Goal: Task Accomplishment & Management: Use online tool/utility

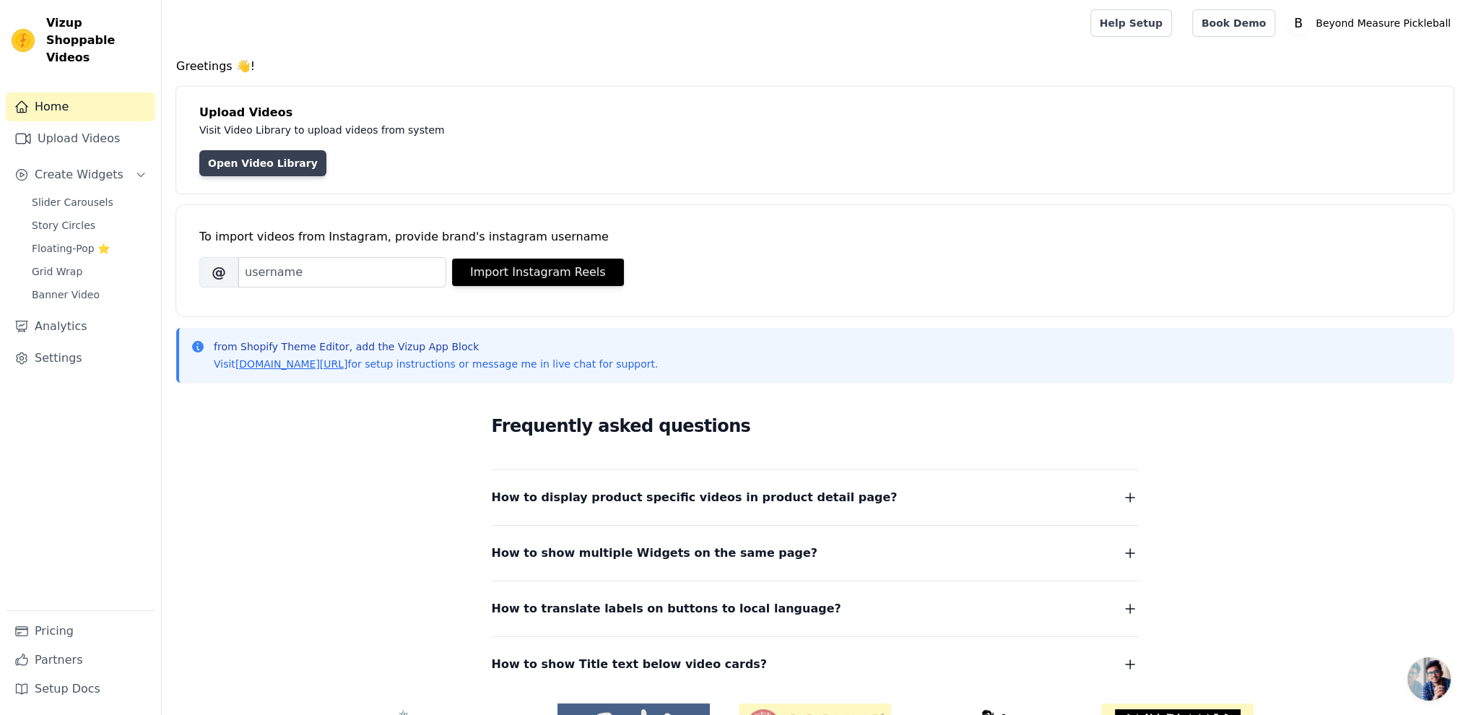
click at [248, 169] on link "Open Video Library" at bounding box center [262, 163] width 127 height 26
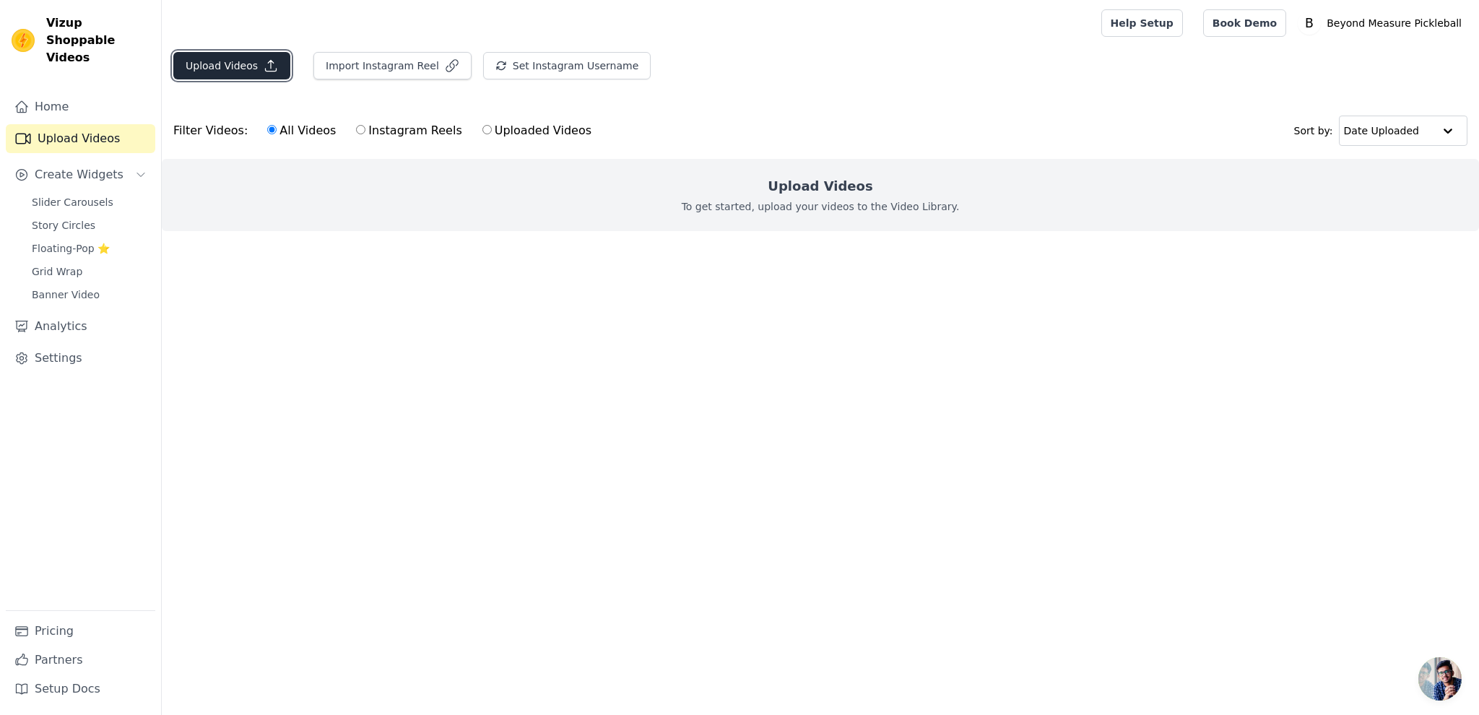
click at [223, 68] on button "Upload Videos" at bounding box center [231, 65] width 117 height 27
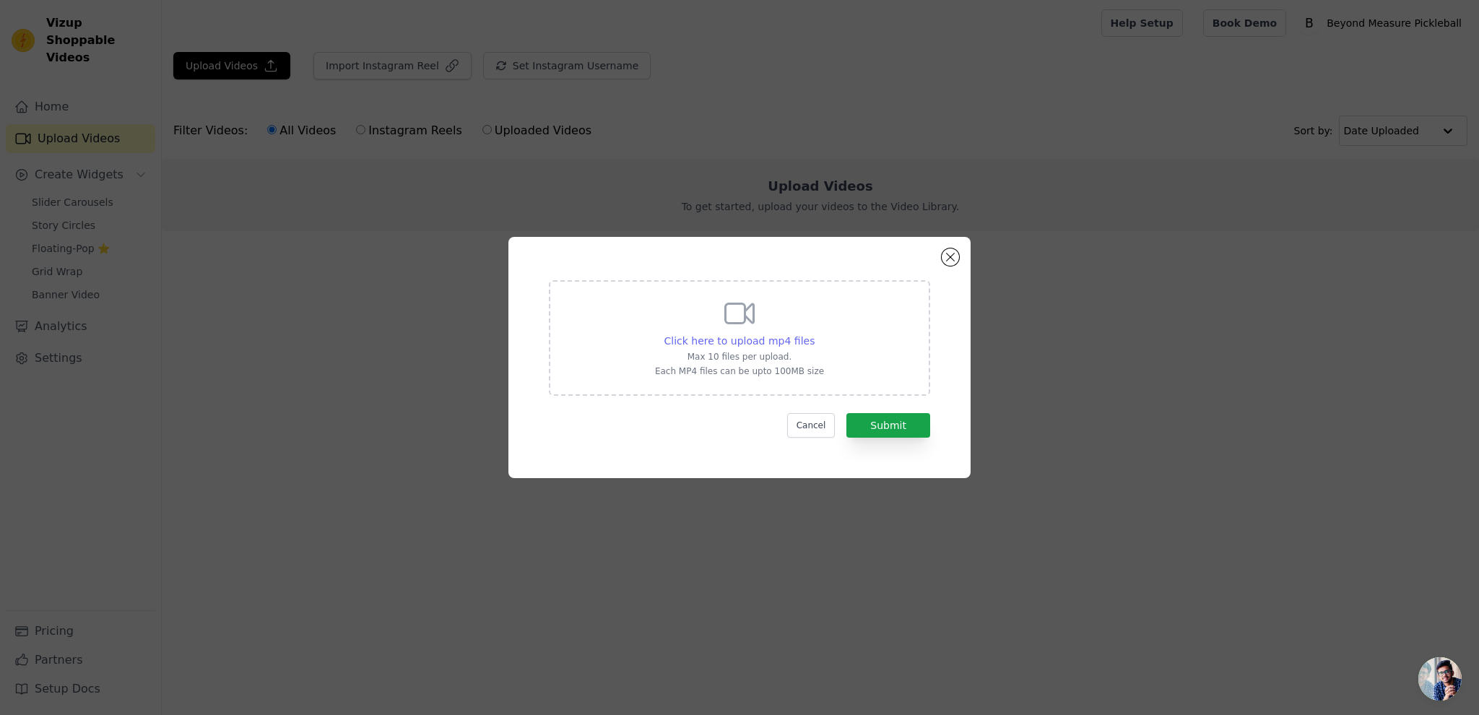
click at [773, 347] on div "Click here to upload mp4 files" at bounding box center [739, 341] width 151 height 14
click at [814, 334] on input "Click here to upload mp4 files Max 10 files per upload. Each MP4 files can be u…" at bounding box center [814, 333] width 1 height 1
type input "C:\fakepath\mostinportant.mp4"
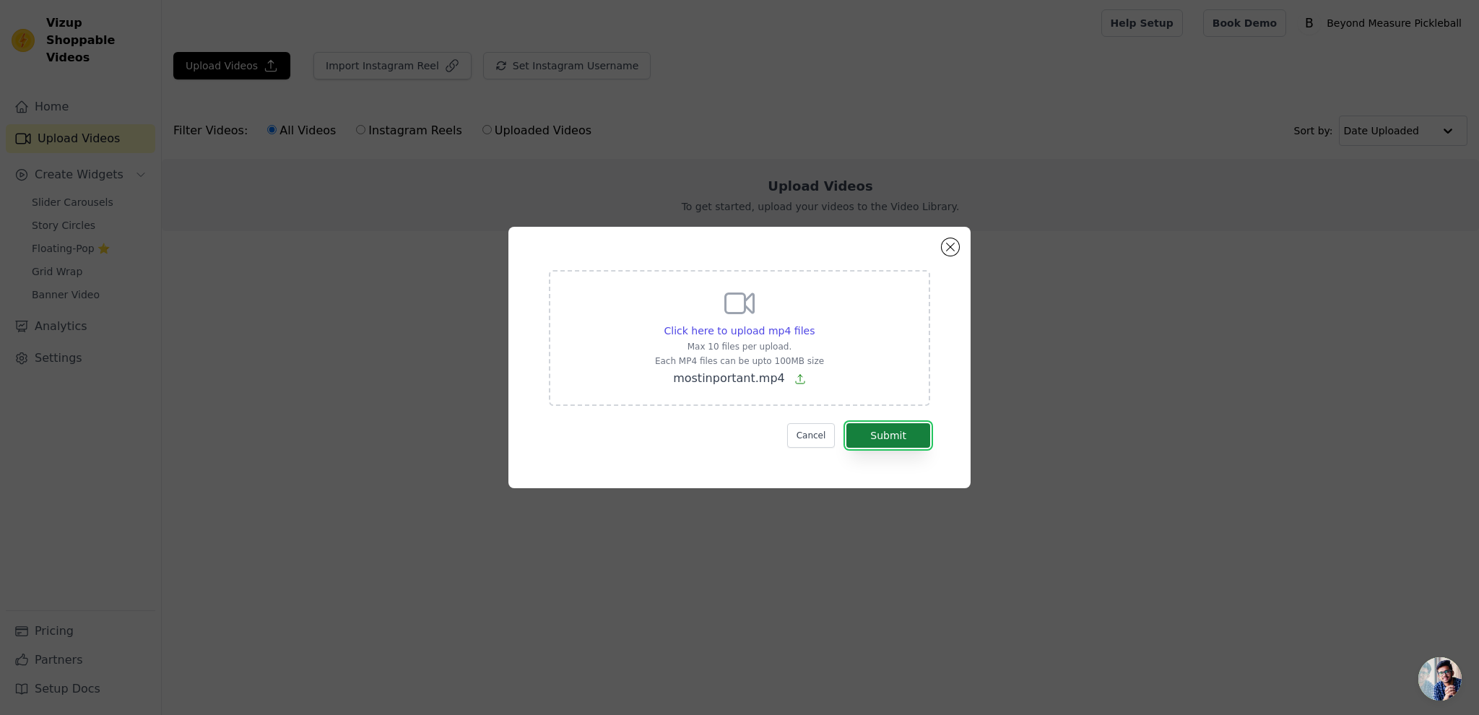
click at [869, 443] on button "Submit" at bounding box center [888, 435] width 84 height 25
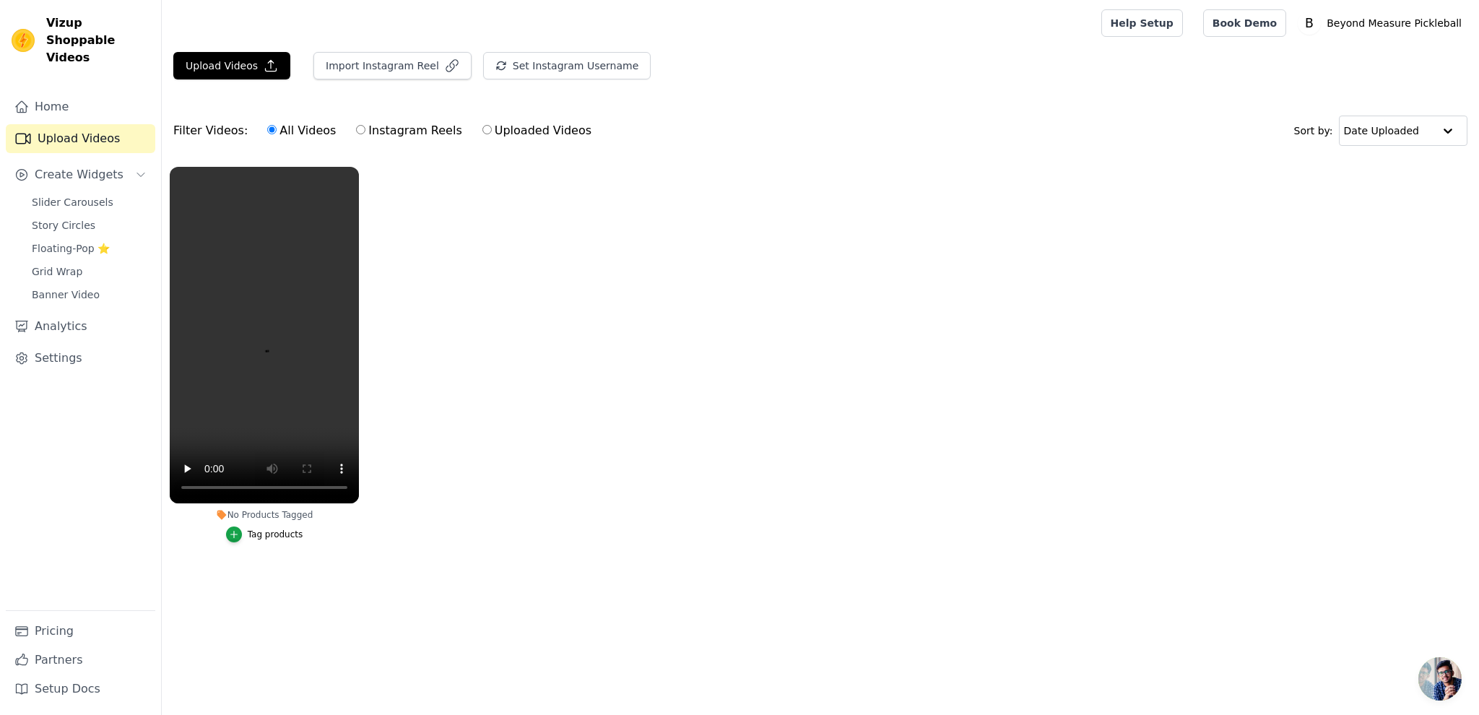
click at [681, 428] on ul "No Products Tagged Tag products" at bounding box center [820, 369] width 1317 height 420
click at [61, 166] on span "Create Widgets" at bounding box center [79, 174] width 89 height 17
click at [64, 194] on link "Slider Carousels" at bounding box center [89, 202] width 132 height 20
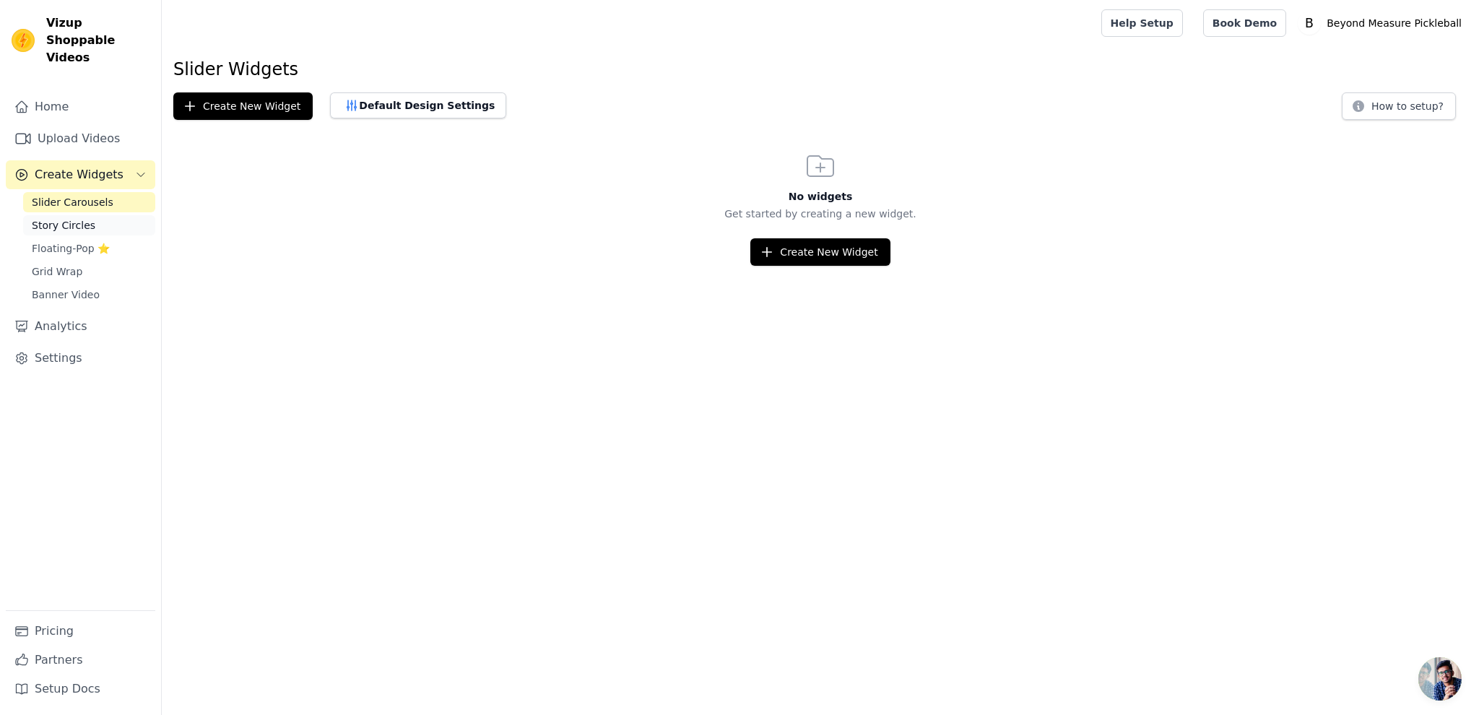
click at [64, 218] on span "Story Circles" at bounding box center [64, 225] width 64 height 14
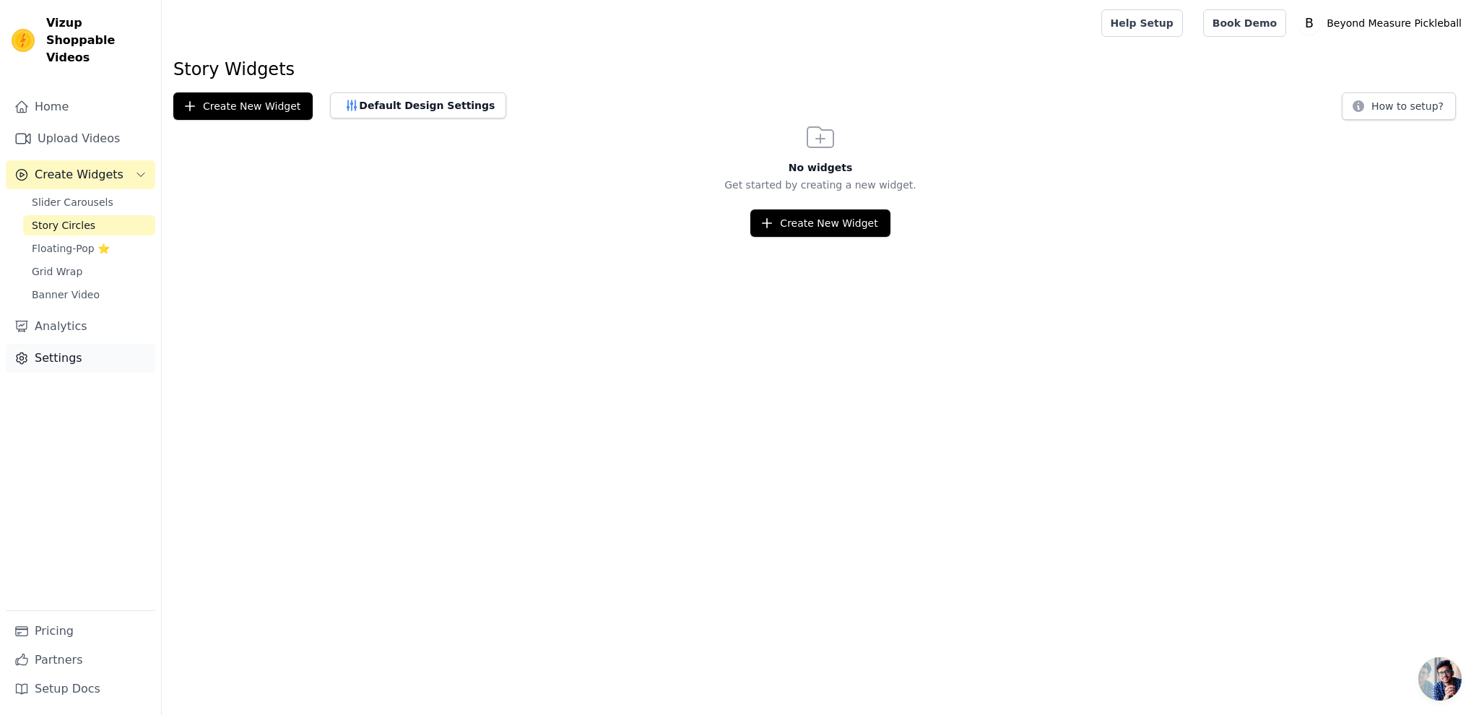
click at [52, 344] on link "Settings" at bounding box center [80, 358] width 149 height 29
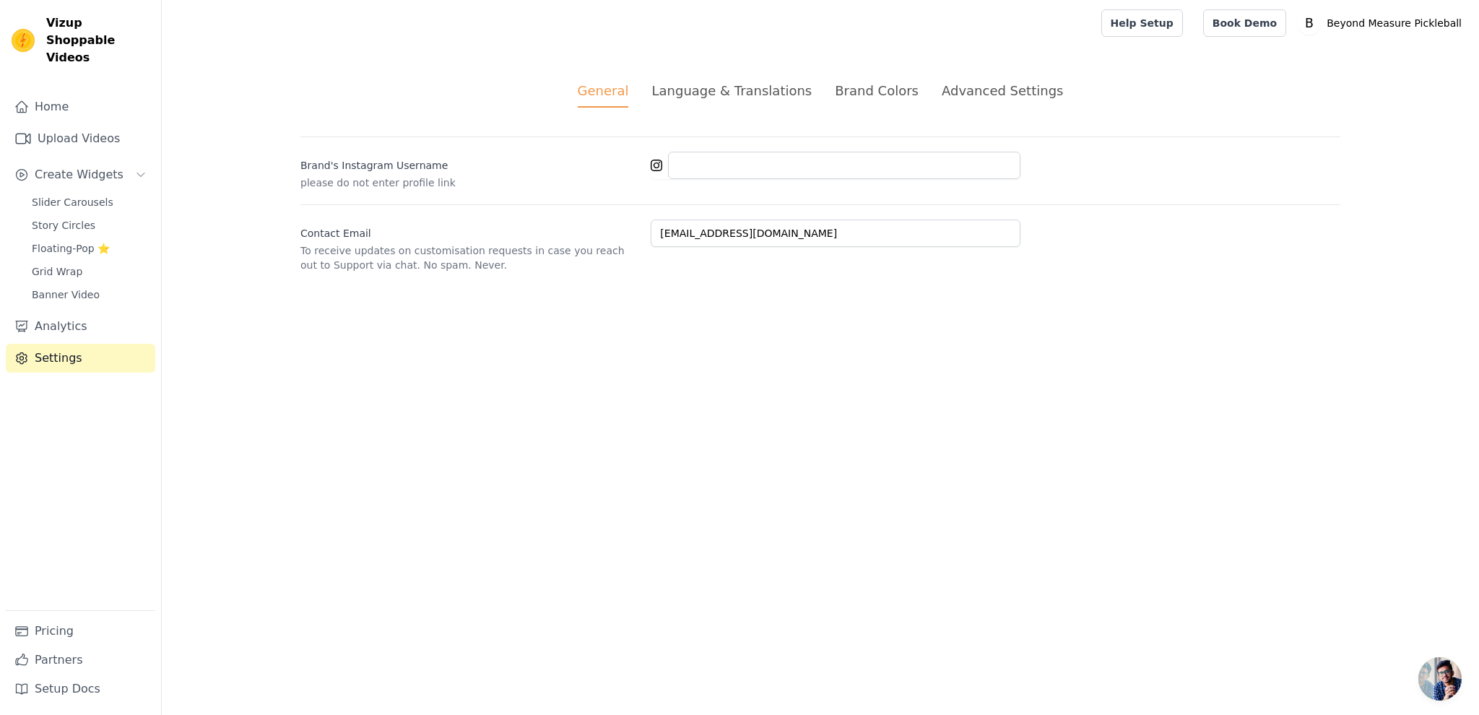
click at [719, 101] on li "Language & Translations" at bounding box center [731, 94] width 160 height 27
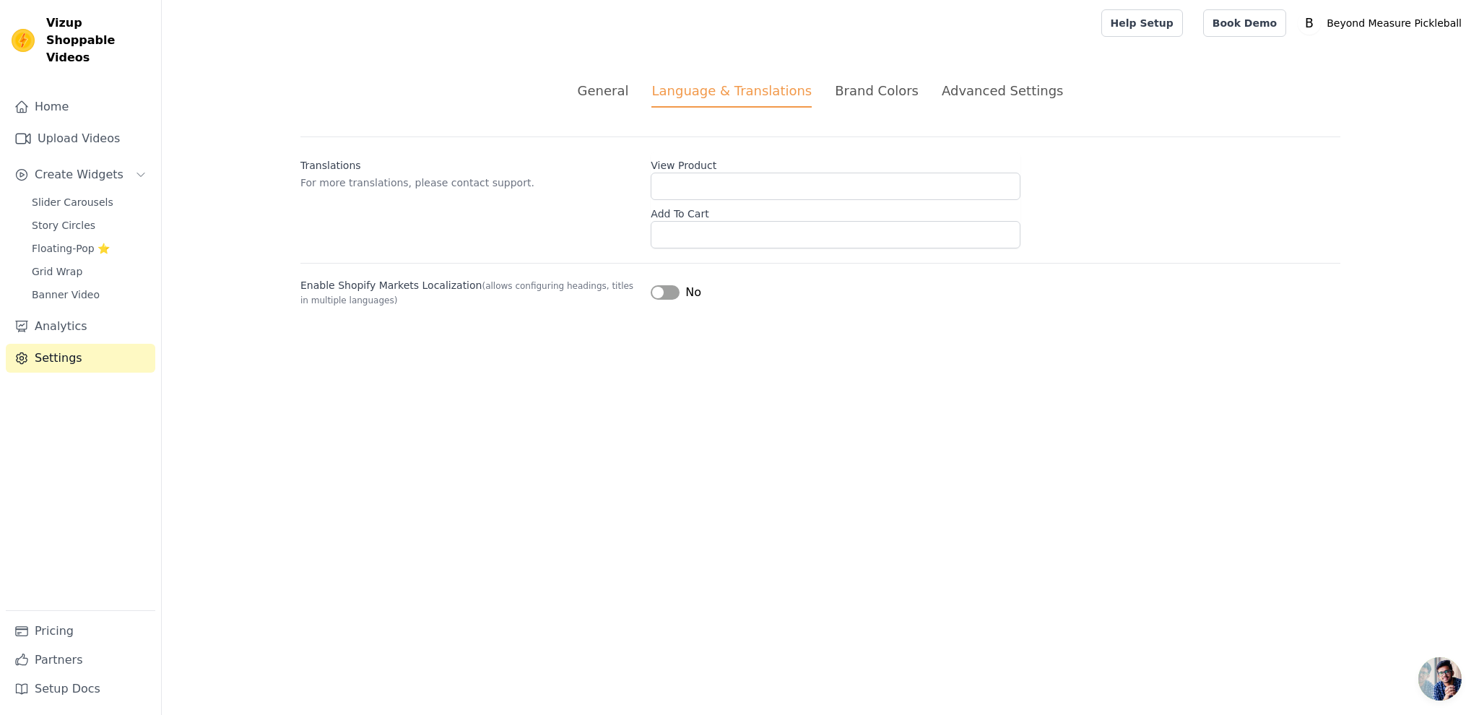
click at [906, 99] on div "Brand Colors" at bounding box center [877, 90] width 84 height 19
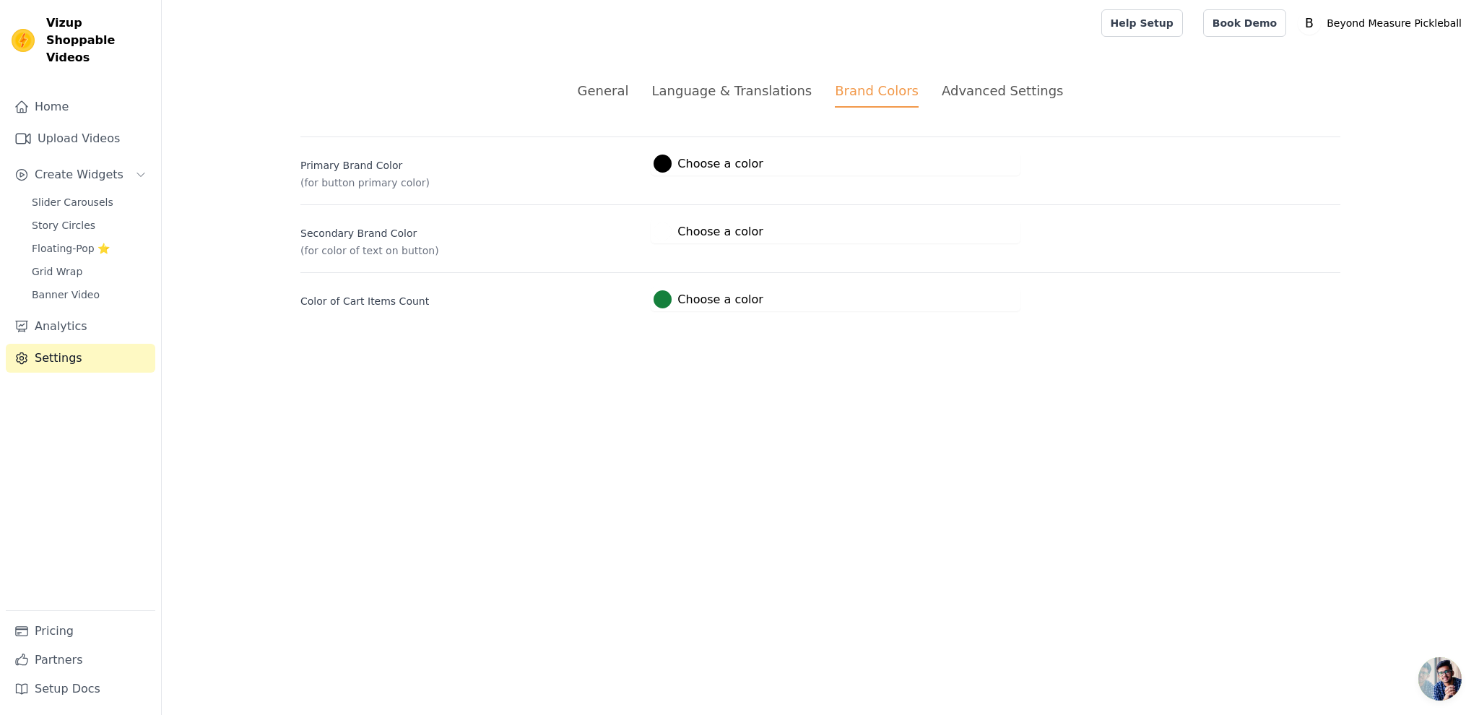
click at [765, 106] on li "Language & Translations" at bounding box center [731, 94] width 160 height 27
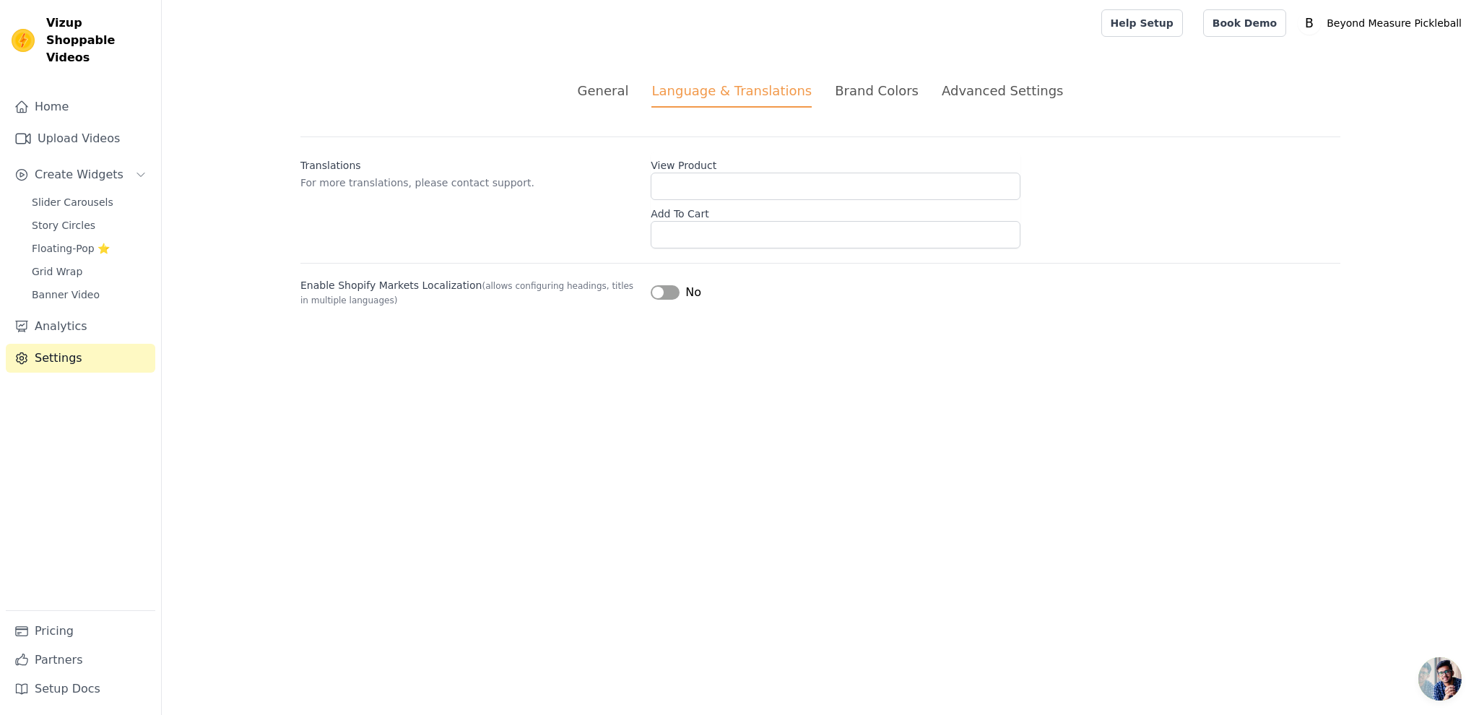
click at [619, 101] on li "General" at bounding box center [603, 94] width 51 height 27
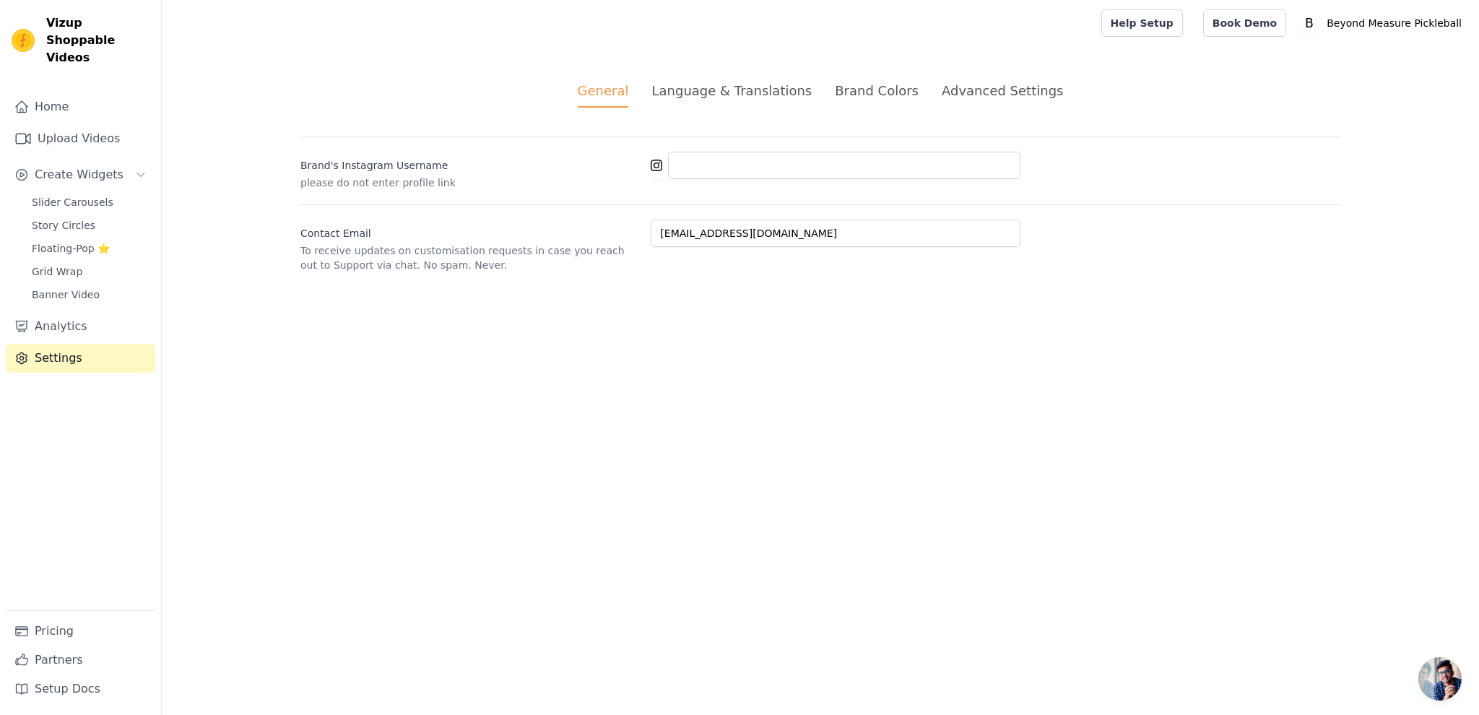
click at [1008, 90] on div "Advanced Settings" at bounding box center [1002, 90] width 121 height 19
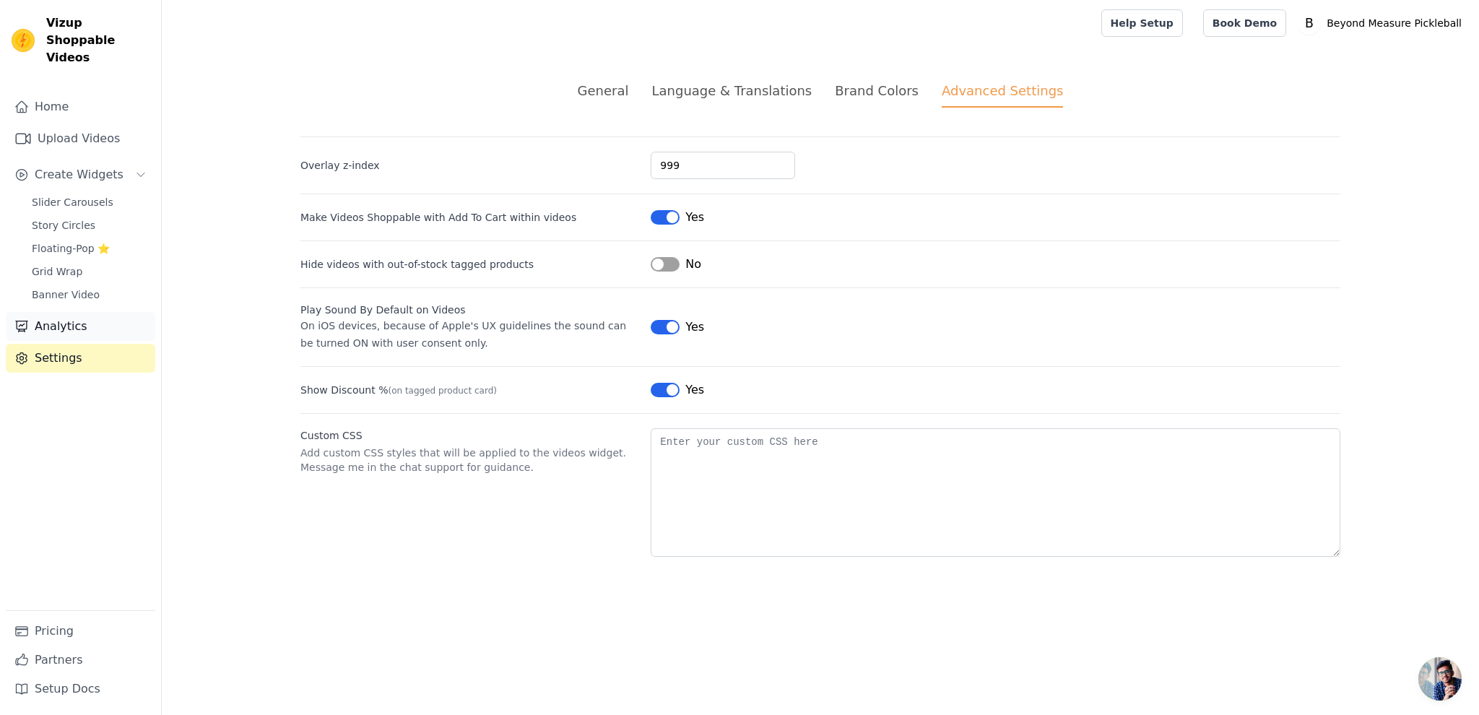
click at [66, 312] on link "Analytics" at bounding box center [80, 326] width 149 height 29
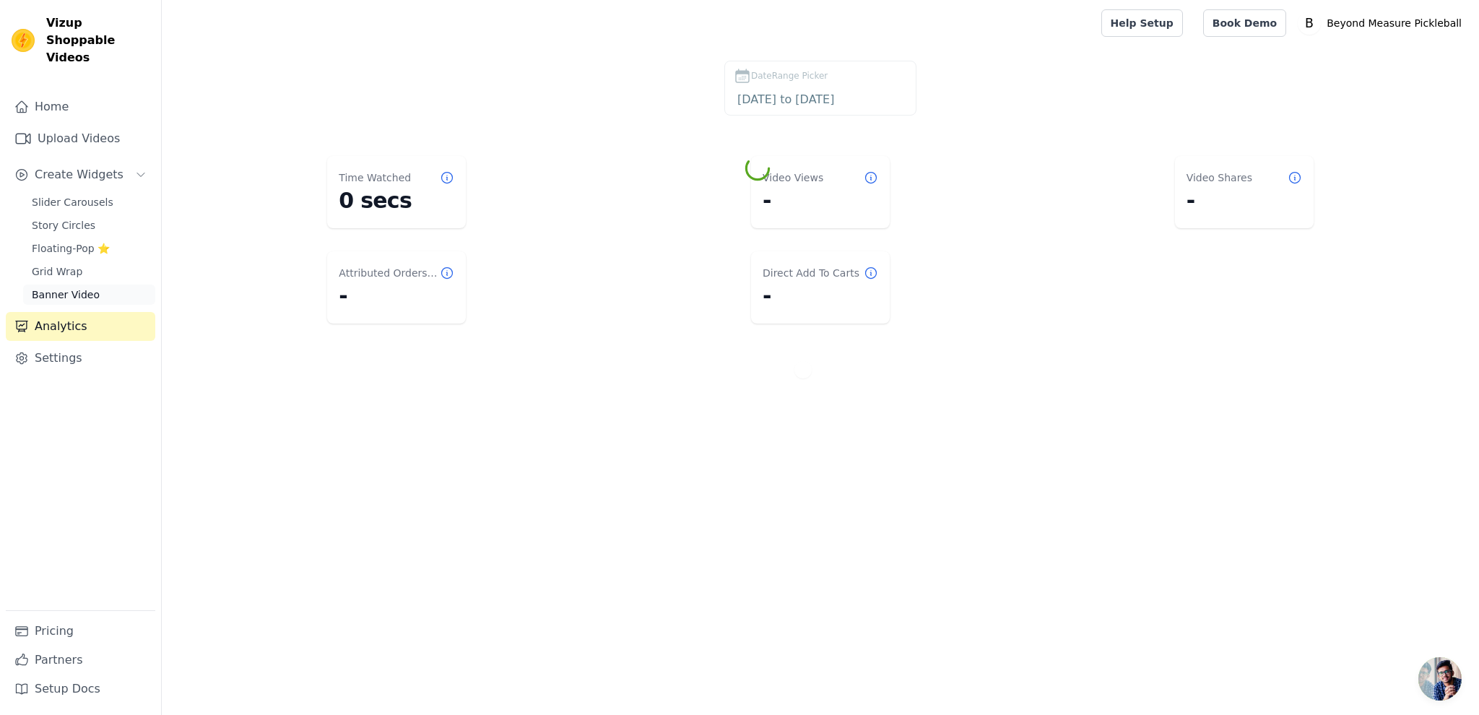
click at [61, 287] on span "Banner Video" at bounding box center [66, 294] width 68 height 14
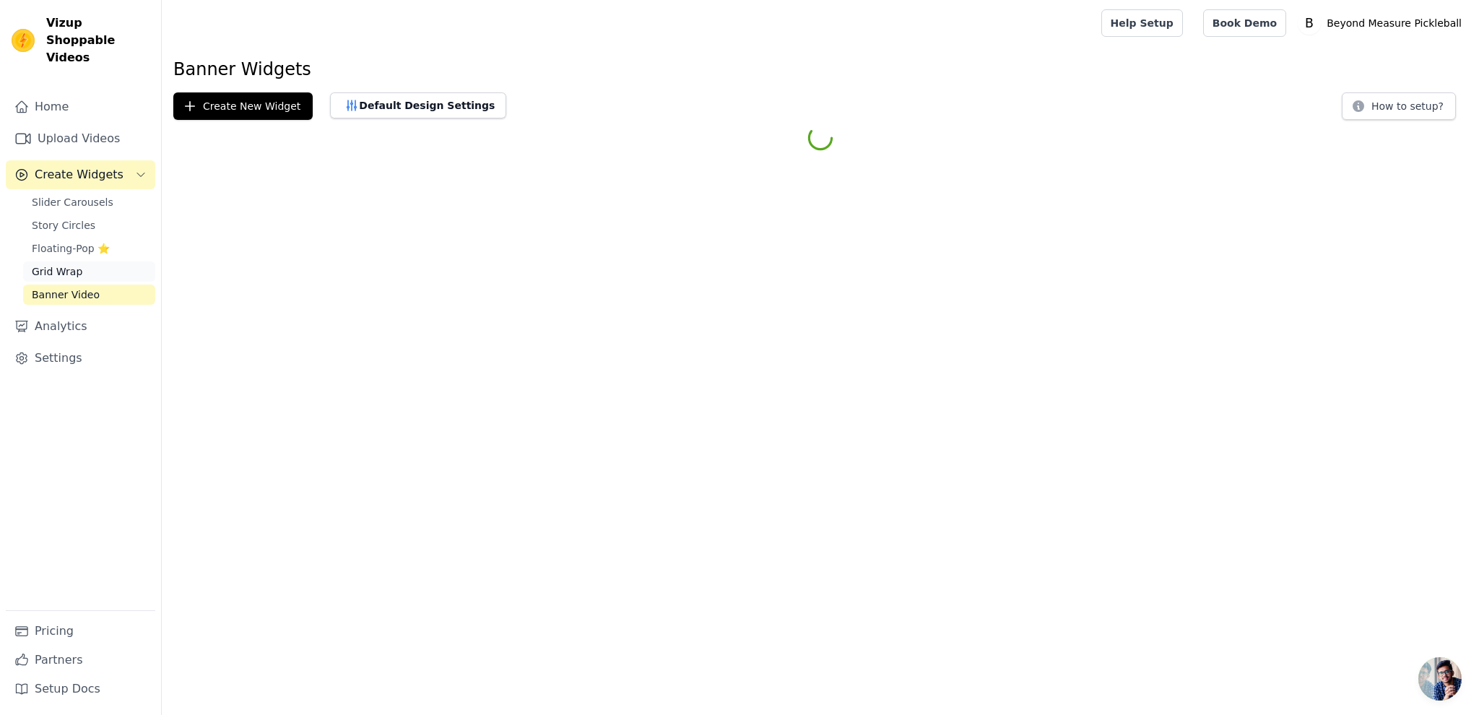
click at [64, 264] on span "Grid Wrap" at bounding box center [57, 271] width 51 height 14
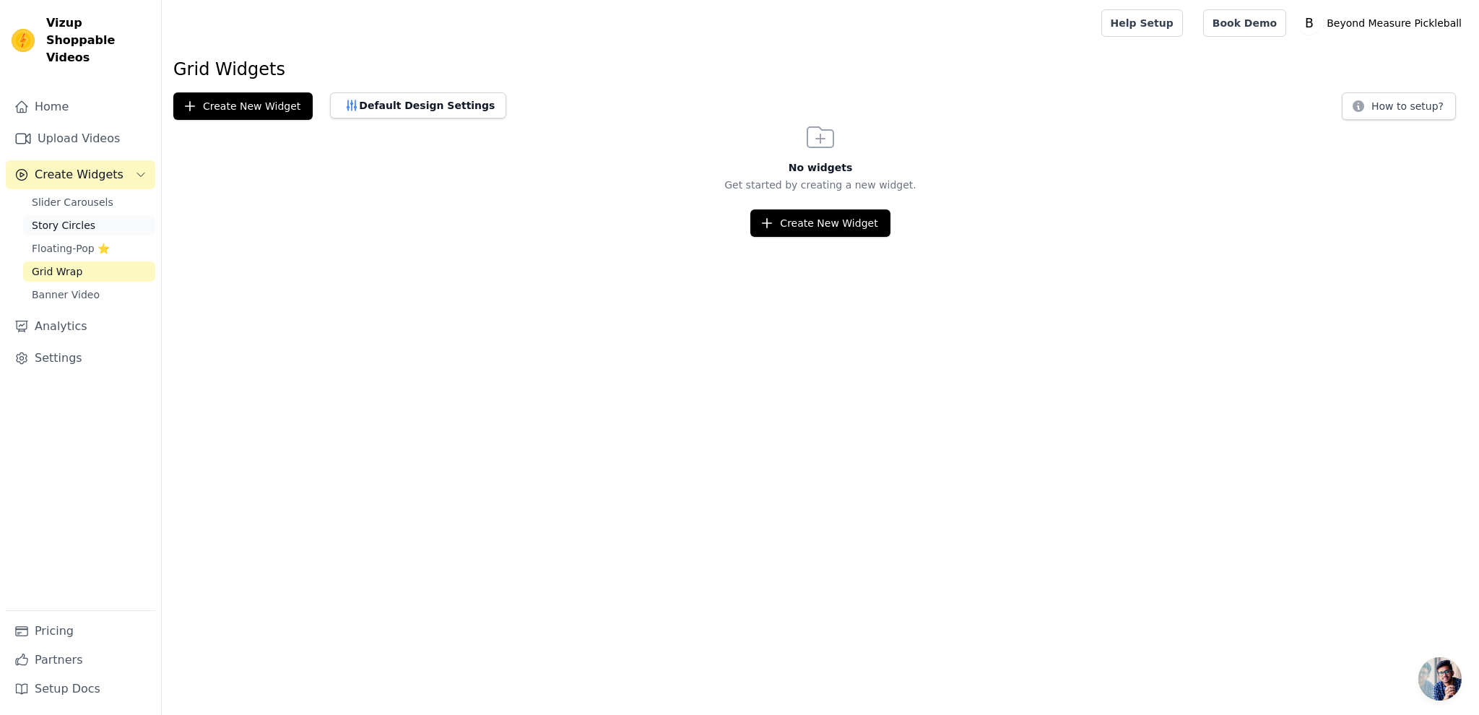
click at [65, 218] on span "Story Circles" at bounding box center [64, 225] width 64 height 14
click at [75, 195] on span "Slider Carousels" at bounding box center [73, 202] width 82 height 14
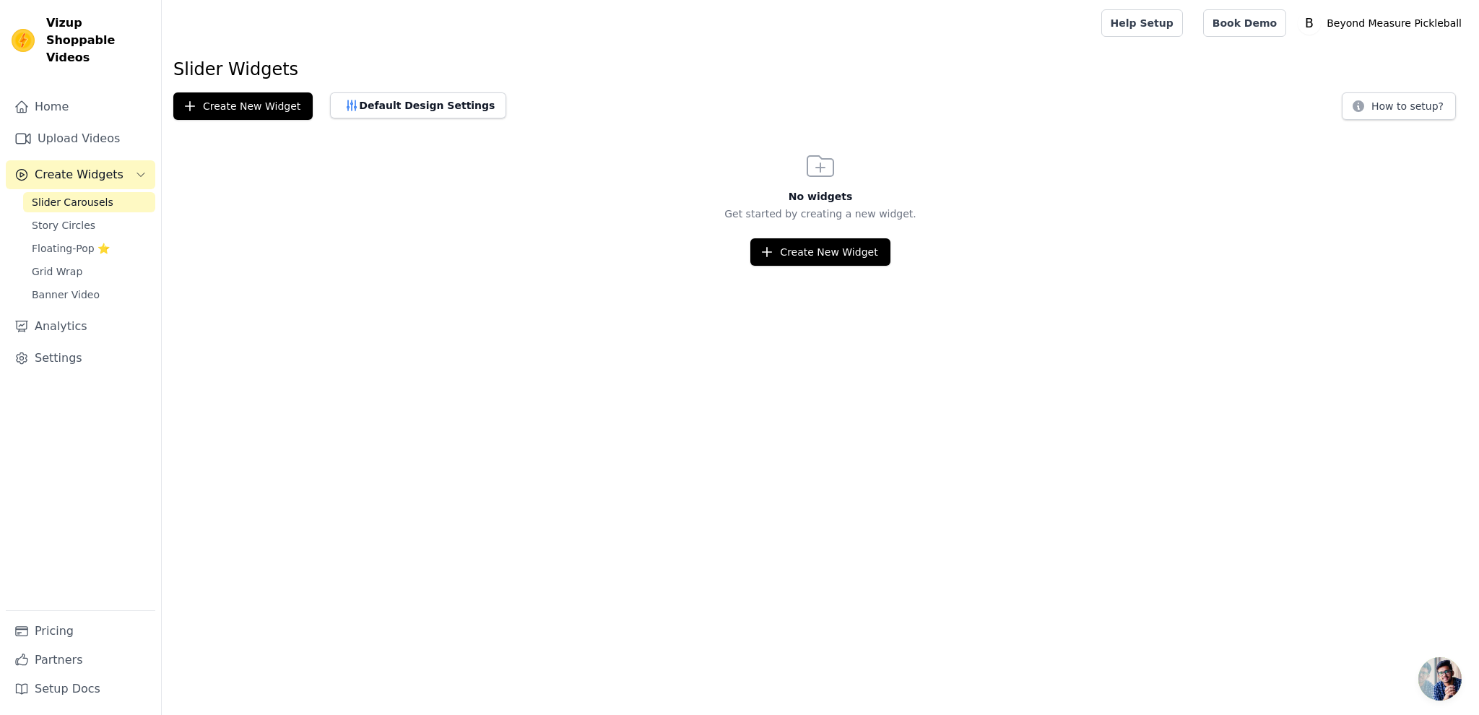
click at [371, 262] on div "Create New Widget" at bounding box center [820, 251] width 1317 height 27
click at [45, 92] on link "Home" at bounding box center [80, 106] width 149 height 29
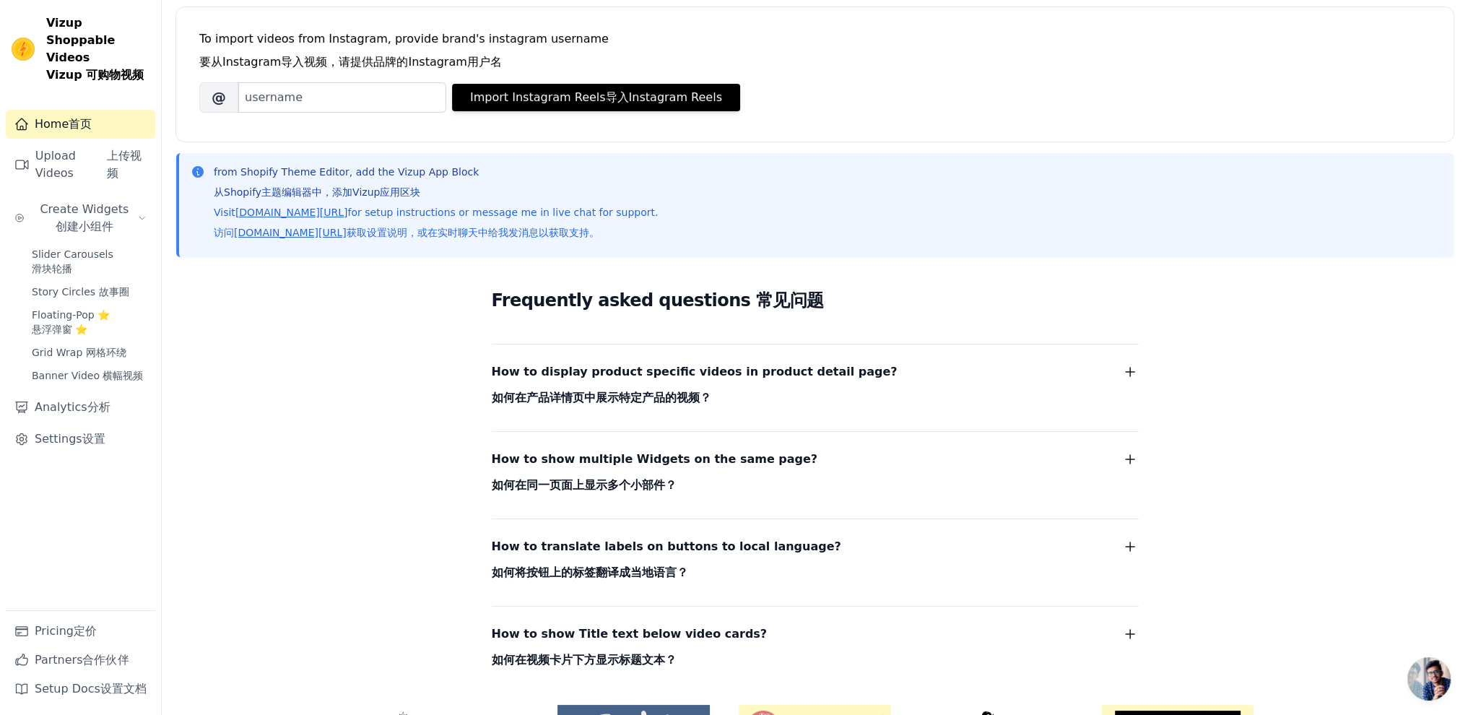
scroll to position [239, 0]
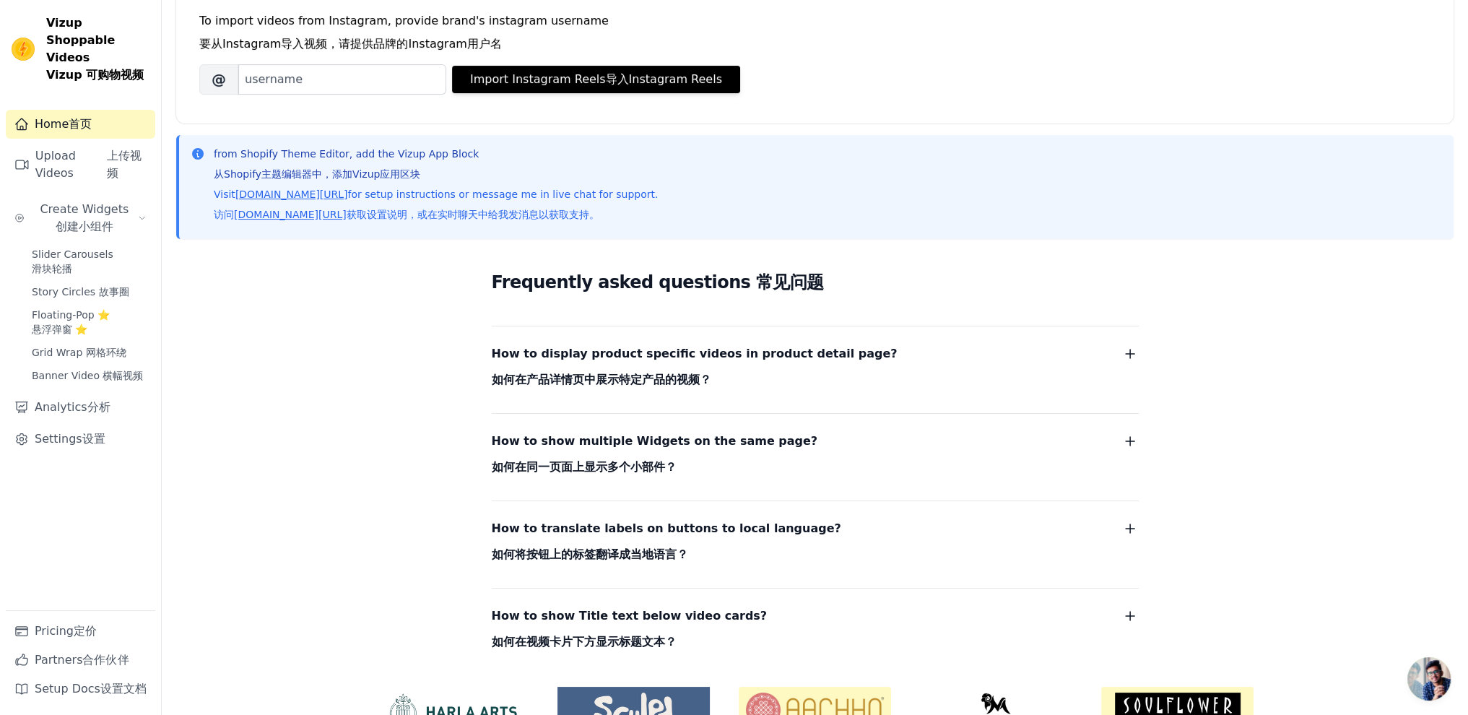
click at [711, 443] on span "How to show multiple Widgets on the same page? How to show multiple Widgets on …" at bounding box center [655, 457] width 326 height 52
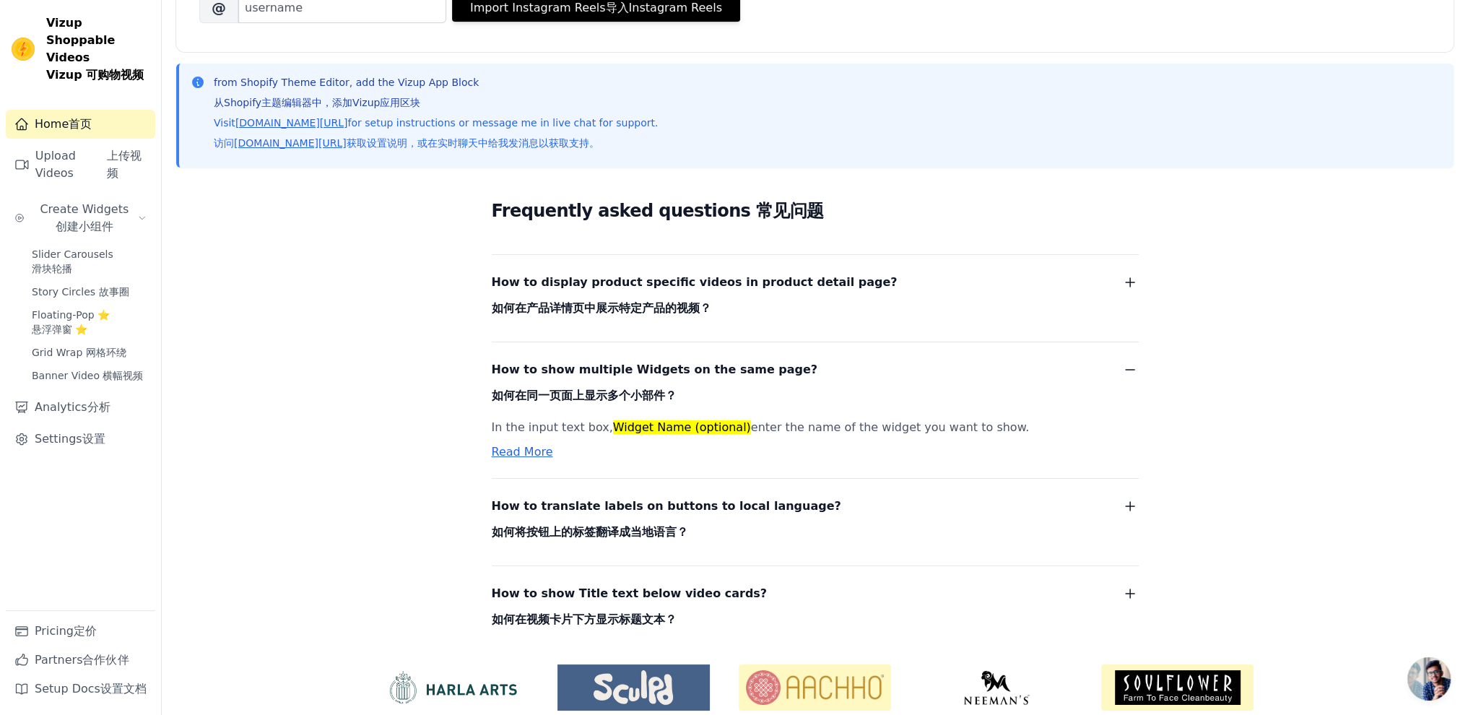
scroll to position [311, 0]
click at [521, 451] on link "Read More" at bounding box center [522, 451] width 61 height 14
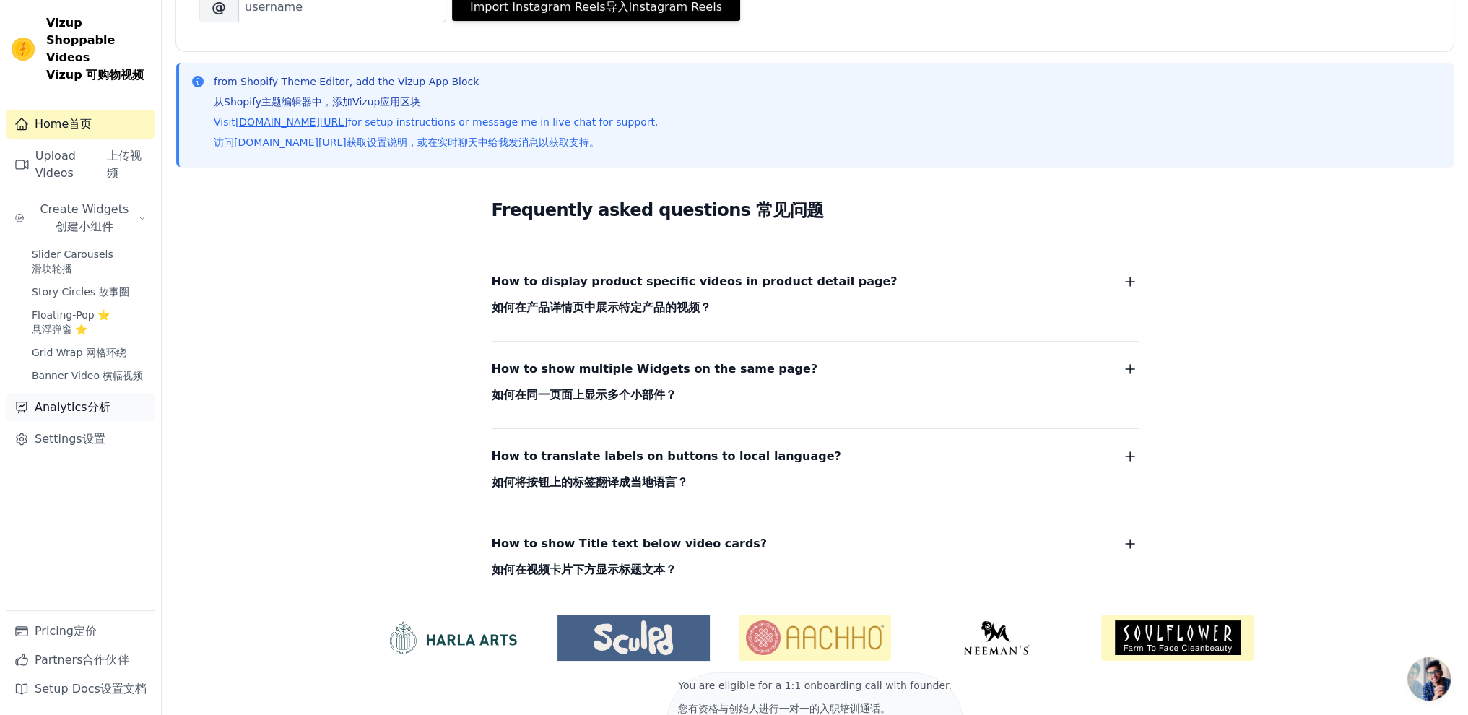
click at [71, 393] on link "Analytics Analytics 分析" at bounding box center [80, 407] width 149 height 29
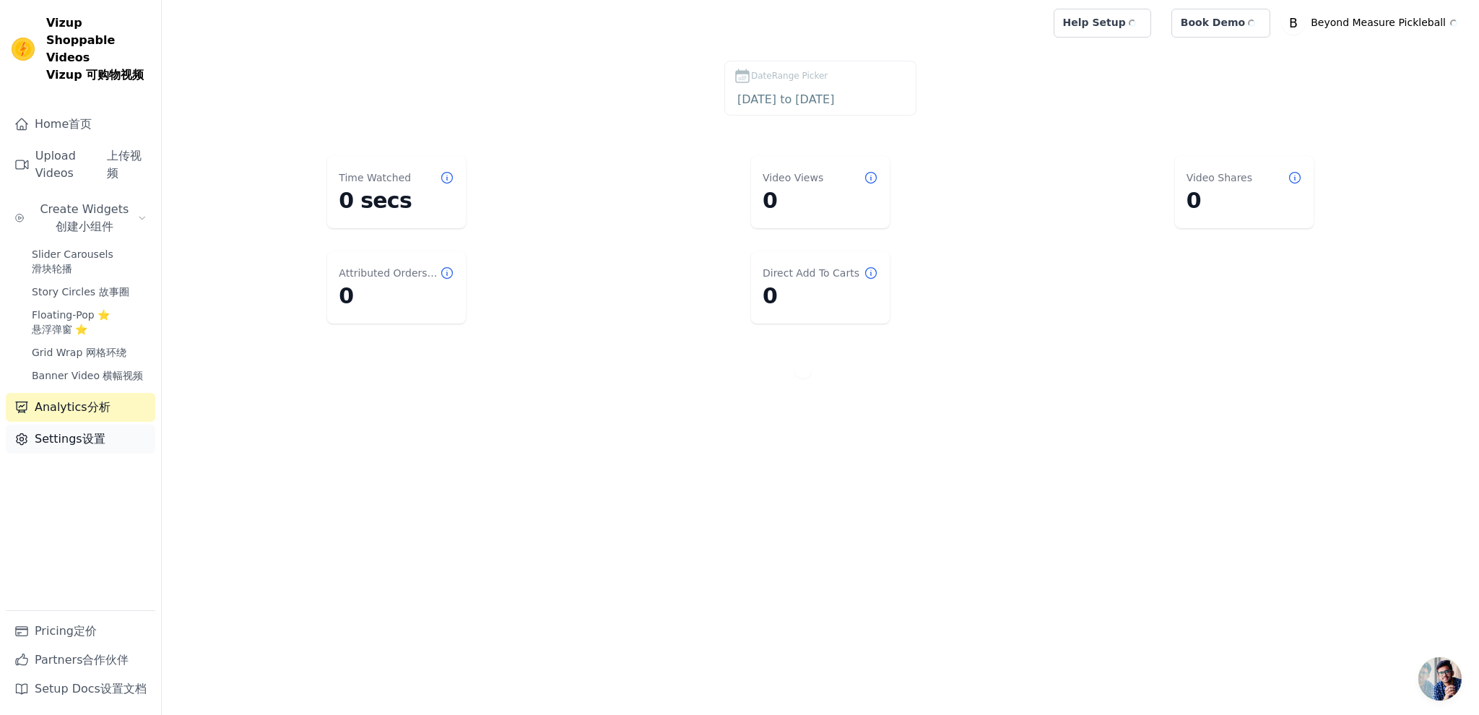
click at [71, 425] on link "Settings Settings 设置" at bounding box center [80, 439] width 149 height 29
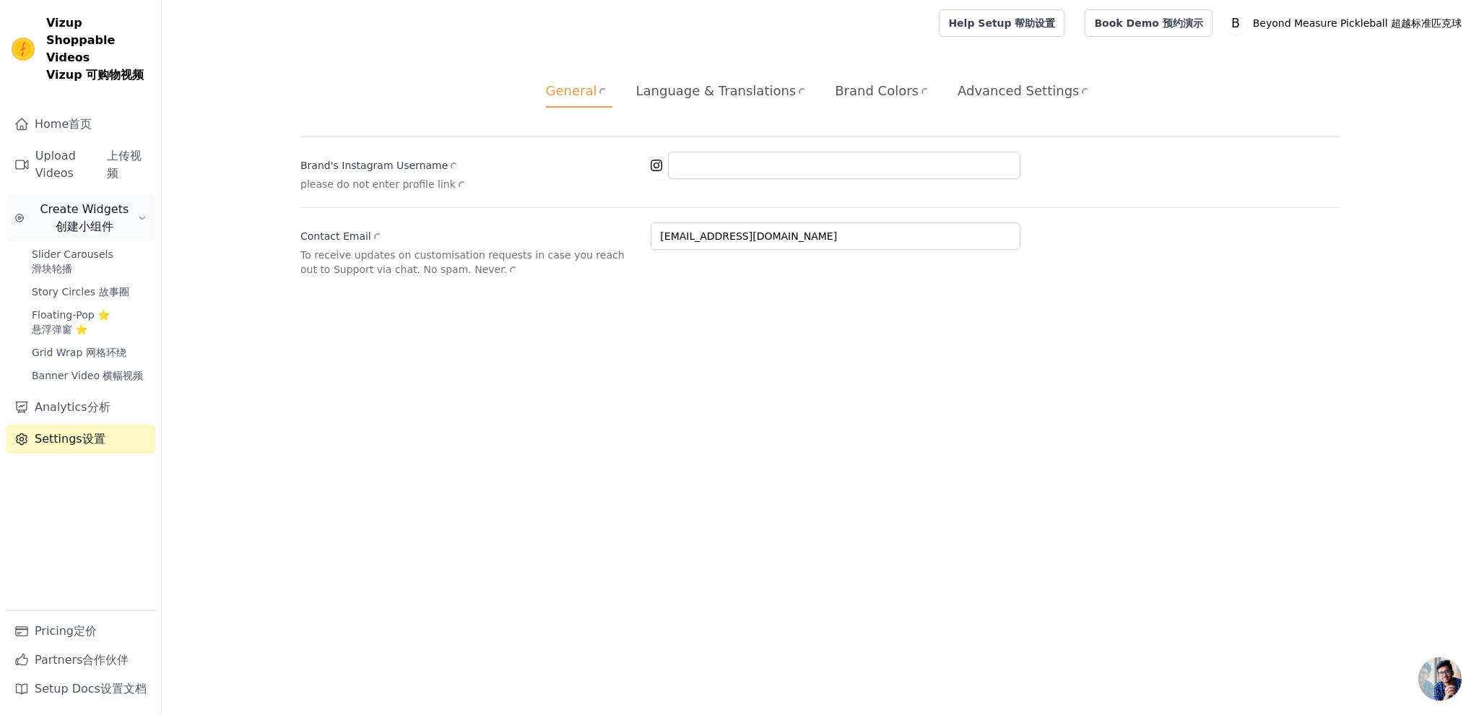
click at [70, 218] on font "创建小组件" at bounding box center [85, 226] width 58 height 17
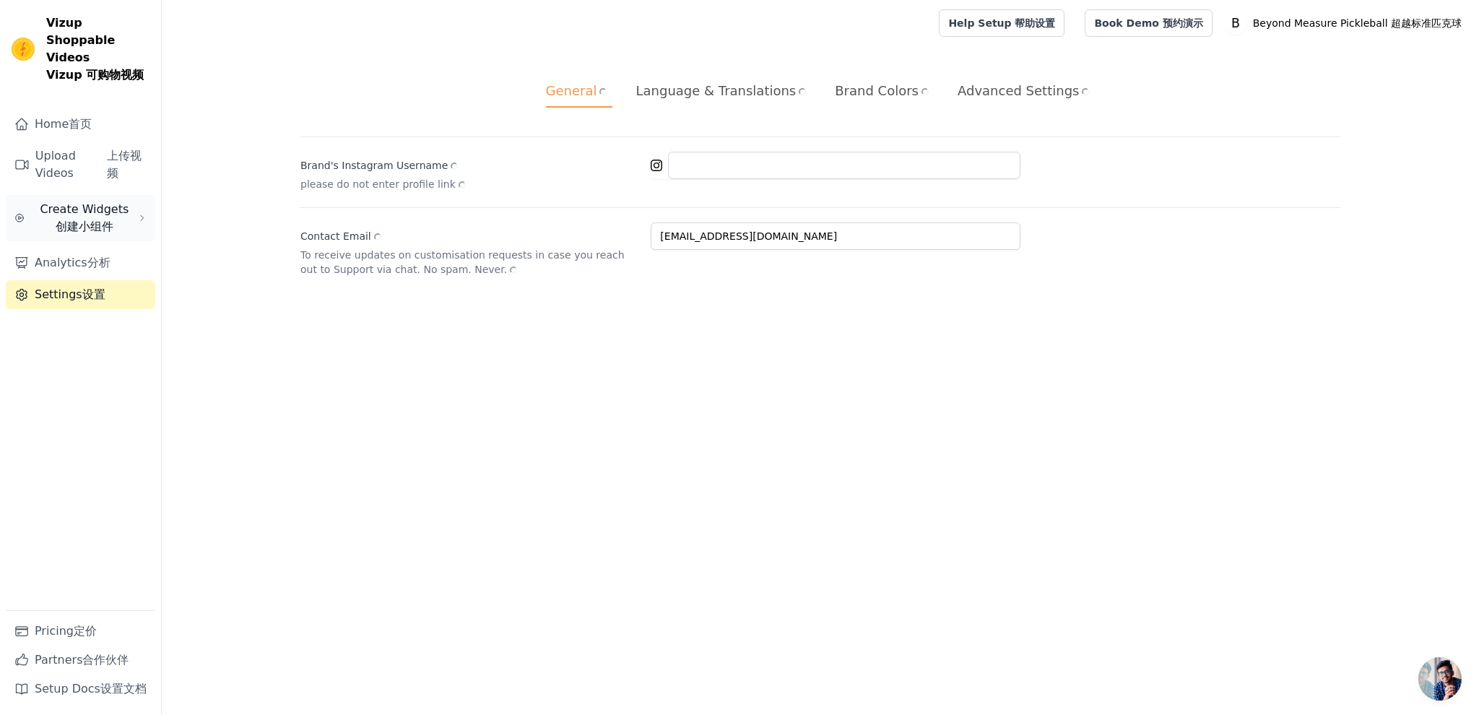
click at [89, 220] on span "创建小组件" at bounding box center [85, 227] width 58 height 14
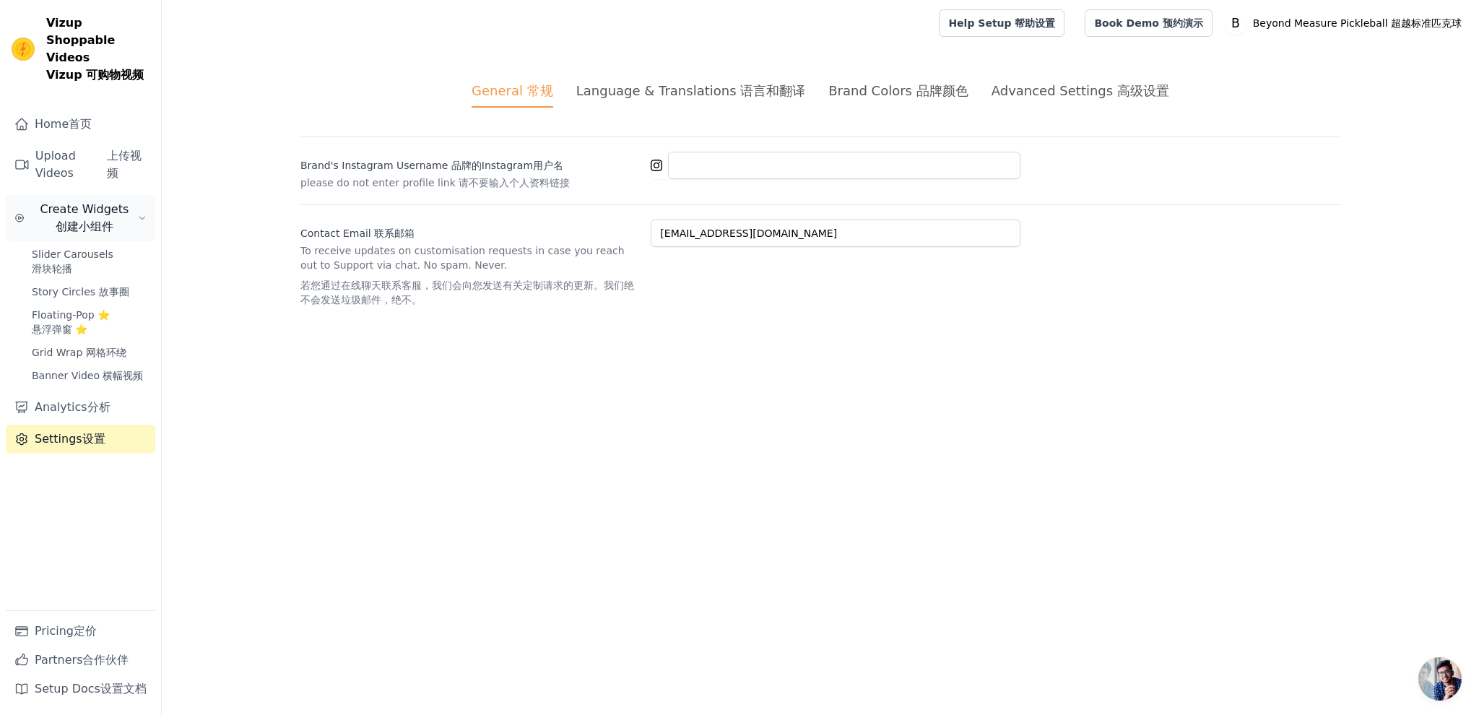
click at [70, 220] on span "创建小组件" at bounding box center [85, 227] width 58 height 14
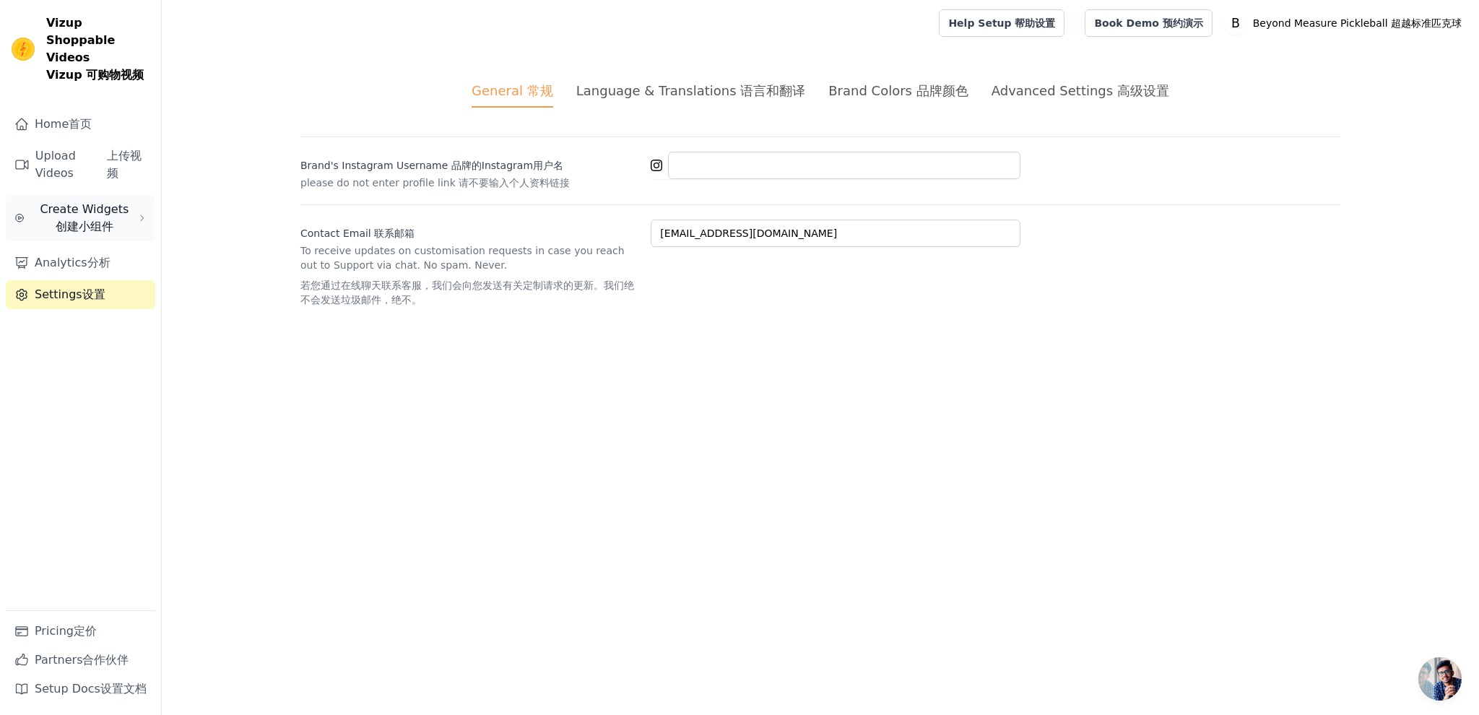
click at [75, 220] on span "创建小组件" at bounding box center [85, 227] width 58 height 14
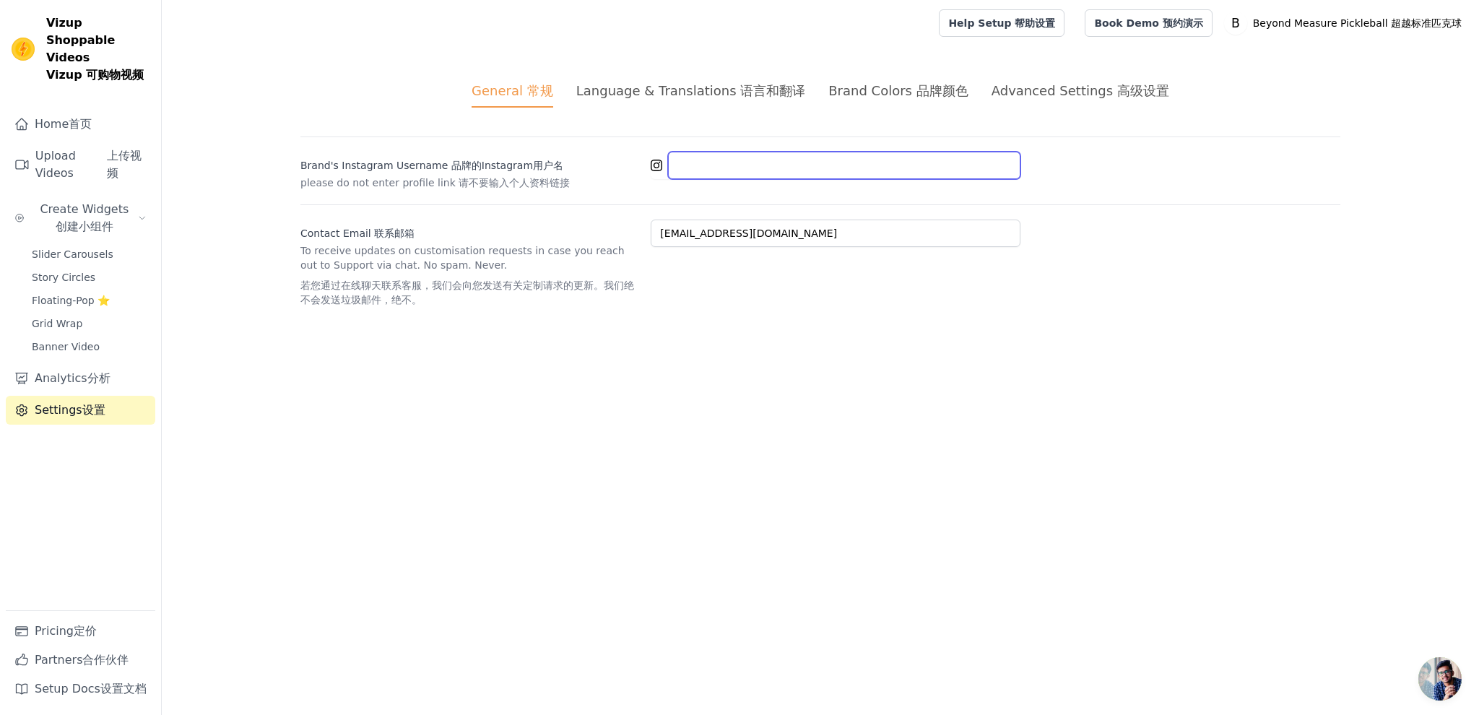
click at [742, 170] on input "Brand's Instagram Username Brand's Instagram Username 品牌的Instagram用户名" at bounding box center [844, 165] width 352 height 27
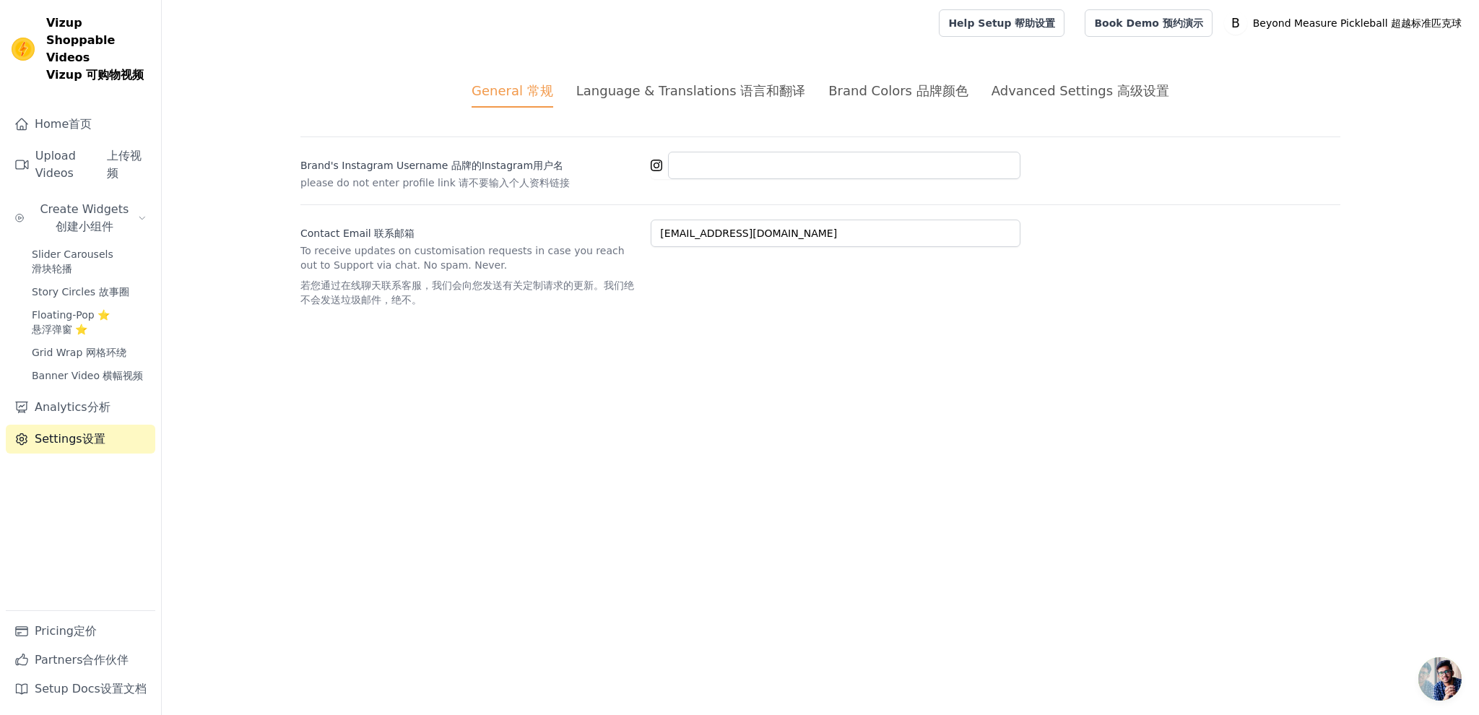
click at [627, 95] on div "Language & Translations Language & Translations 语言和翻译" at bounding box center [691, 90] width 230 height 19
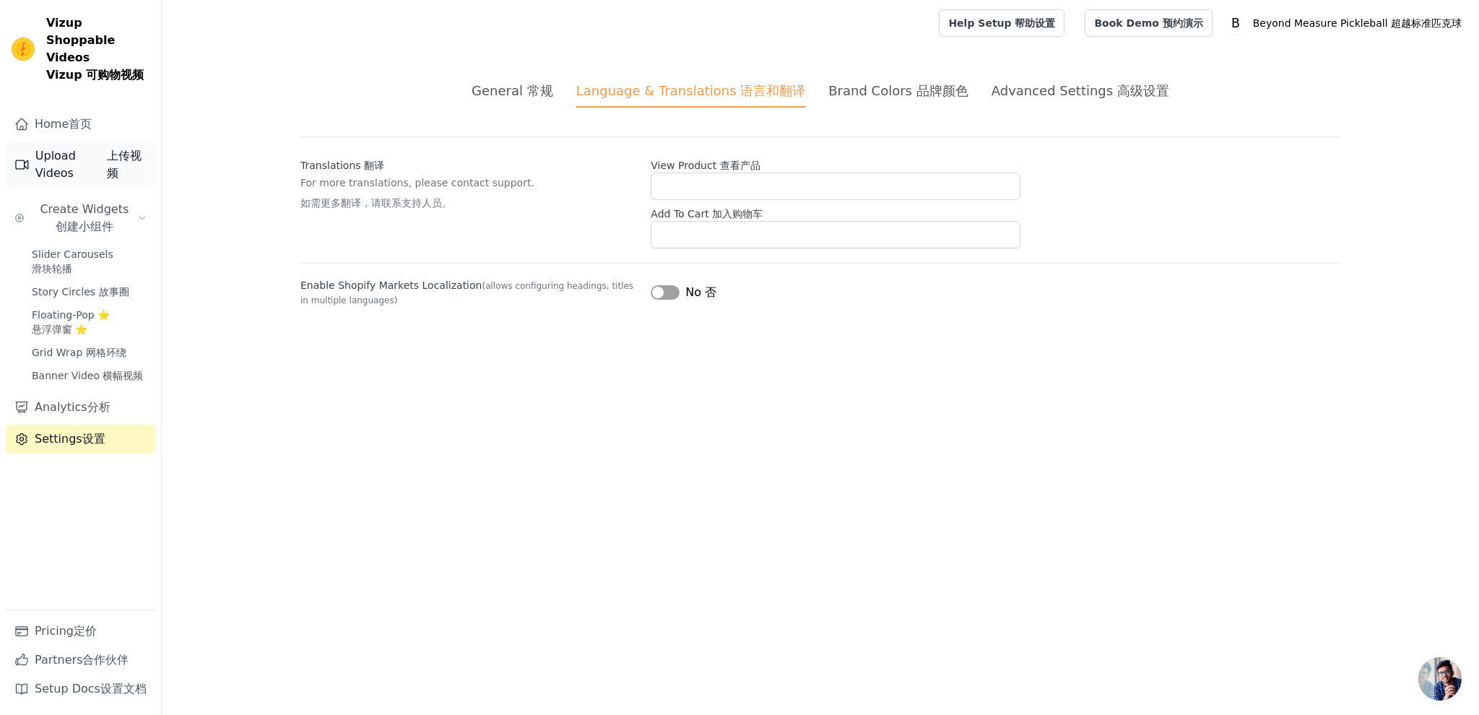
click at [56, 157] on link "Upload Videos Upload Videos 上传视频" at bounding box center [80, 165] width 149 height 46
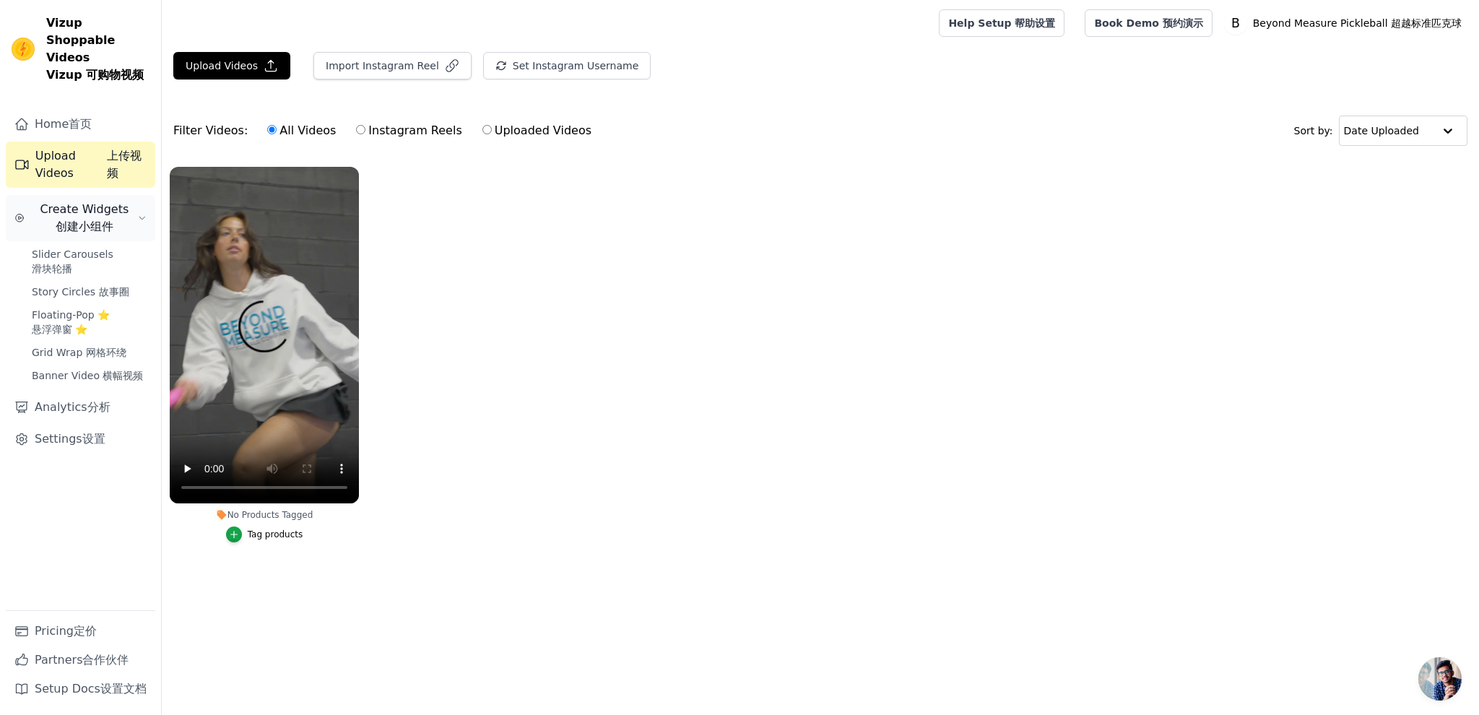
click at [51, 201] on span "Create Widgets Create Widgets 创建小组件" at bounding box center [84, 218] width 108 height 35
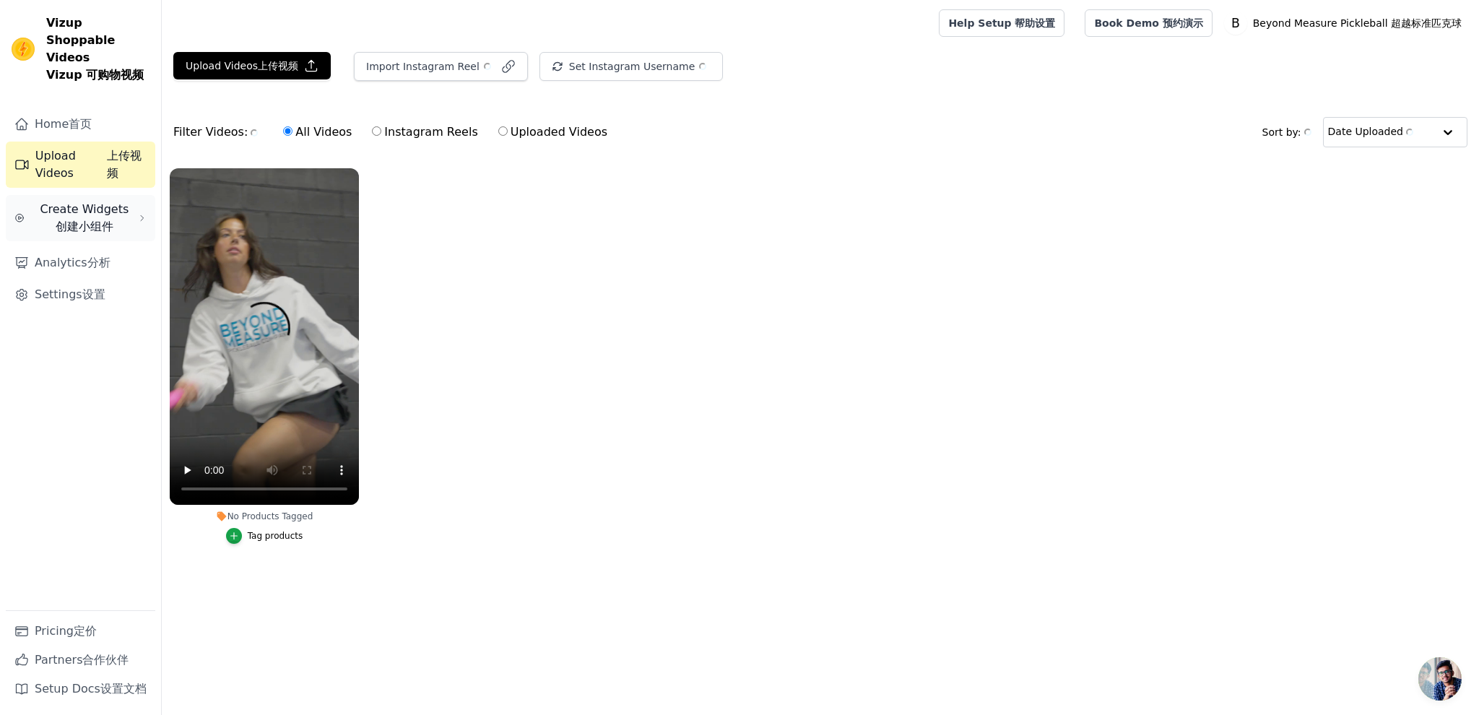
click at [98, 220] on span "创建小组件" at bounding box center [85, 227] width 58 height 14
click at [92, 247] on span "Slider Carousels" at bounding box center [73, 254] width 82 height 14
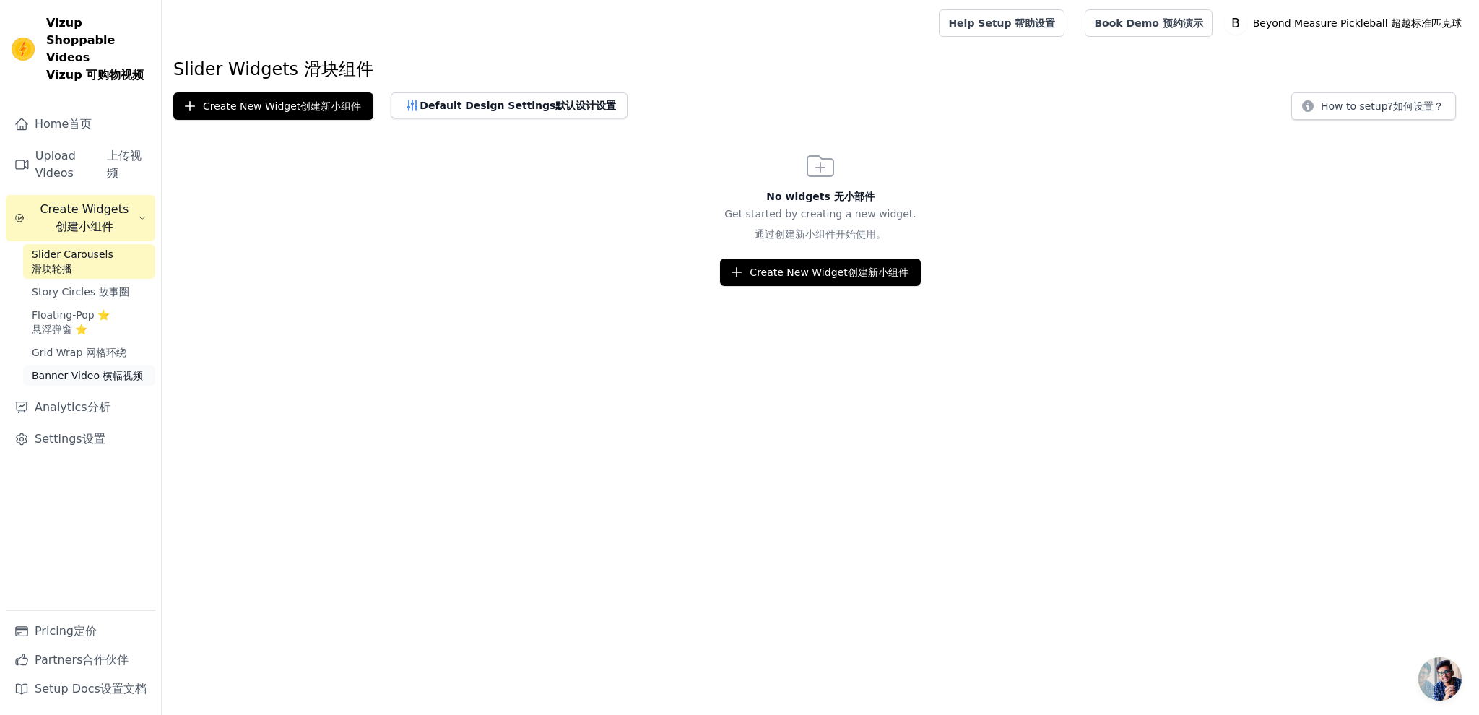
click at [92, 368] on span "Banner Video Banner Video 横幅视频" at bounding box center [87, 375] width 111 height 14
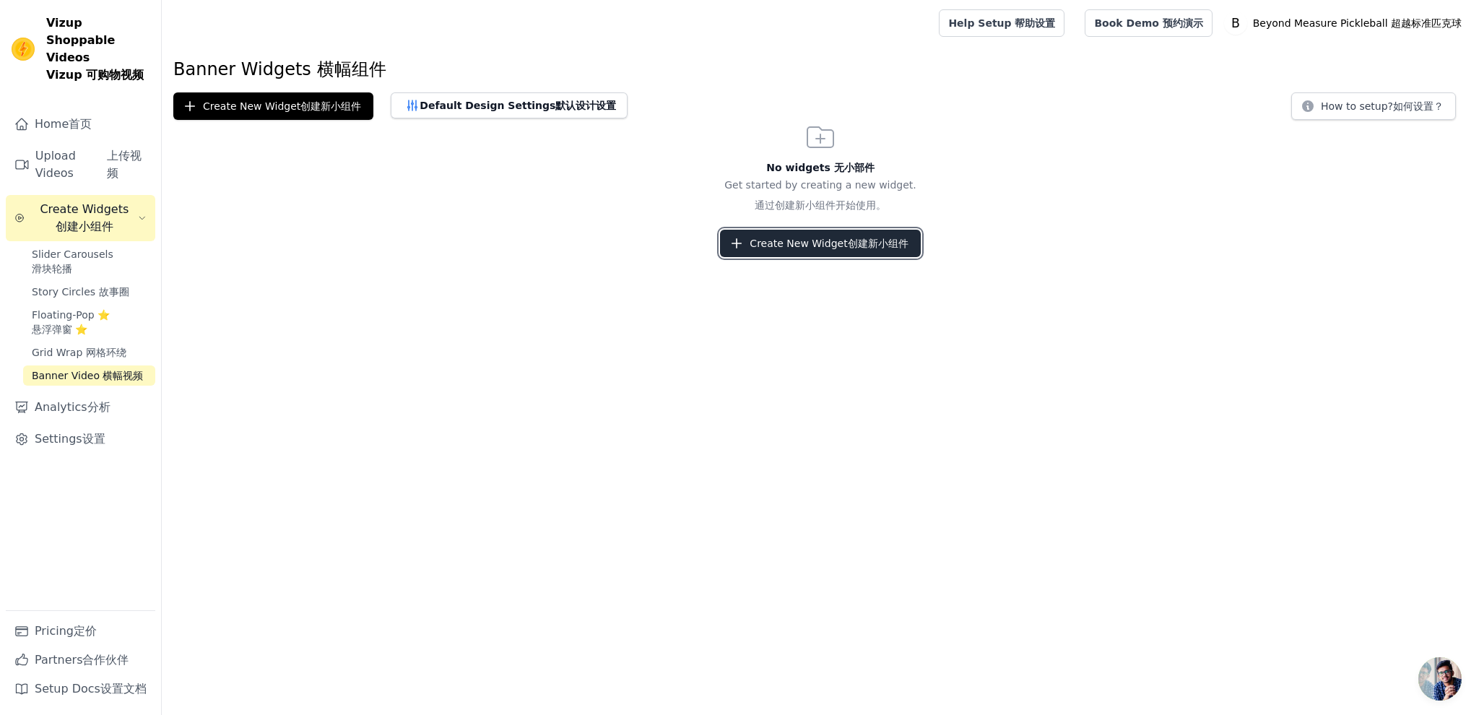
click at [843, 249] on button "Create New Widget Create New Widget 创建新小组件" at bounding box center [820, 243] width 200 height 27
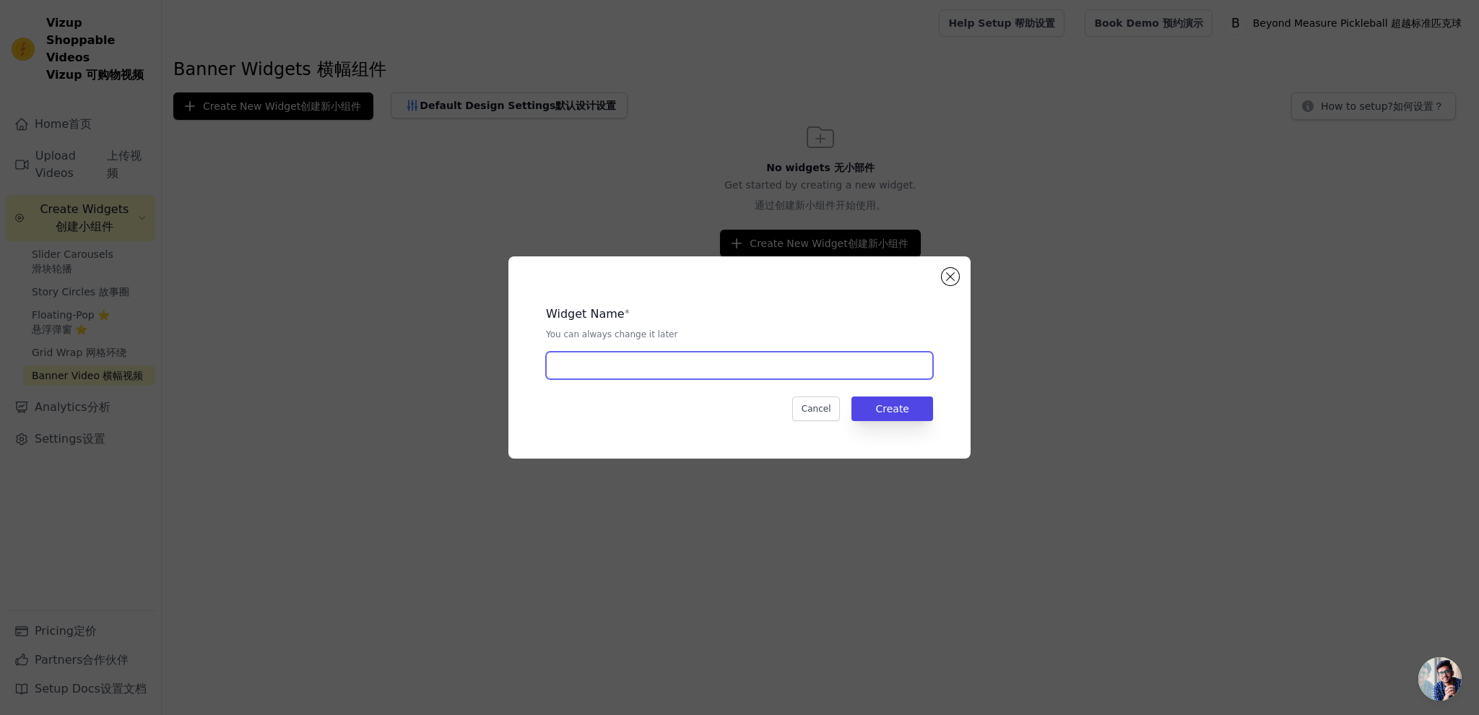
click at [615, 370] on input "text" at bounding box center [739, 365] width 387 height 27
type input "banner"
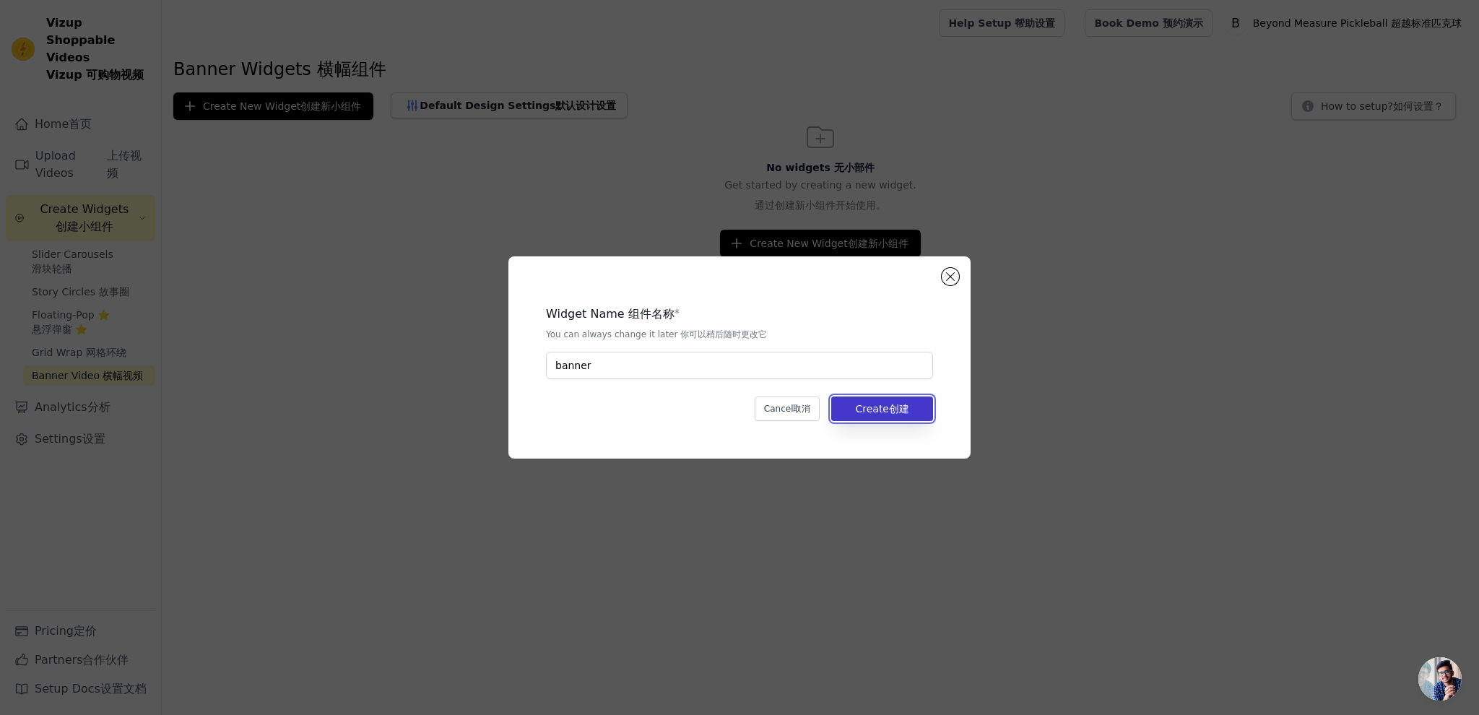
click at [904, 411] on span "创建" at bounding box center [899, 409] width 20 height 12
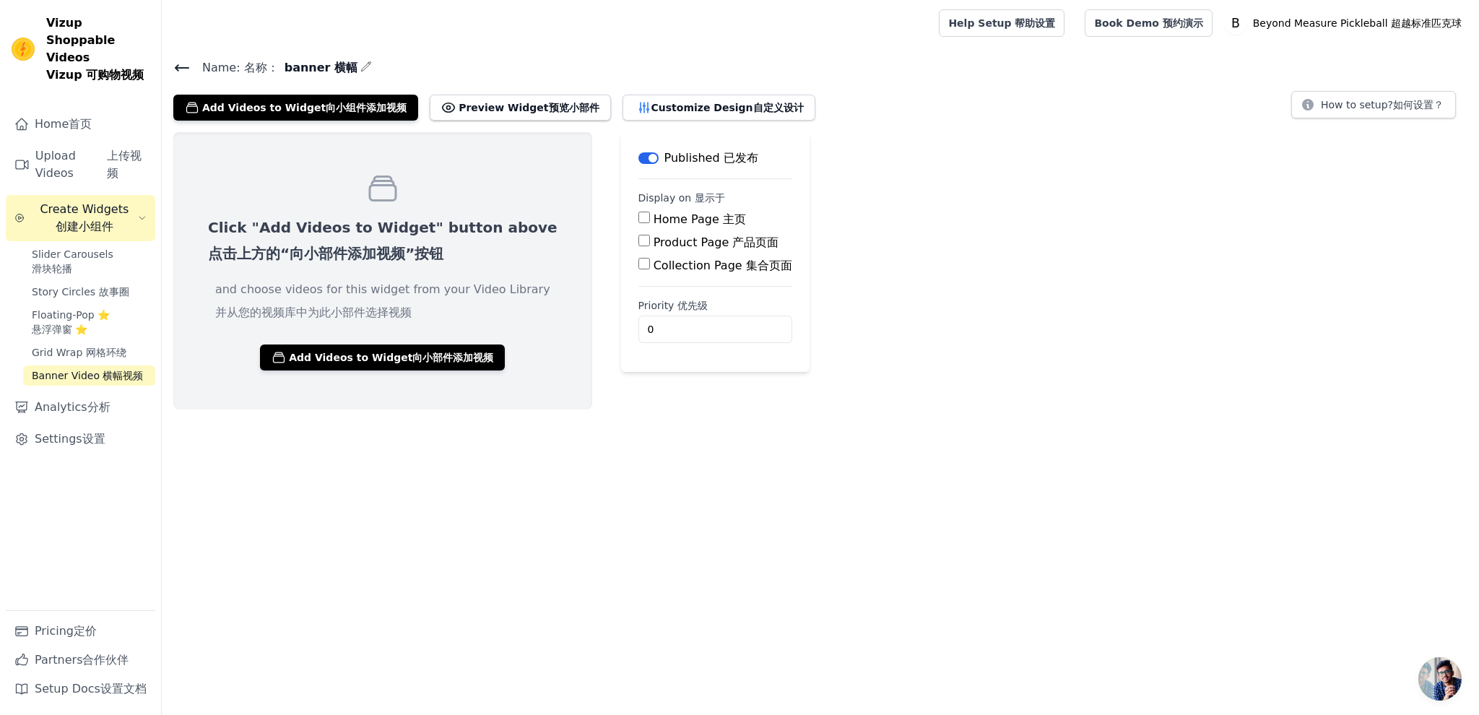
click at [638, 217] on input "Home Page Home Page 主页" at bounding box center [644, 218] width 12 height 12
checkbox input "true"
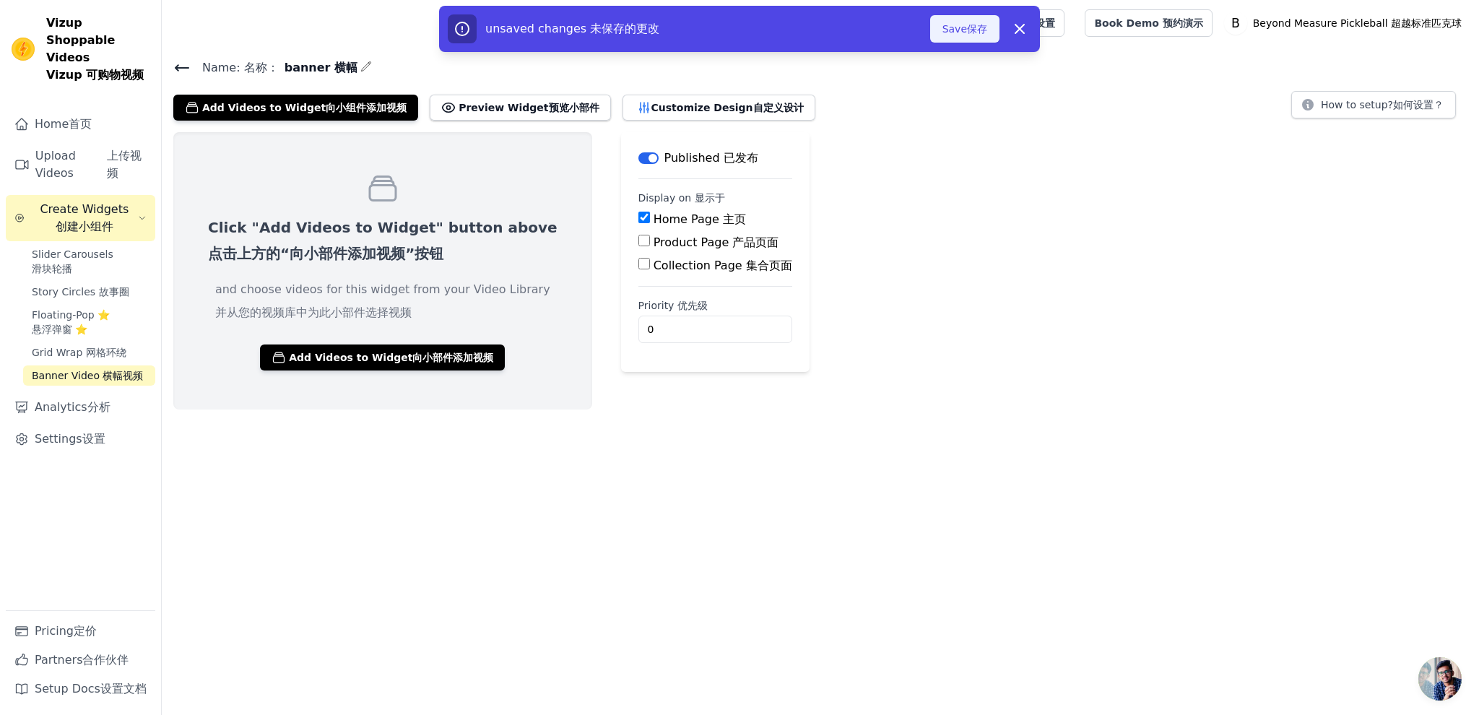
click at [956, 30] on button "Save Save 保存" at bounding box center [964, 28] width 69 height 27
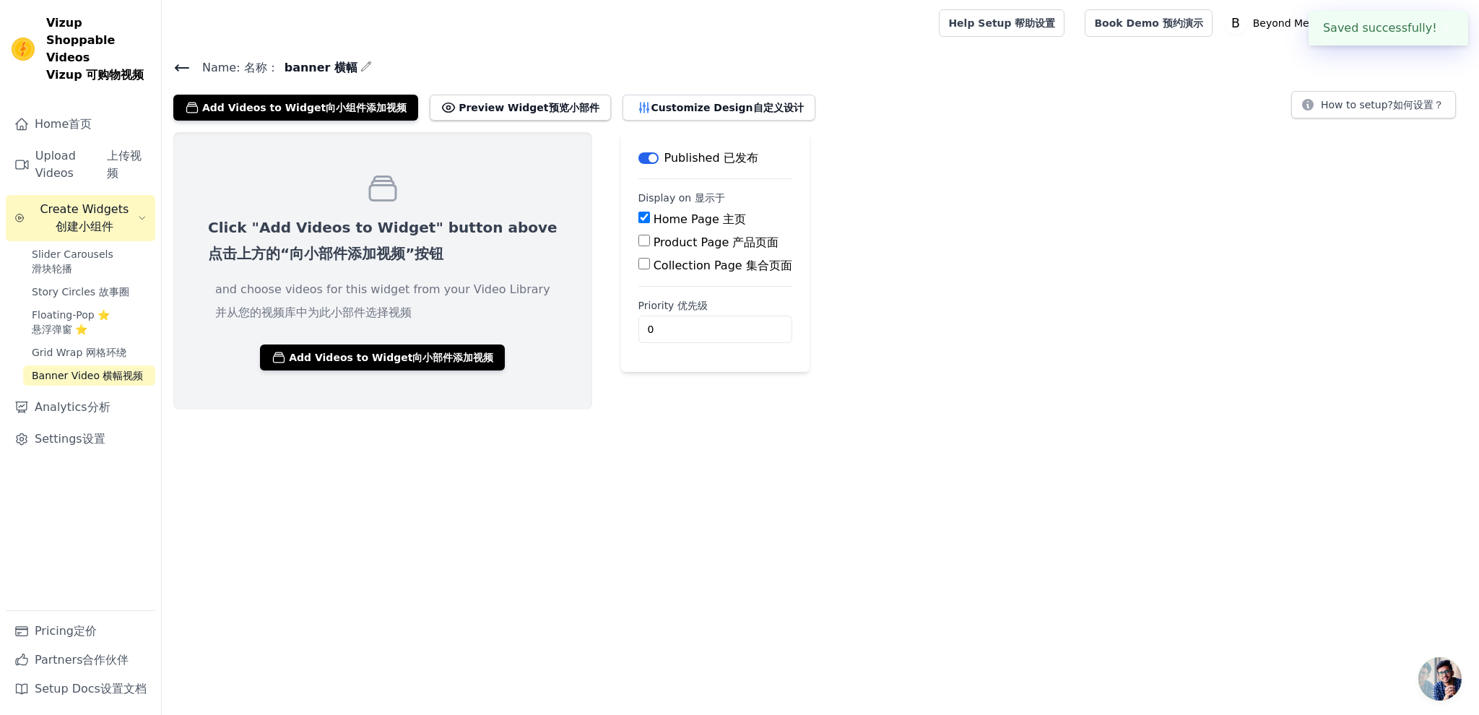
click at [965, 34] on link "Help Setup Help Setup 帮助设置" at bounding box center [1002, 22] width 126 height 27
click at [365, 356] on button "Add Videos to Widget Add Videos to Widget 向小部件添加视频" at bounding box center [382, 357] width 245 height 26
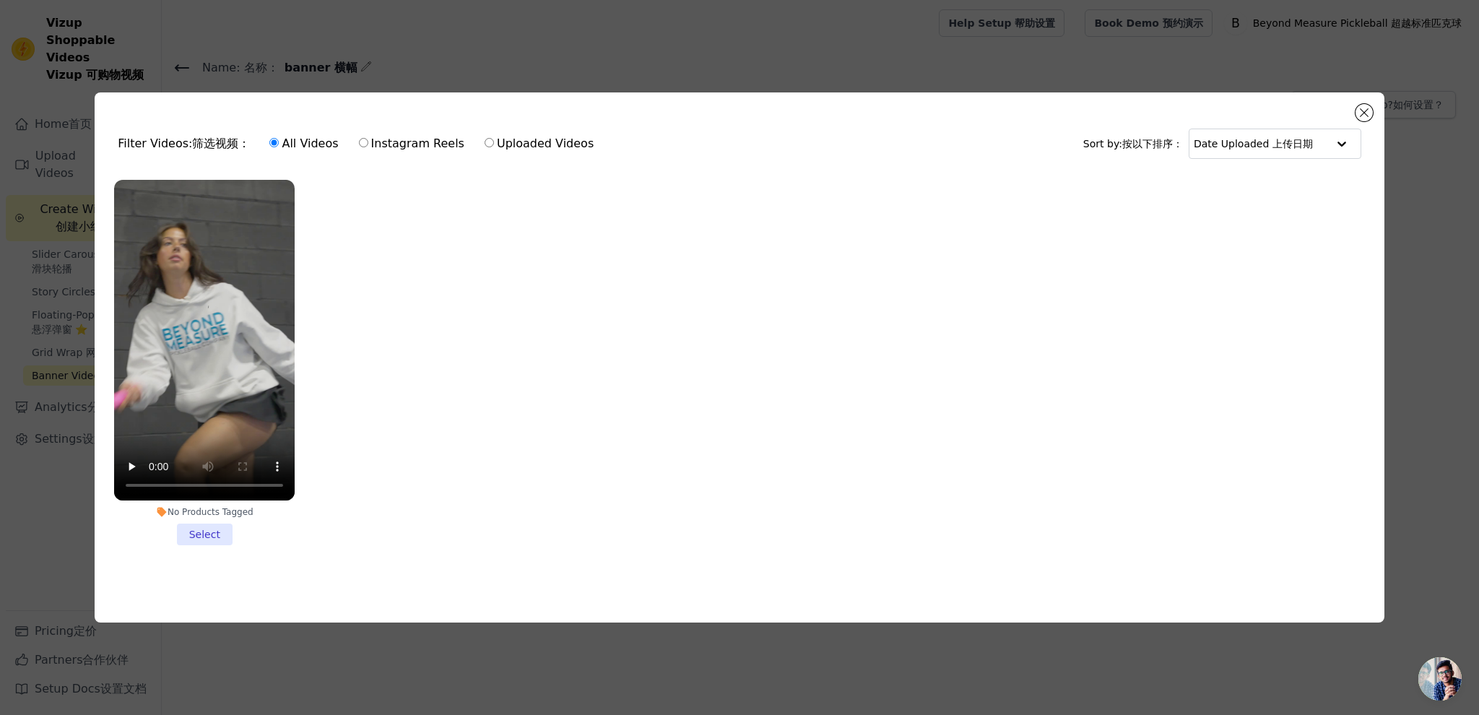
click at [202, 529] on li "No Products Tagged Select" at bounding box center [204, 363] width 181 height 366
click at [0, 0] on input "No Products Tagged Select" at bounding box center [0, 0] width 0 height 0
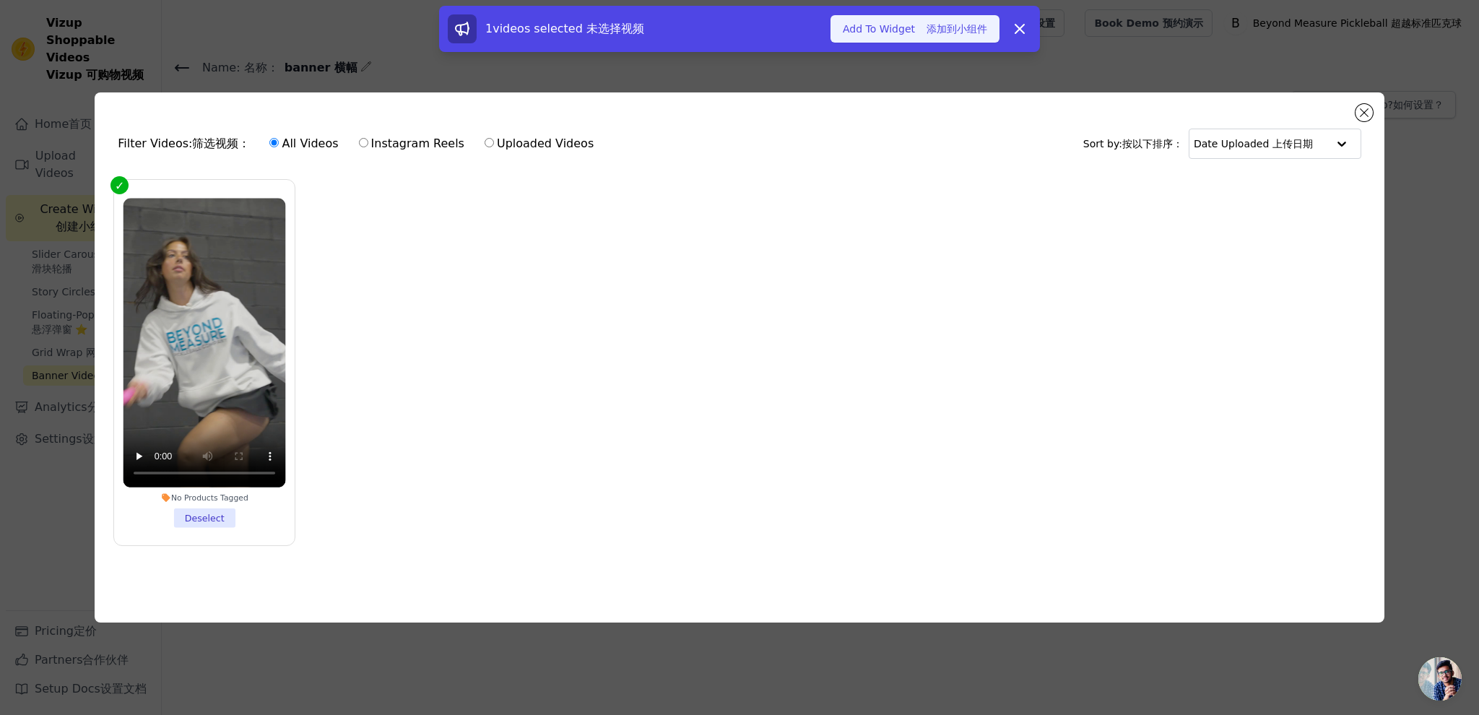
click at [890, 34] on button "Add To Widget Add To Widget 添加到小组件" at bounding box center [915, 28] width 169 height 27
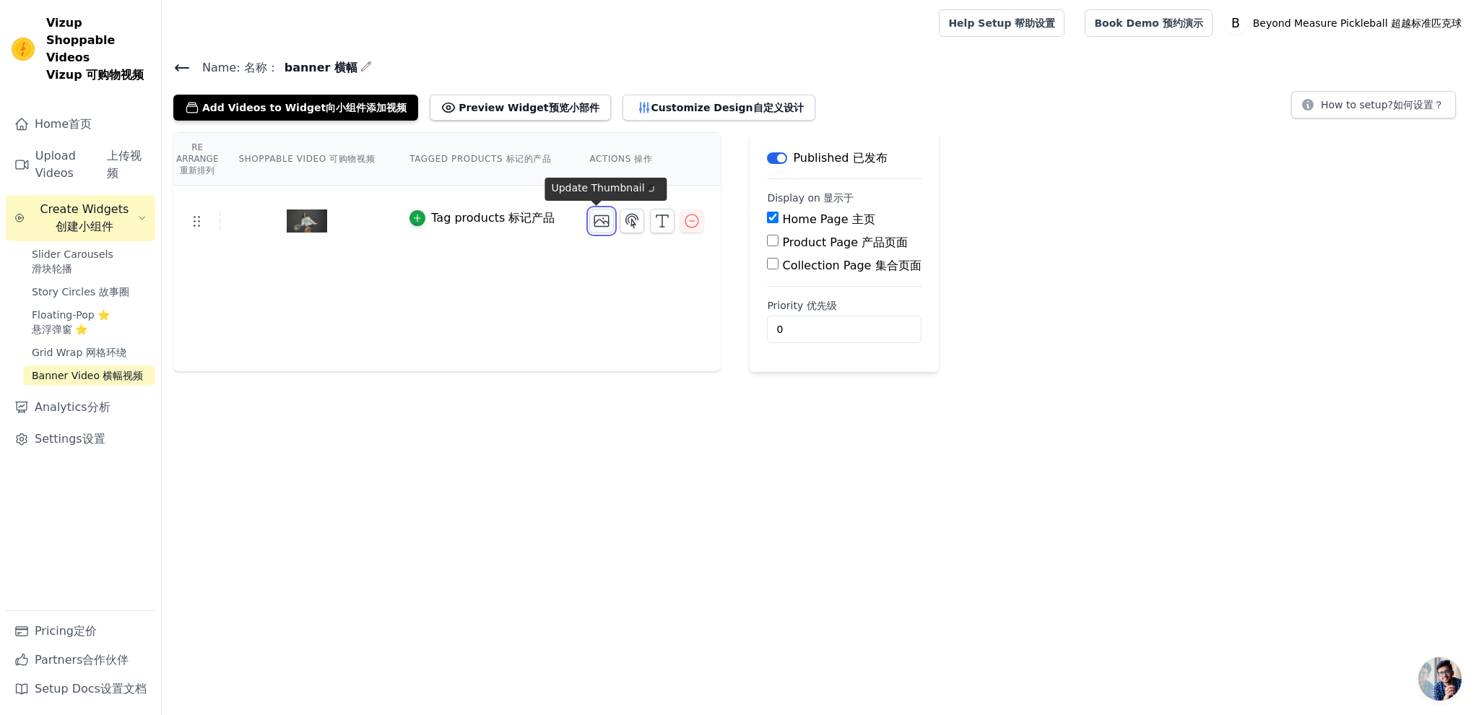
click at [595, 224] on icon "button" at bounding box center [601, 220] width 17 height 17
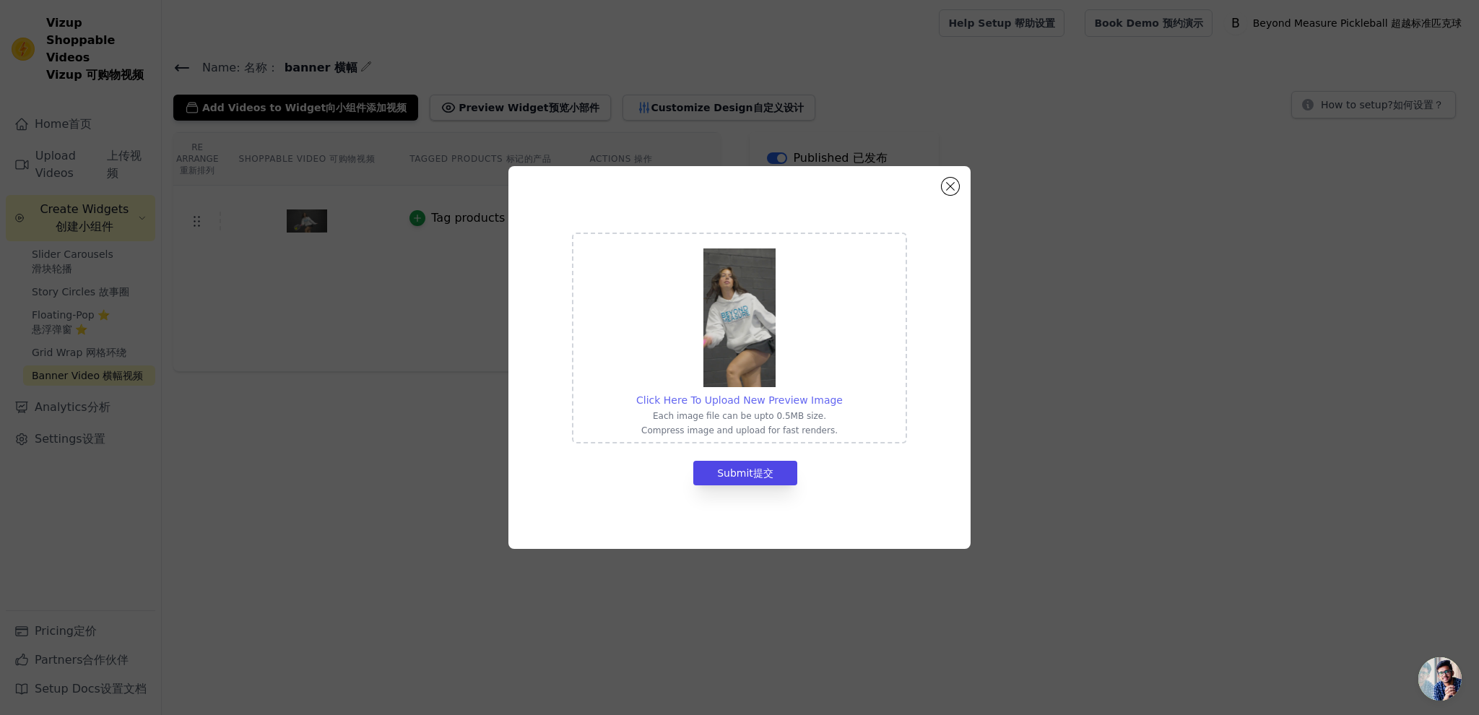
click at [754, 404] on span "Click Here To Upload New Preview Image" at bounding box center [739, 400] width 207 height 12
click at [842, 393] on input "Click Here To Upload New Preview Image Each image file can be upto 0.5MB size. …" at bounding box center [842, 392] width 1 height 1
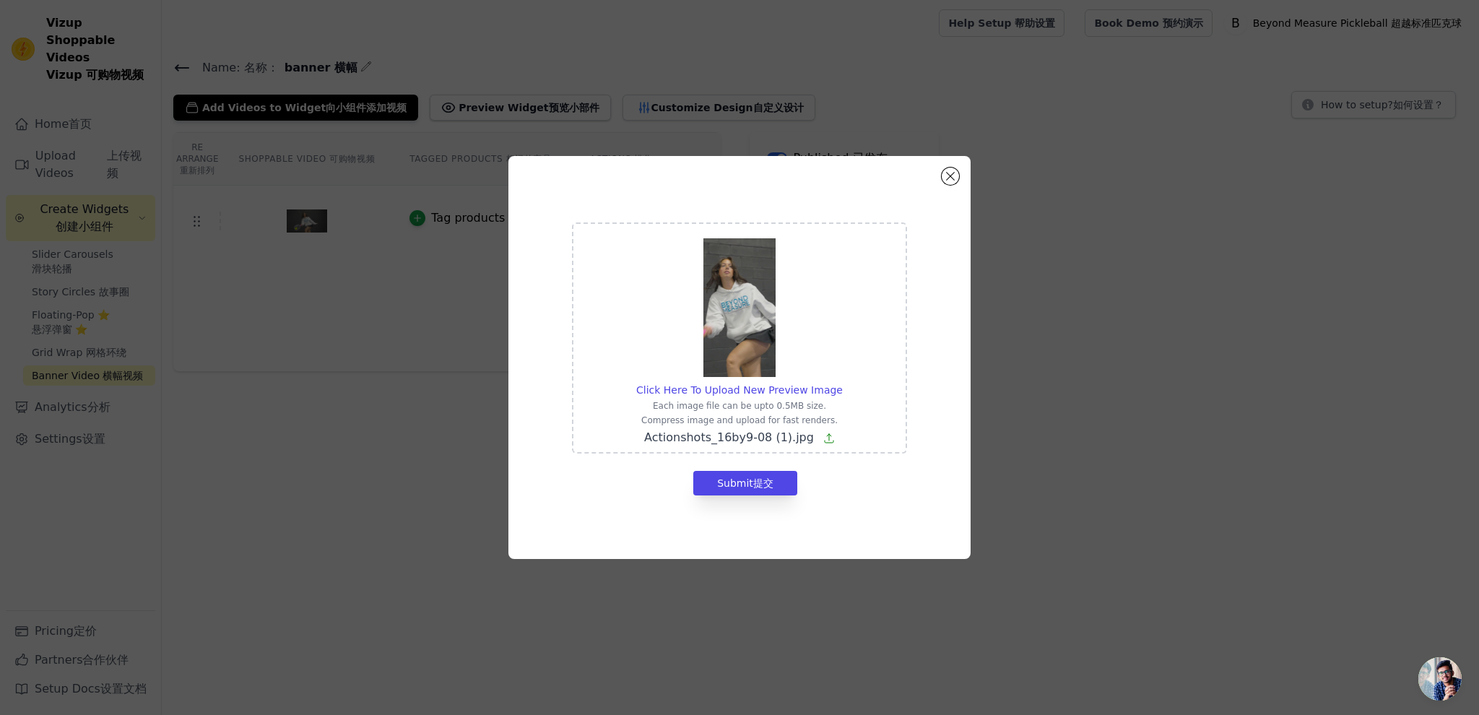
click at [651, 472] on div "Submit Submit 提交" at bounding box center [739, 483] width 335 height 25
click at [749, 480] on button "Submit Submit 提交" at bounding box center [745, 483] width 104 height 25
click at [778, 436] on span "Actionshots_16by9-08 (1).jpg" at bounding box center [729, 437] width 170 height 14
click at [842, 383] on input "Click Here To Upload New Preview Image Each image file can be upto 0.5MB size. …" at bounding box center [842, 382] width 1 height 1
type input "C:\fakepath\Actionshots_16by9-08 (1) (2).jpg"
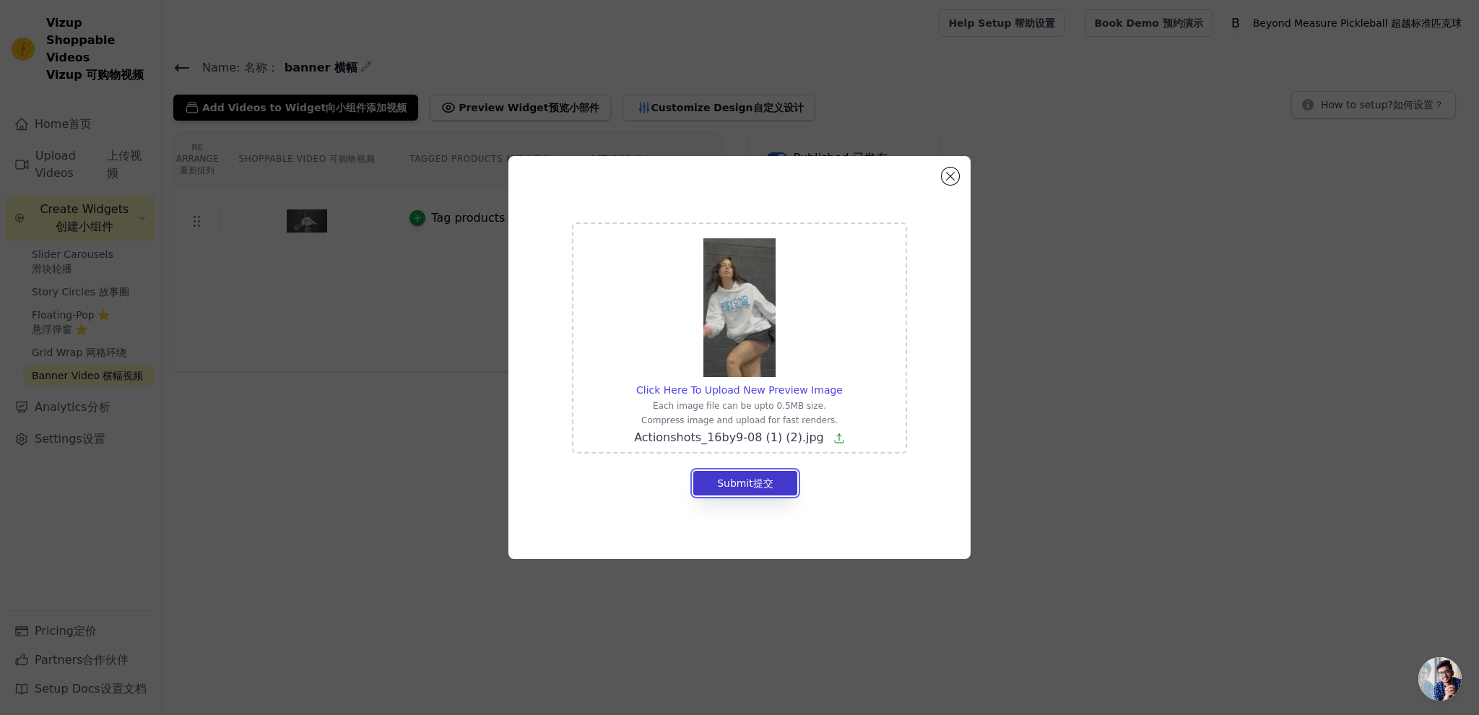
click at [737, 471] on button "Submit Submit 提交" at bounding box center [745, 483] width 104 height 25
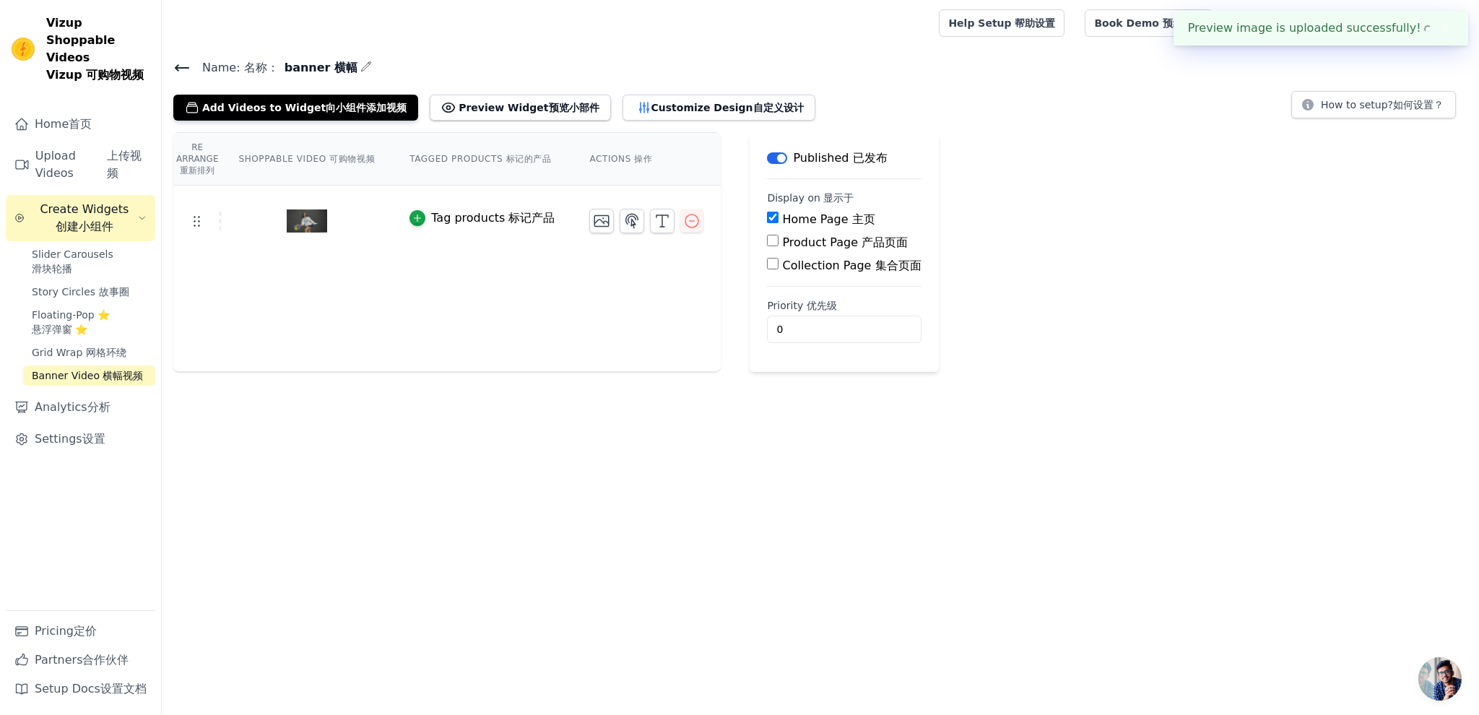
click at [350, 282] on div "Re Arrange Re Arrange 重新排列 Shoppable Video Shoppable Video 可购物视频 Tagged Product…" at bounding box center [446, 252] width 547 height 240
click at [693, 116] on button "Customize Design Customize Design 自定义设计" at bounding box center [719, 108] width 193 height 26
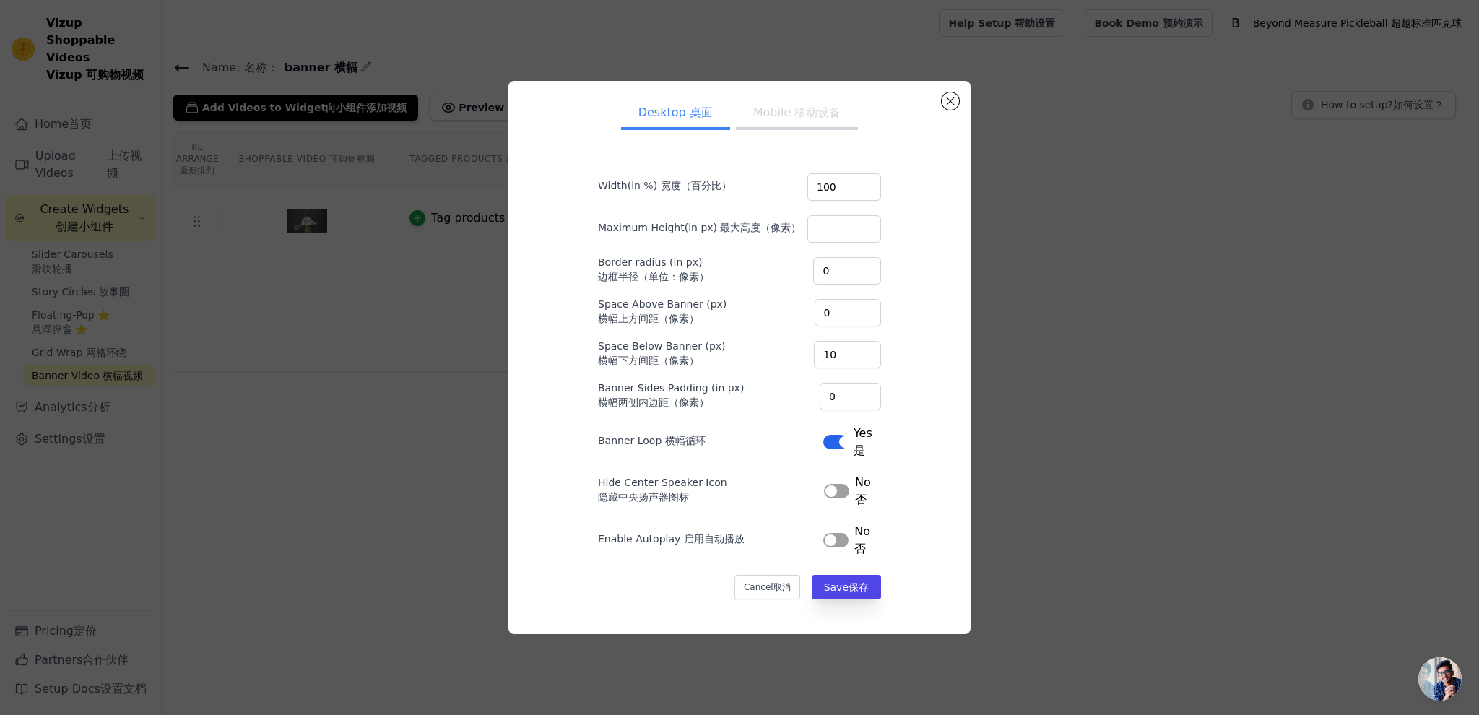
click at [829, 535] on button "Label Label" at bounding box center [835, 540] width 25 height 14
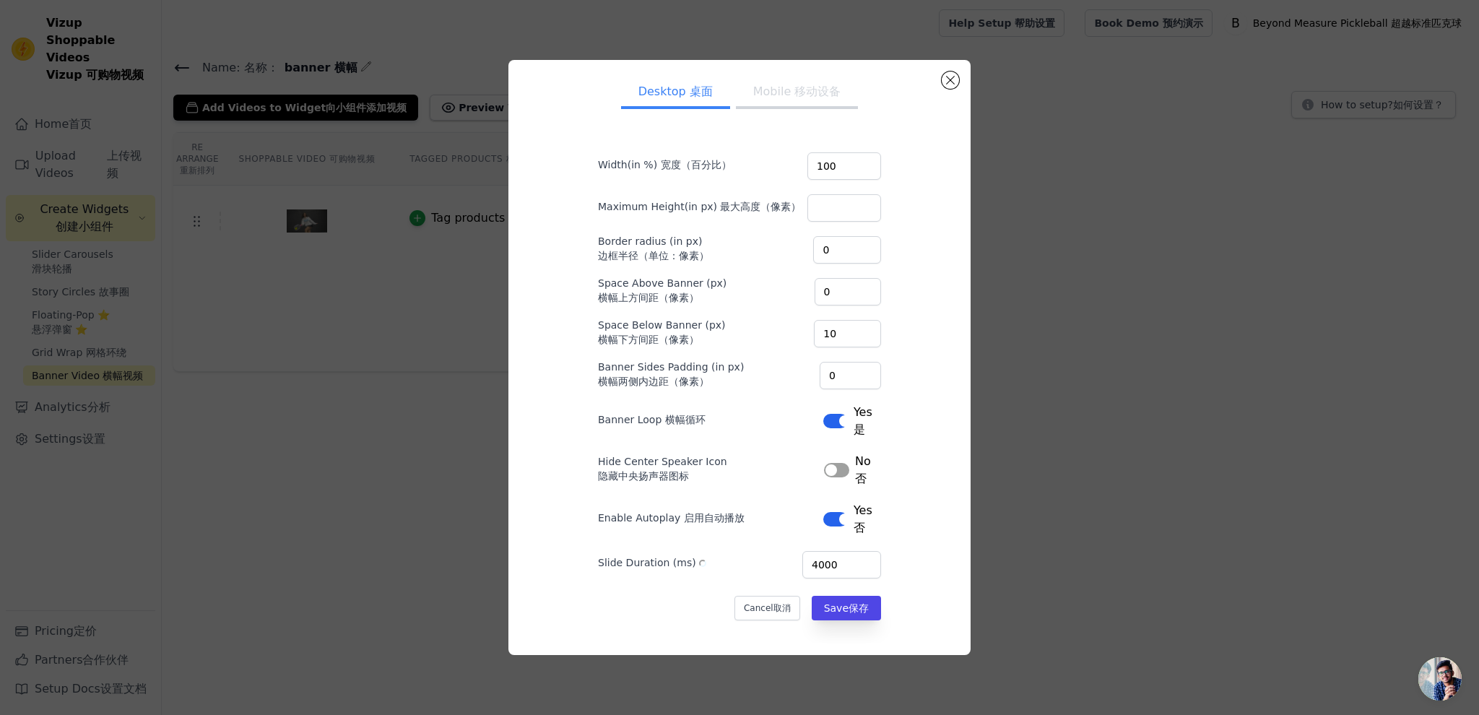
click at [641, 565] on label "Slide Duration (ms) Slide Duration (ms)" at bounding box center [655, 563] width 114 height 16
click at [802, 565] on input "4000" at bounding box center [841, 564] width 79 height 27
click at [766, 105] on button "Mobile Mobile 移动设备" at bounding box center [797, 93] width 123 height 32
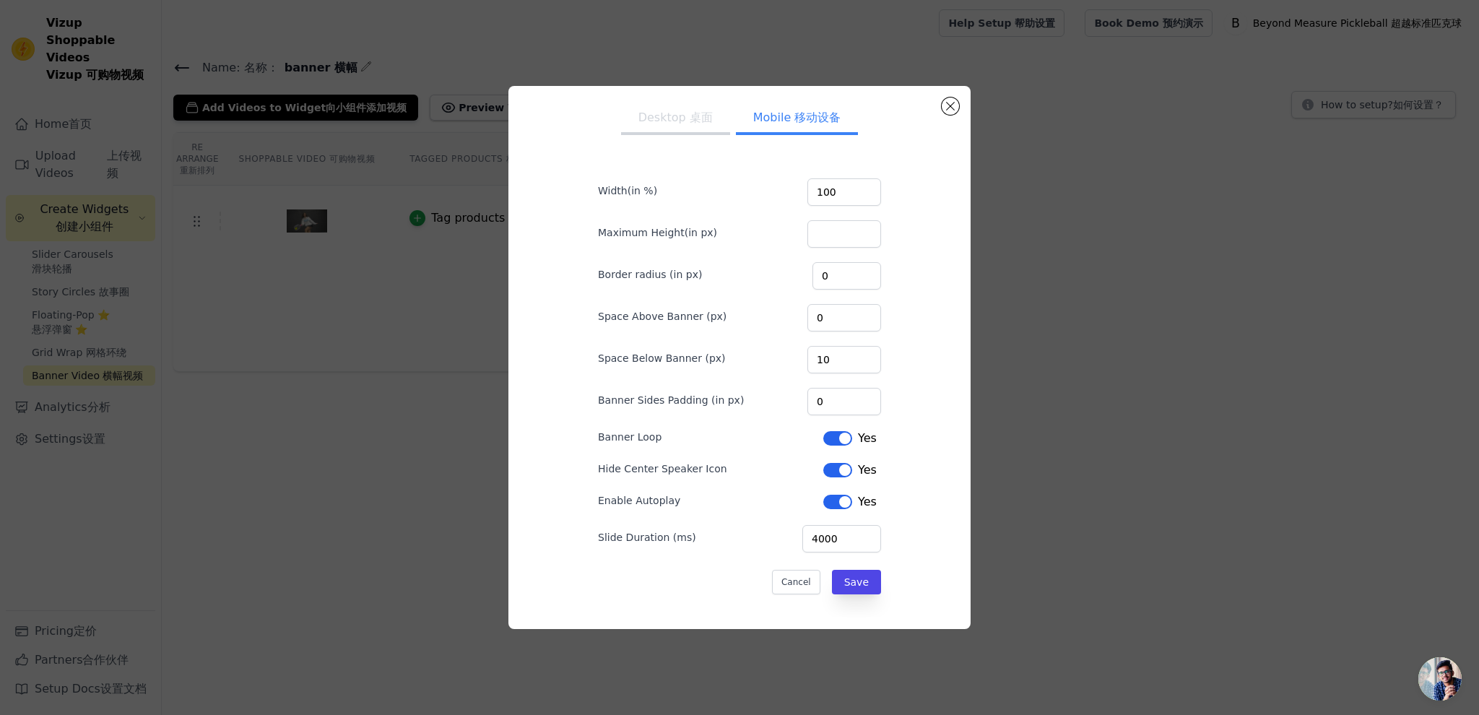
click at [672, 113] on button "Desktop Desktop 桌面" at bounding box center [675, 119] width 109 height 32
click at [773, 108] on button "Mobile Mobile 移动设备" at bounding box center [797, 119] width 123 height 32
click at [660, 100] on ul "Desktop Desktop 桌面 Mobile Mobile 移动设备" at bounding box center [739, 118] width 329 height 43
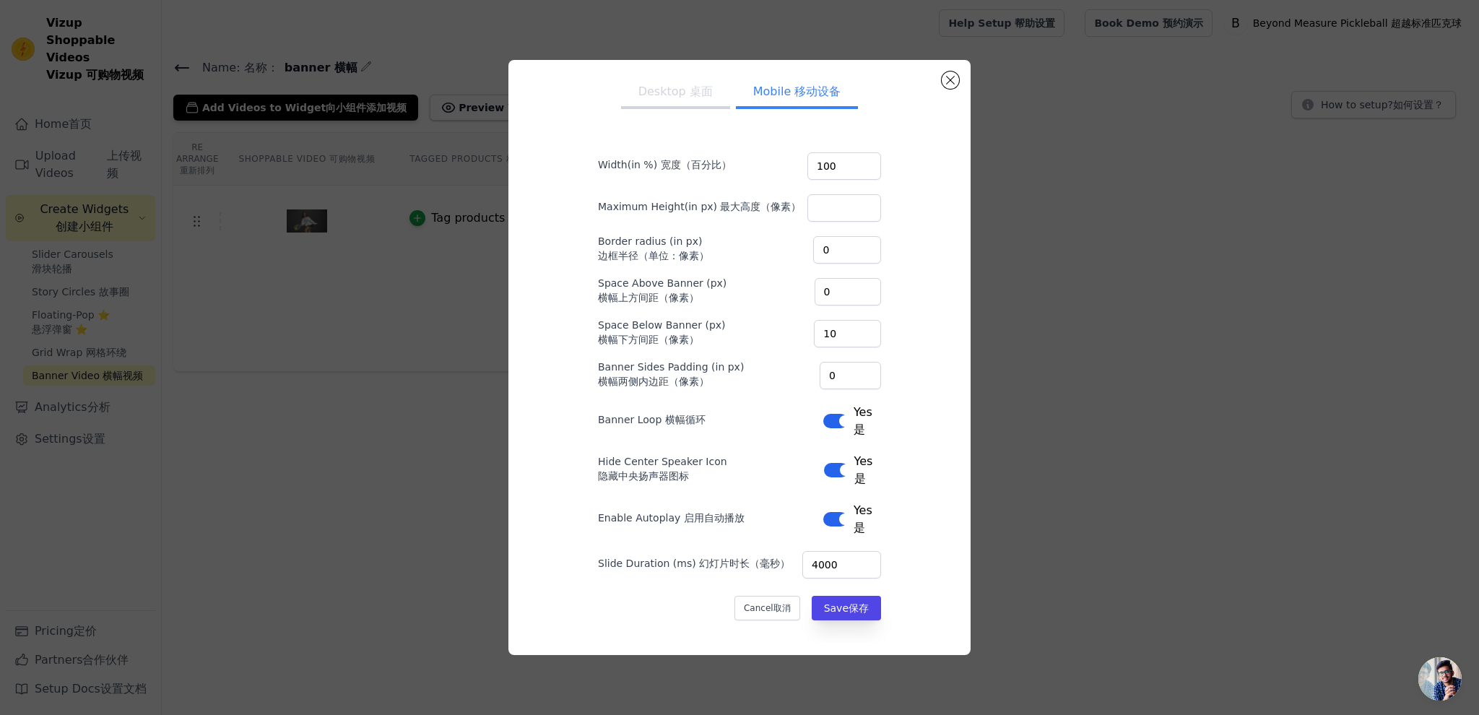
click at [654, 125] on div "Desktop Desktop 桌面 Mobile Mobile 移动设备 Width(in %) Width(in %) 宽度（百分比） 100 Maxim…" at bounding box center [739, 357] width 329 height 572
click at [835, 610] on button "Save Save 保存" at bounding box center [846, 608] width 69 height 25
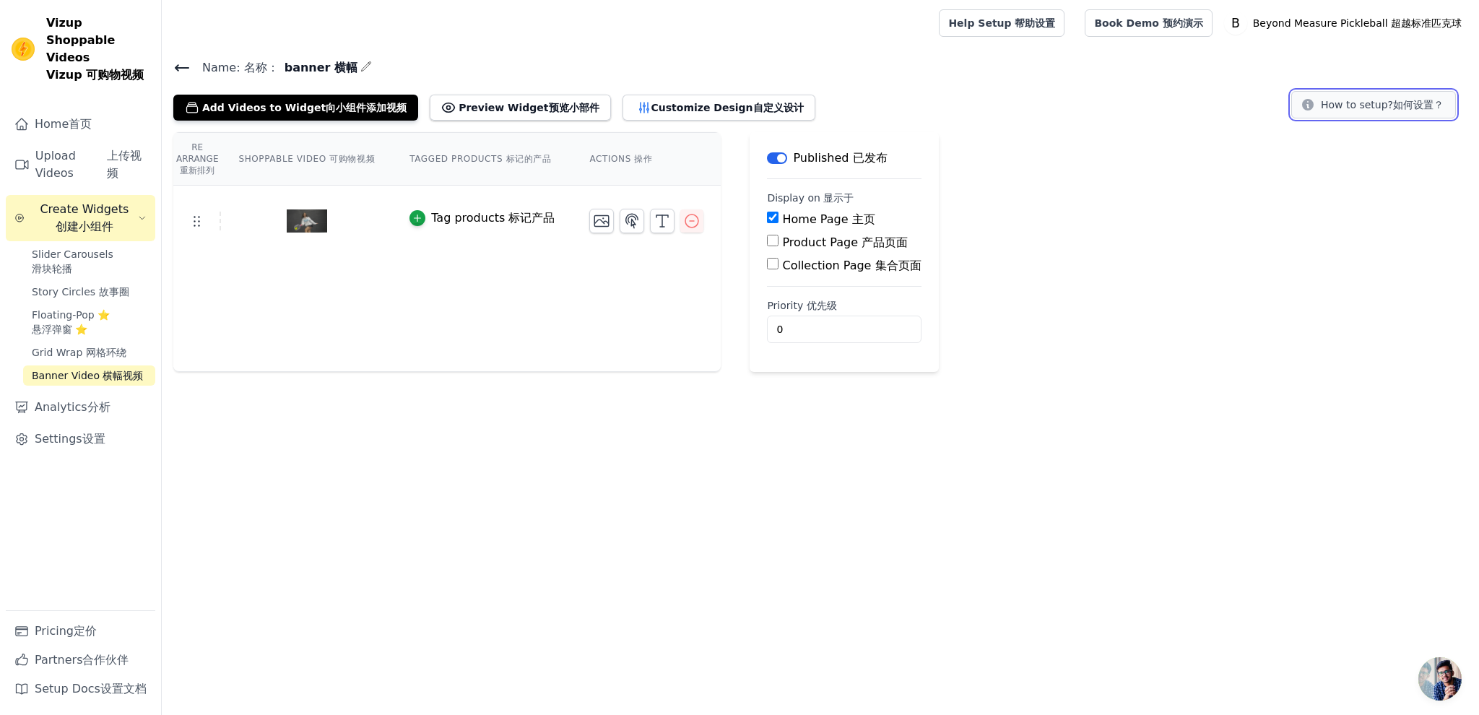
click at [1358, 116] on button "How to setup? How to setup? 如何设置？" at bounding box center [1373, 104] width 165 height 27
click at [581, 321] on div "Re Arrange Re Arrange 重新排列 Shoppable Video Shoppable Video 可购物视频 Tagged Product…" at bounding box center [446, 252] width 547 height 240
click at [87, 368] on span "Banner Video Banner Video 横幅视频" at bounding box center [87, 375] width 111 height 14
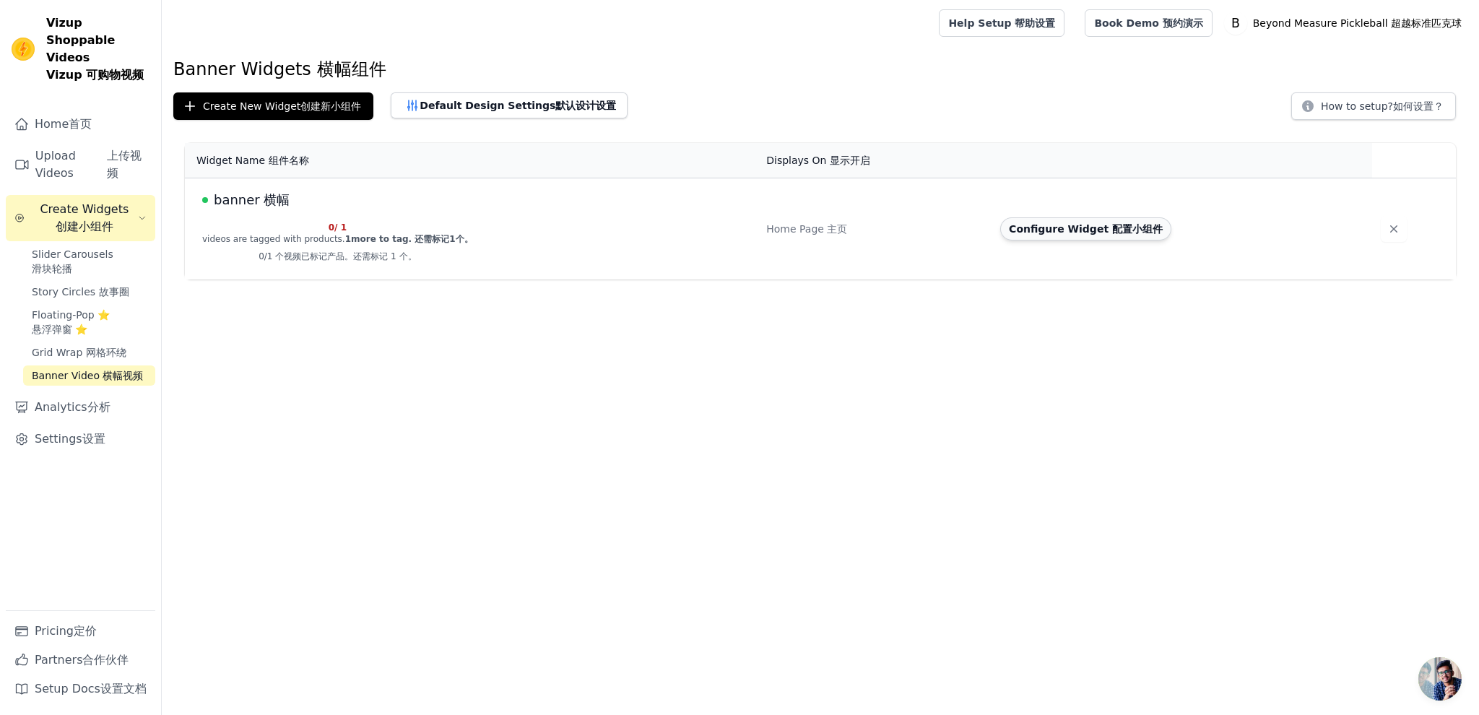
click at [1095, 233] on button "Configure Widget Configure Widget 配置小组件" at bounding box center [1085, 228] width 171 height 23
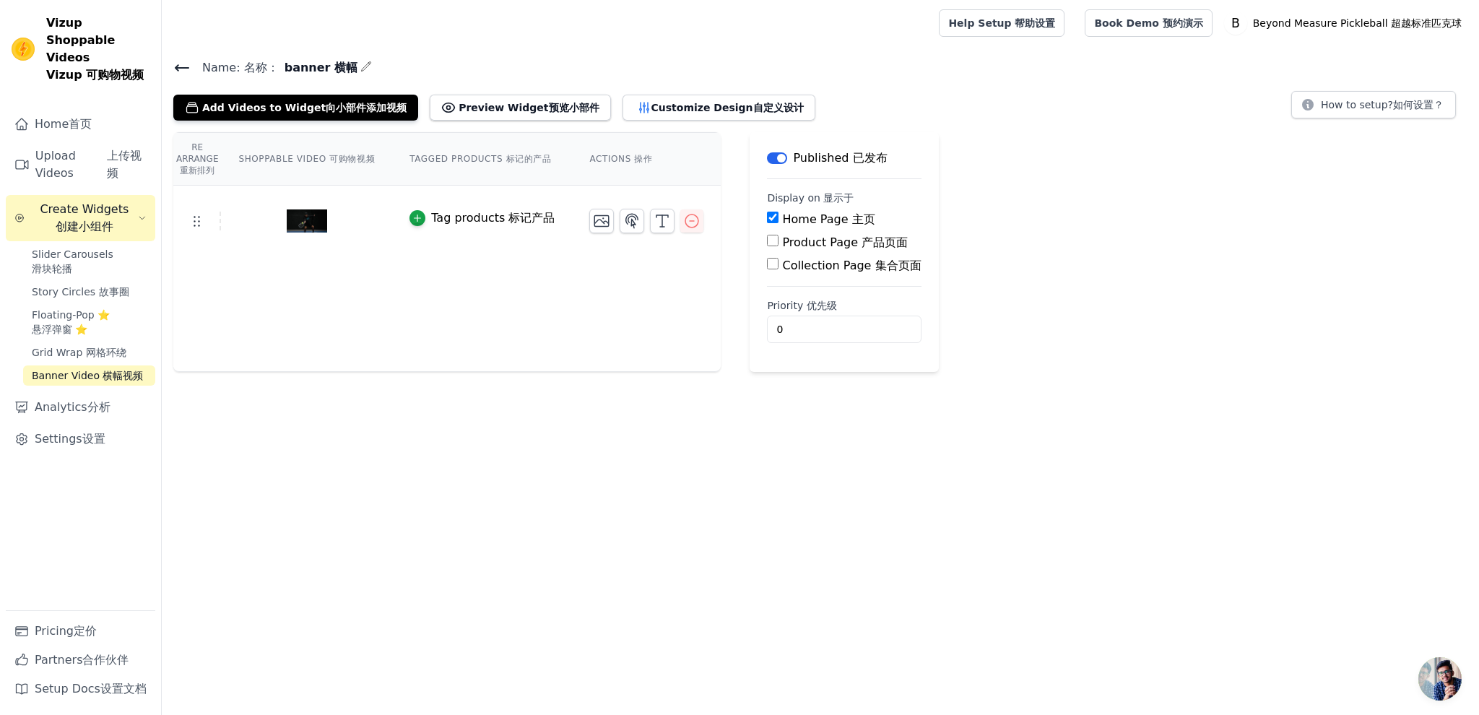
click at [423, 216] on button "Tag products Tag products 标记产品" at bounding box center [481, 217] width 145 height 17
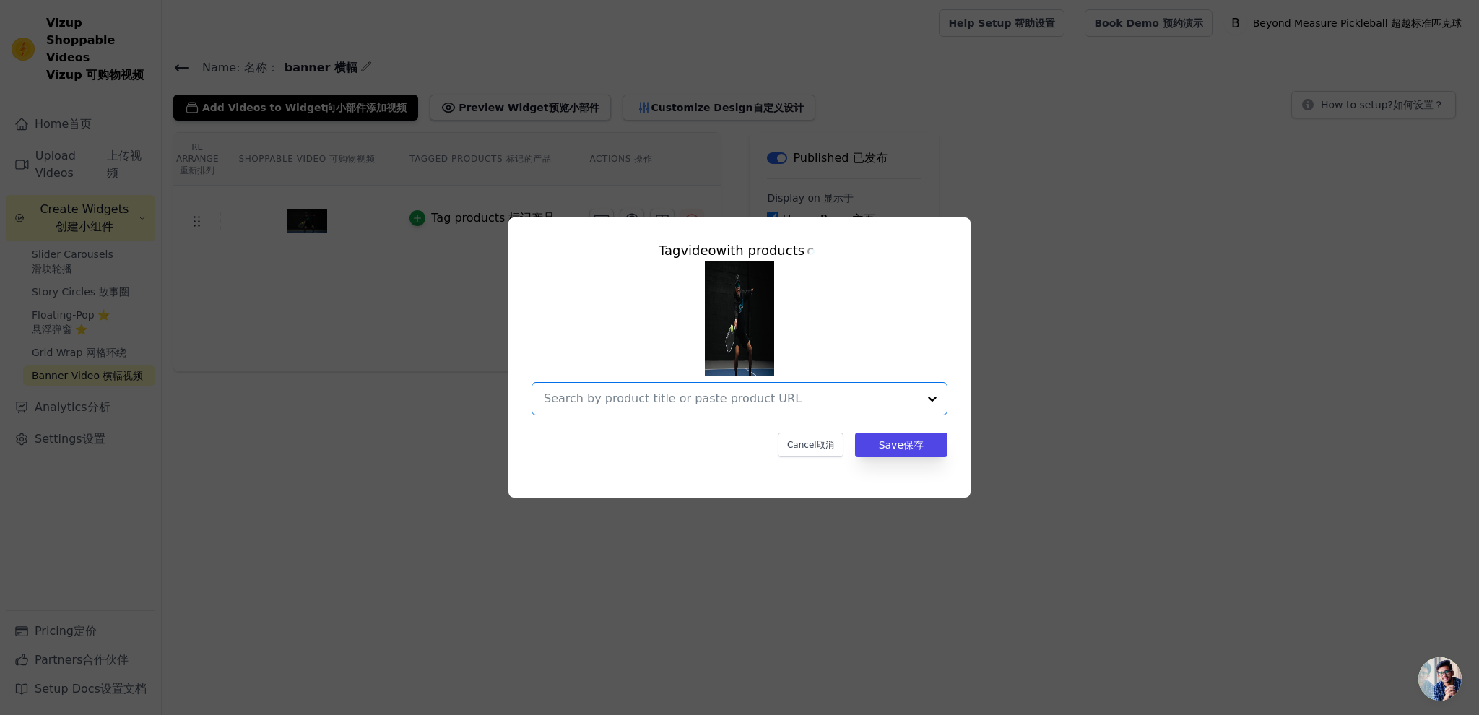
click at [630, 402] on input "text" at bounding box center [731, 398] width 374 height 17
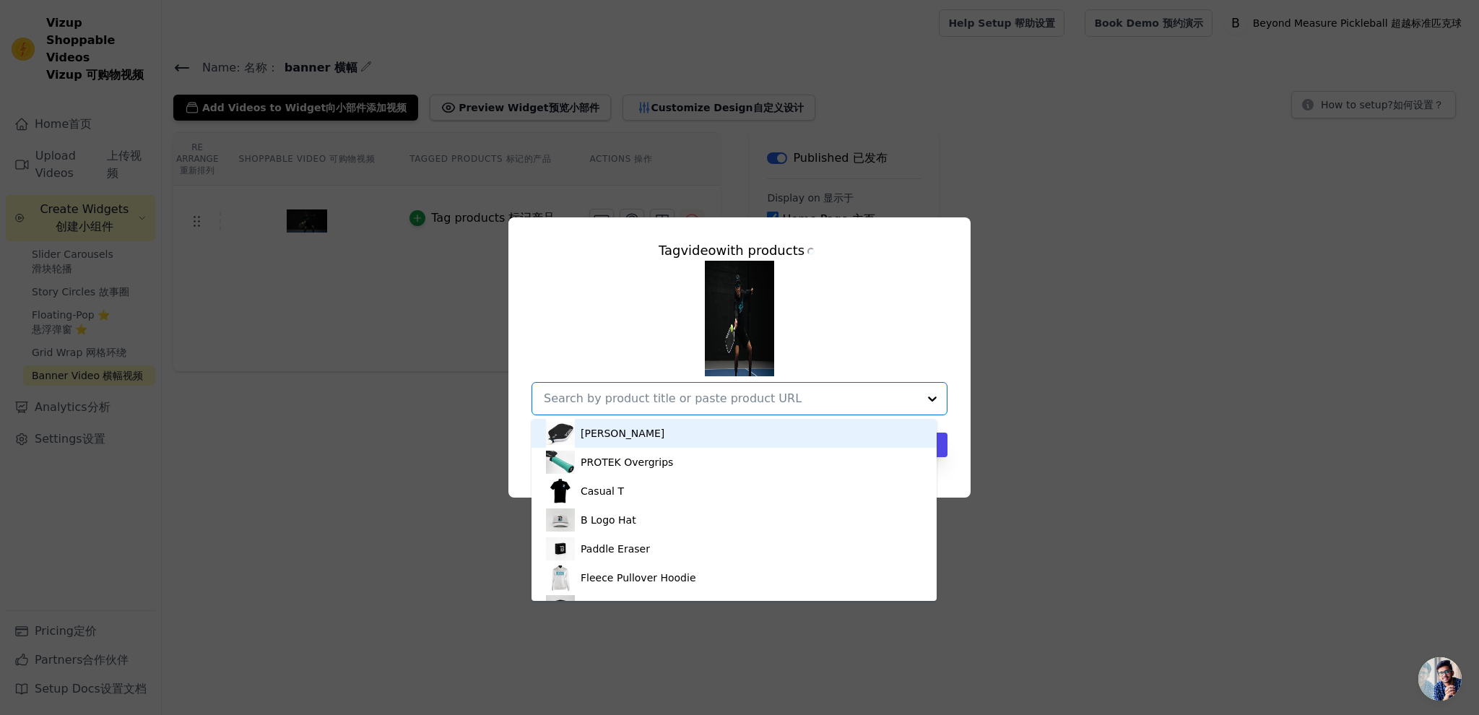
click at [639, 437] on div "RONIN" at bounding box center [734, 433] width 376 height 29
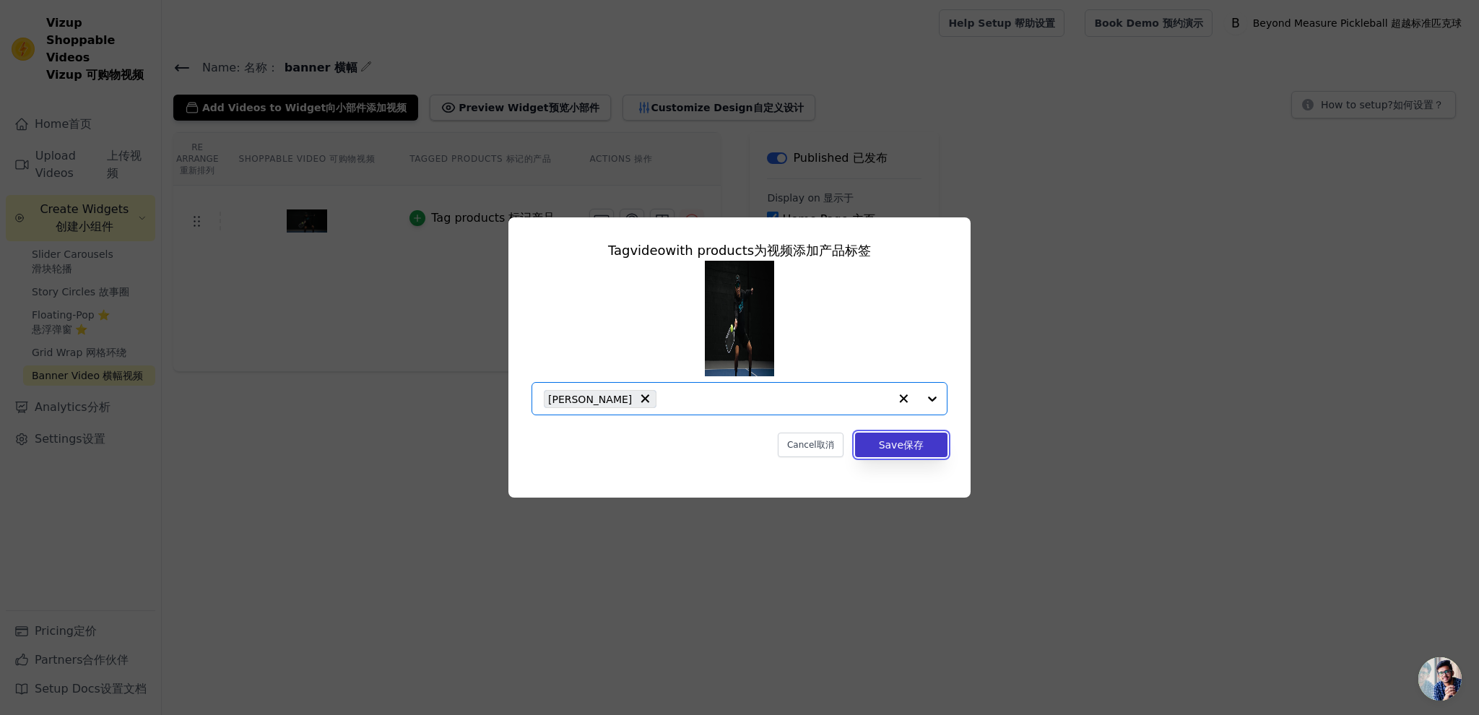
click at [907, 446] on span "保存" at bounding box center [913, 445] width 20 height 12
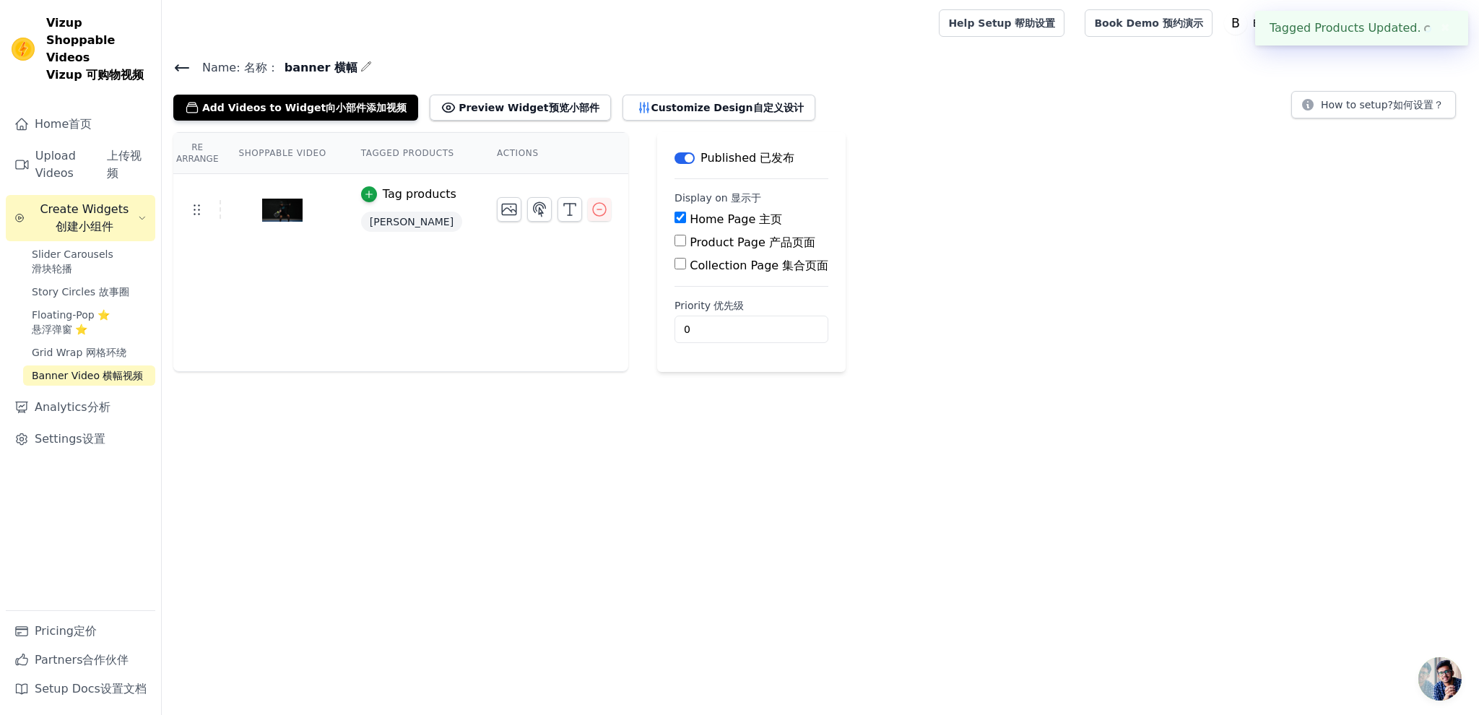
click at [514, 301] on div "Re Arrange Shoppable Video Tagged Products Actions Tag products RONIN" at bounding box center [400, 252] width 455 height 240
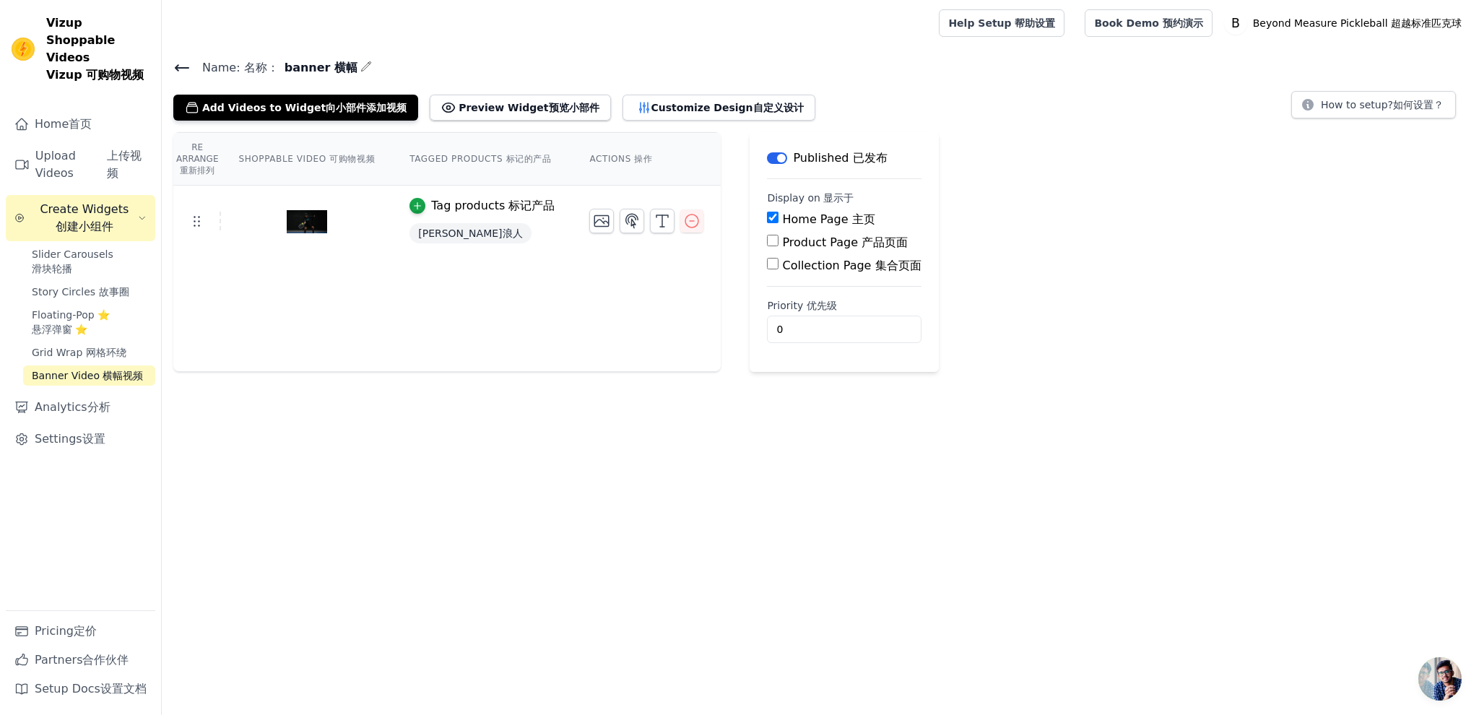
click at [484, 277] on div "Re Arrange Re Arrange 重新排列 Shoppable Video Shoppable Video 可购物视频 Tagged Product…" at bounding box center [446, 252] width 547 height 240
click at [275, 222] on div at bounding box center [307, 221] width 170 height 69
click at [205, 223] on icon at bounding box center [196, 220] width 17 height 17
click at [251, 223] on div at bounding box center [307, 221] width 170 height 69
click at [300, 223] on img at bounding box center [307, 221] width 40 height 69
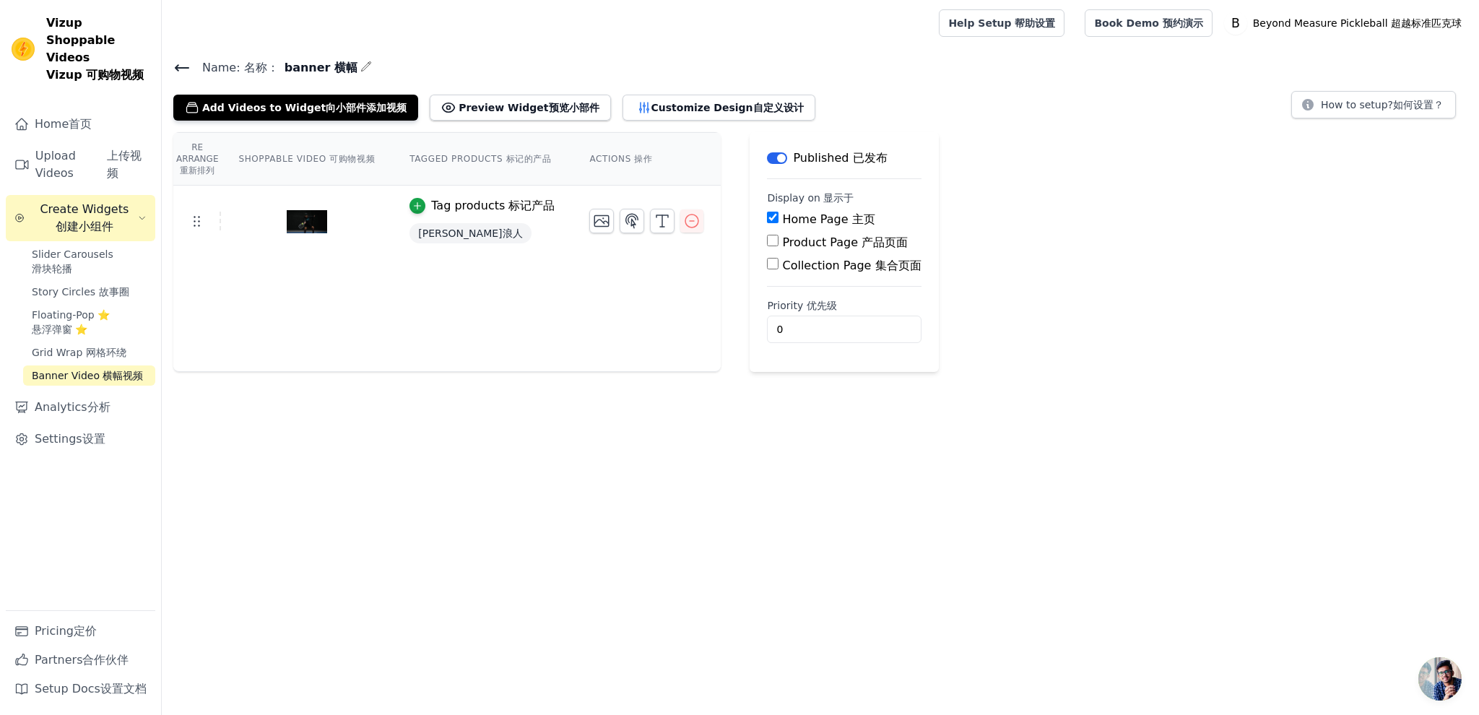
click at [365, 227] on div at bounding box center [307, 221] width 170 height 69
click at [309, 222] on img at bounding box center [307, 221] width 40 height 69
click at [520, 108] on button "Preview Widget Preview Widget 预览小部件" at bounding box center [520, 108] width 181 height 26
click at [678, 114] on button "Customize Design Customize Design 自定义设计" at bounding box center [719, 108] width 193 height 26
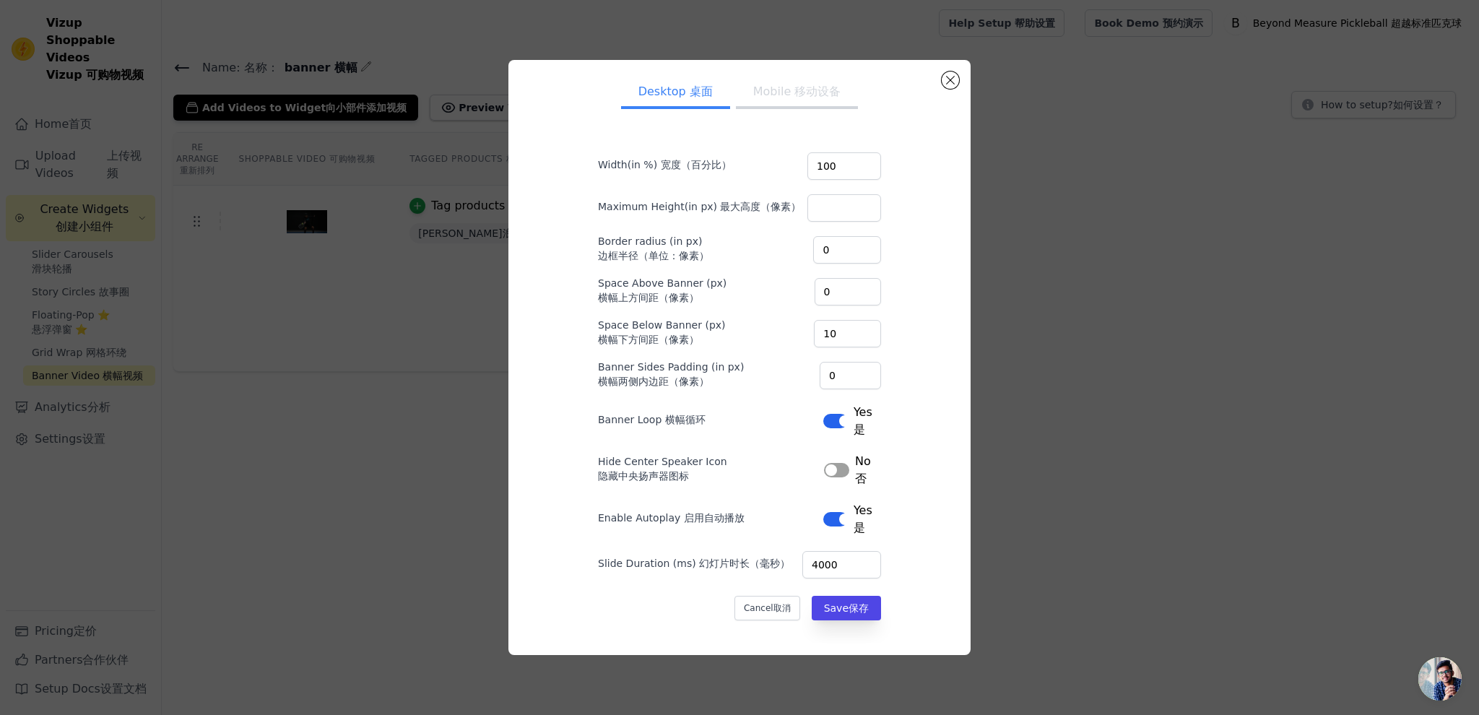
click at [827, 471] on button "Label Label" at bounding box center [836, 470] width 25 height 14
click at [833, 607] on button "Save Save 保存" at bounding box center [846, 608] width 69 height 25
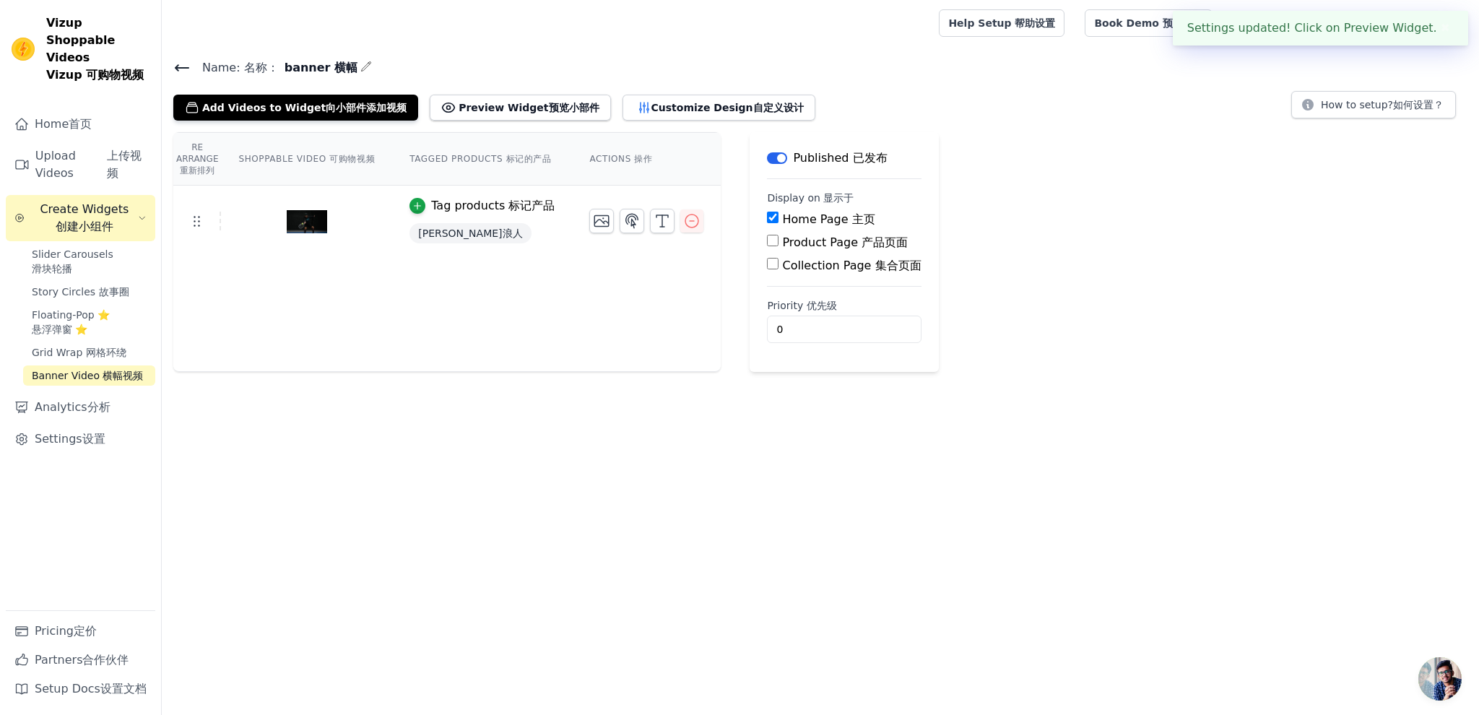
click at [992, 372] on html "Settings updated! Click on Preview Widget. ✖ Vizup Shoppable Videos Vizup Shopp…" at bounding box center [739, 186] width 1479 height 372
click at [90, 347] on span "网格环绕" at bounding box center [106, 353] width 40 height 12
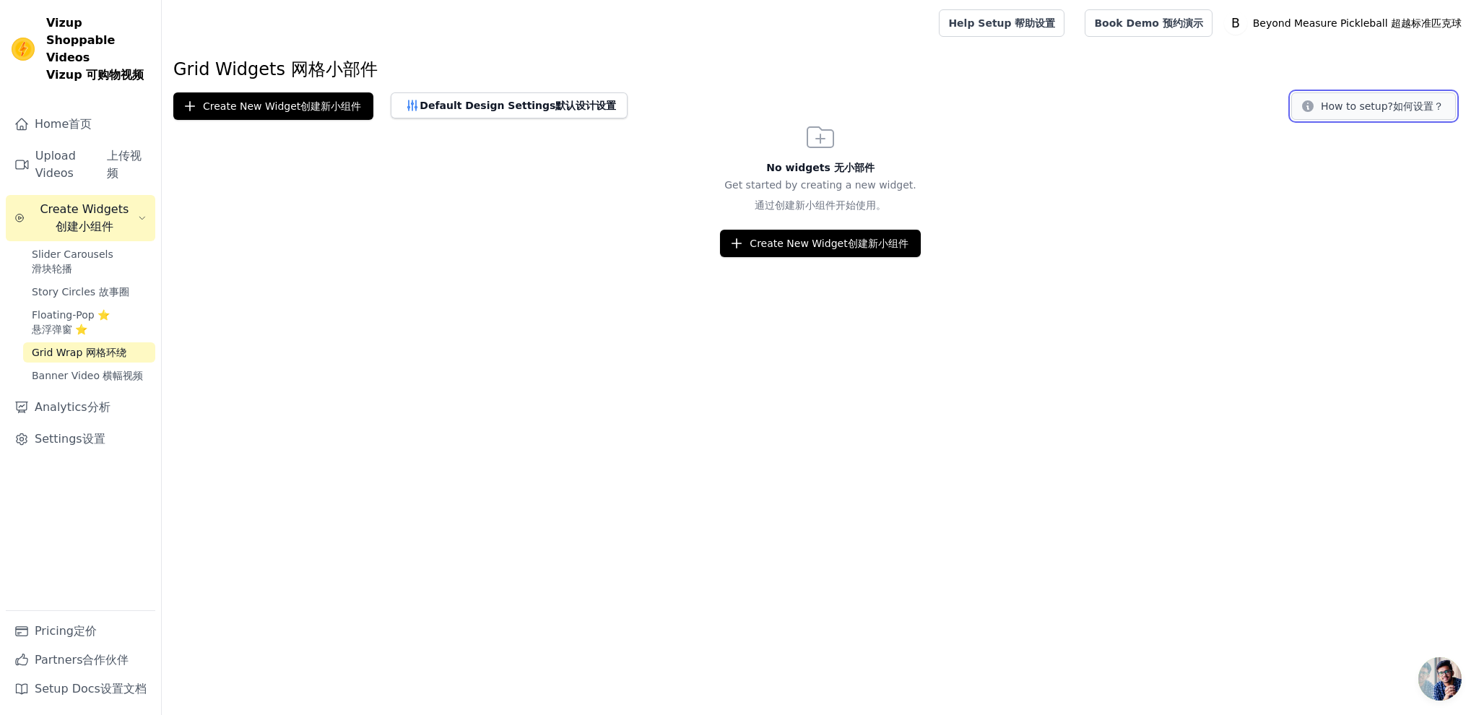
click at [1361, 104] on button "How to setup? How to setup? 如何设置？" at bounding box center [1373, 105] width 165 height 27
click at [1362, 113] on button "How to setup? How to setup? 如何设置？" at bounding box center [1373, 105] width 165 height 27
click at [1123, 23] on link "Book Demo Book Demo 预约演示" at bounding box center [1148, 22] width 127 height 27
click at [275, 257] on html "Vizup Shoppable Videos Vizup Shoppable Videos Vizup 可购物视频 Home Home 首页 Upload V…" at bounding box center [739, 128] width 1479 height 257
click at [72, 116] on font "首页" at bounding box center [80, 124] width 23 height 17
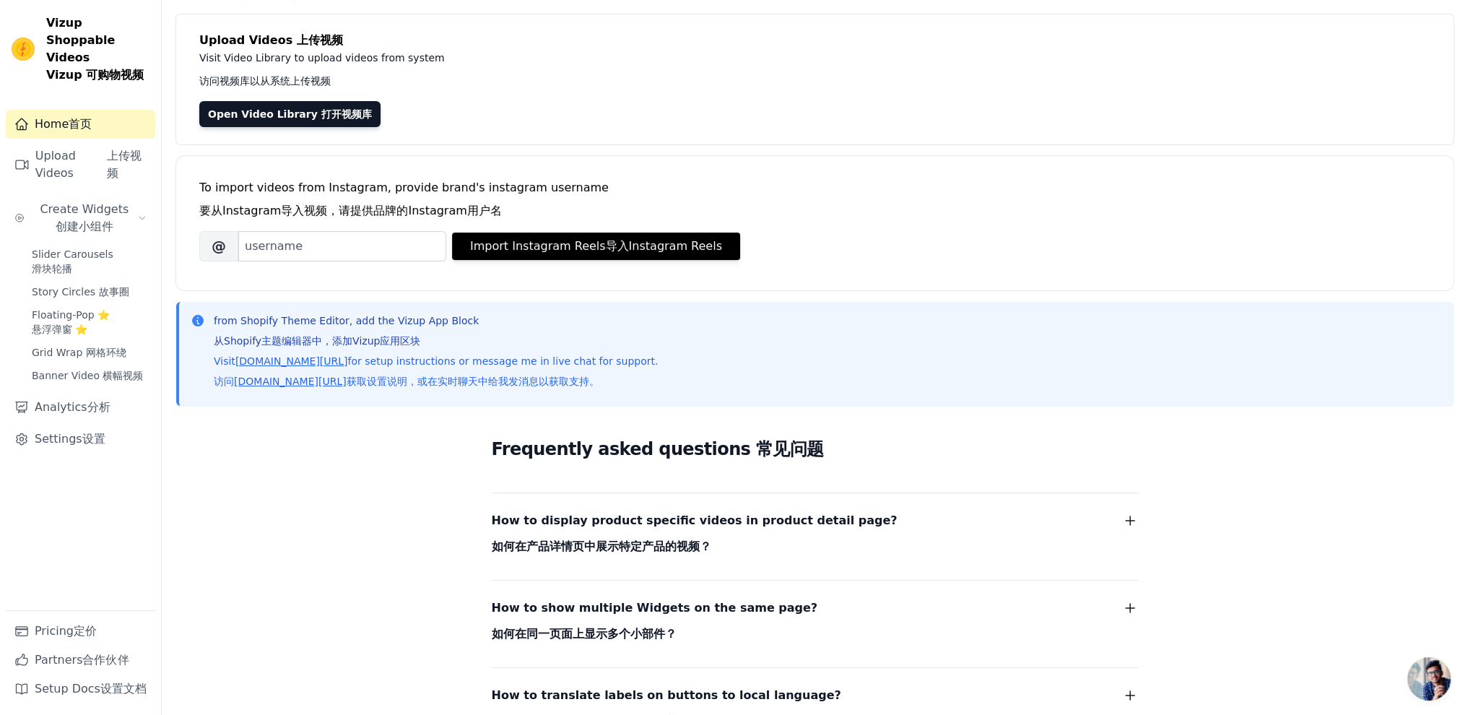
scroll to position [334, 0]
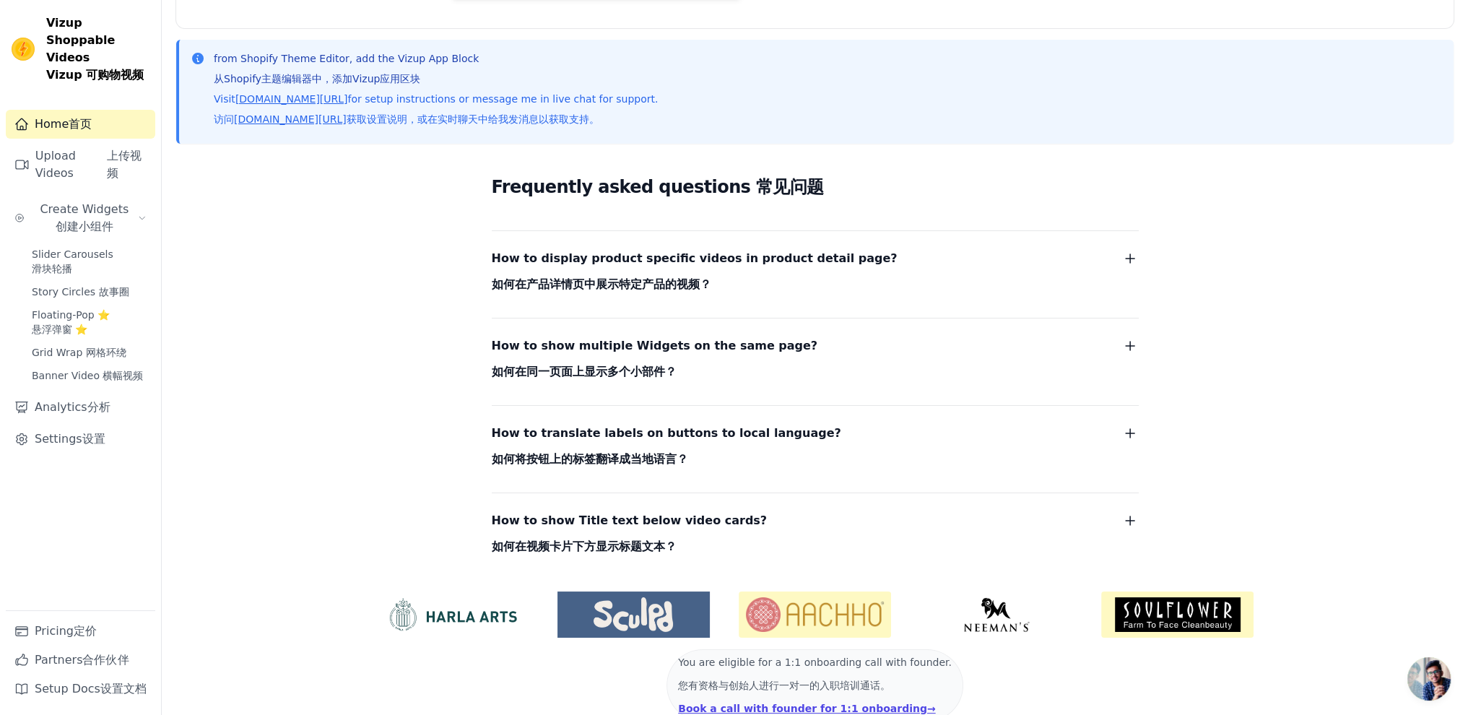
click at [664, 346] on span "How to show multiple Widgets on the same page? How to show multiple Widgets on …" at bounding box center [655, 362] width 326 height 52
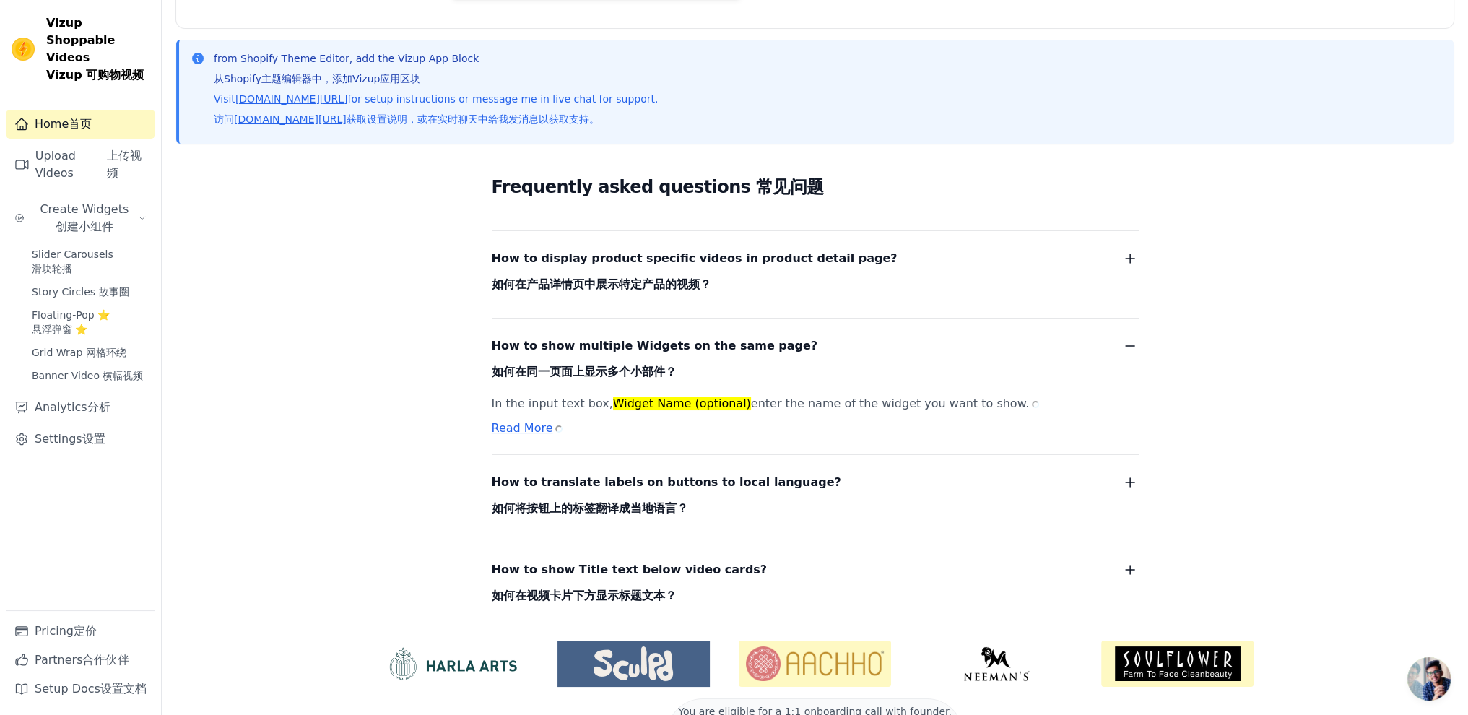
click at [600, 274] on font "如何在产品详情页中展示特定产品的视频？" at bounding box center [695, 284] width 406 height 20
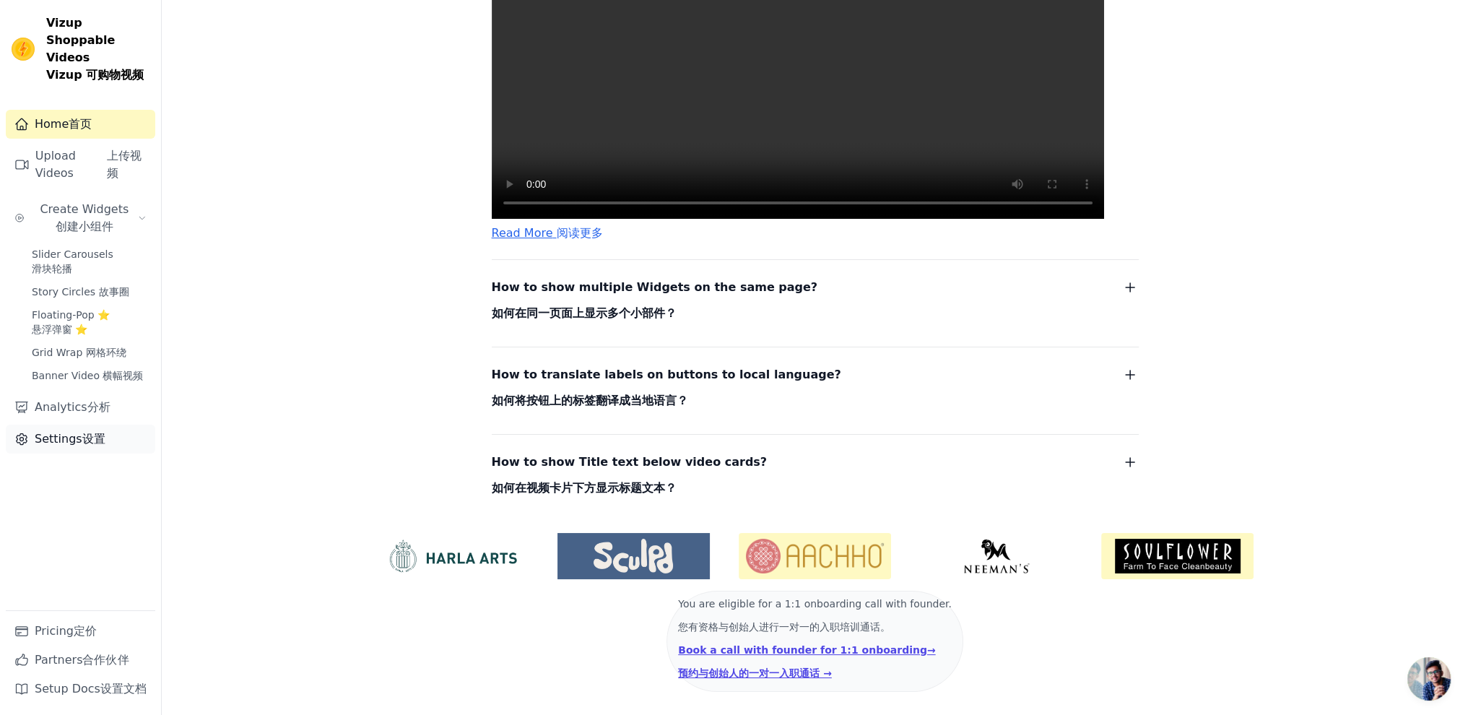
scroll to position [858, 0]
click at [84, 399] on link "Analytics Analytics 分析" at bounding box center [80, 407] width 149 height 29
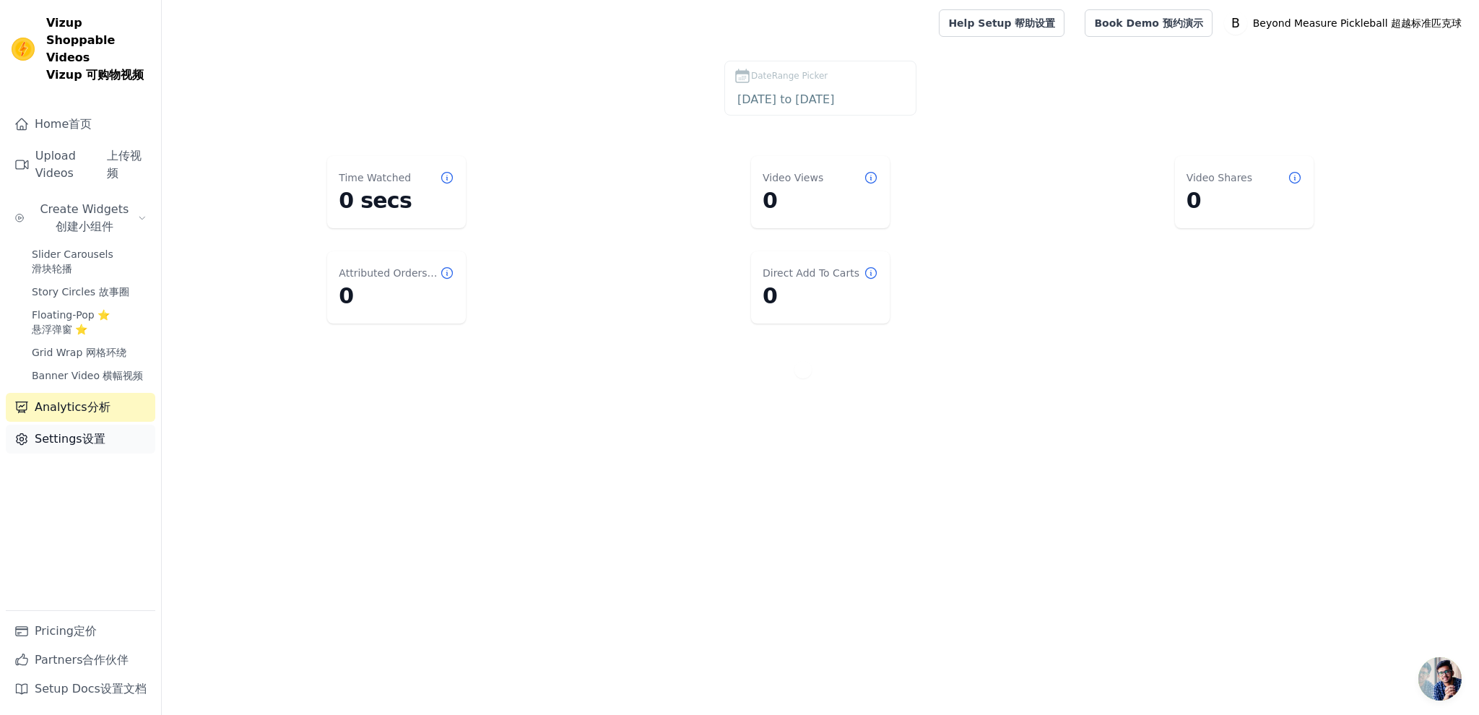
click at [72, 428] on link "Settings Settings 设置" at bounding box center [80, 439] width 149 height 29
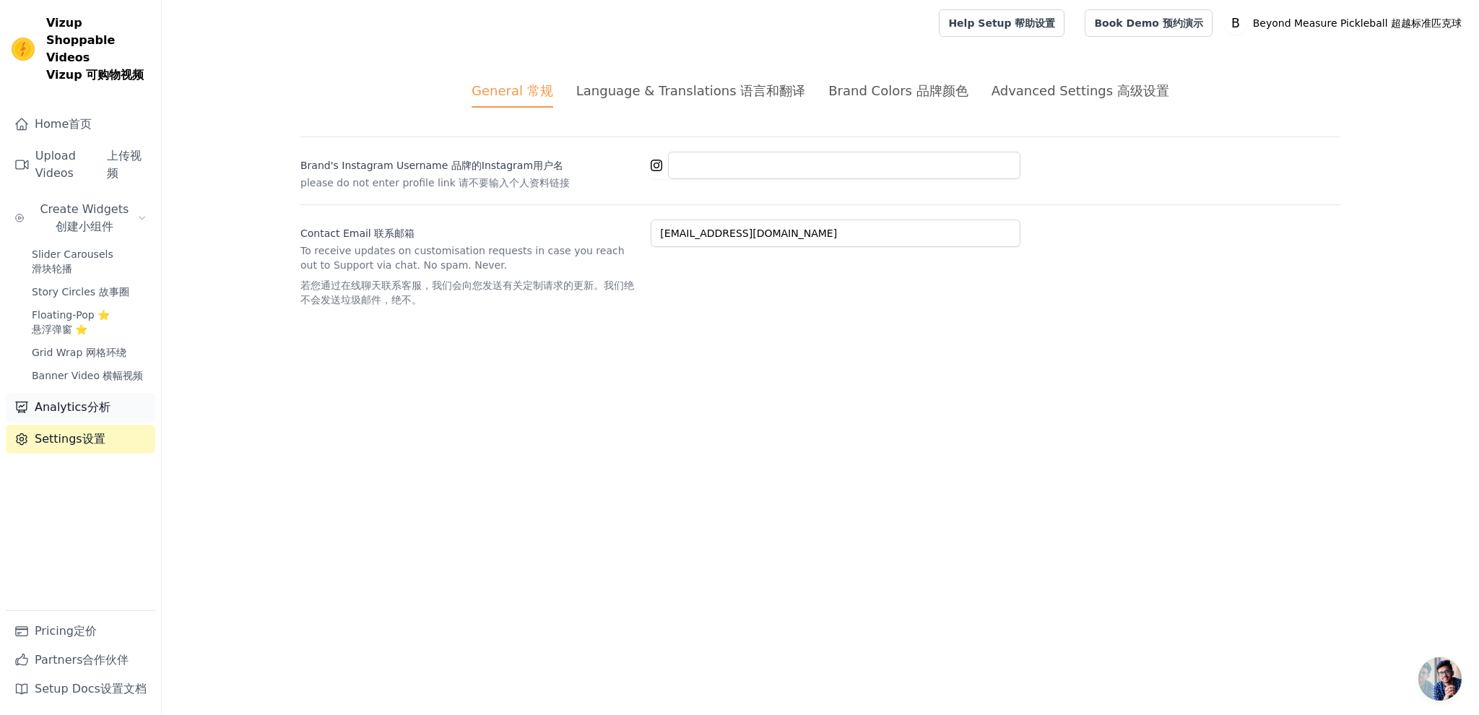
click at [84, 399] on link "Analytics Analytics 分析" at bounding box center [80, 407] width 149 height 29
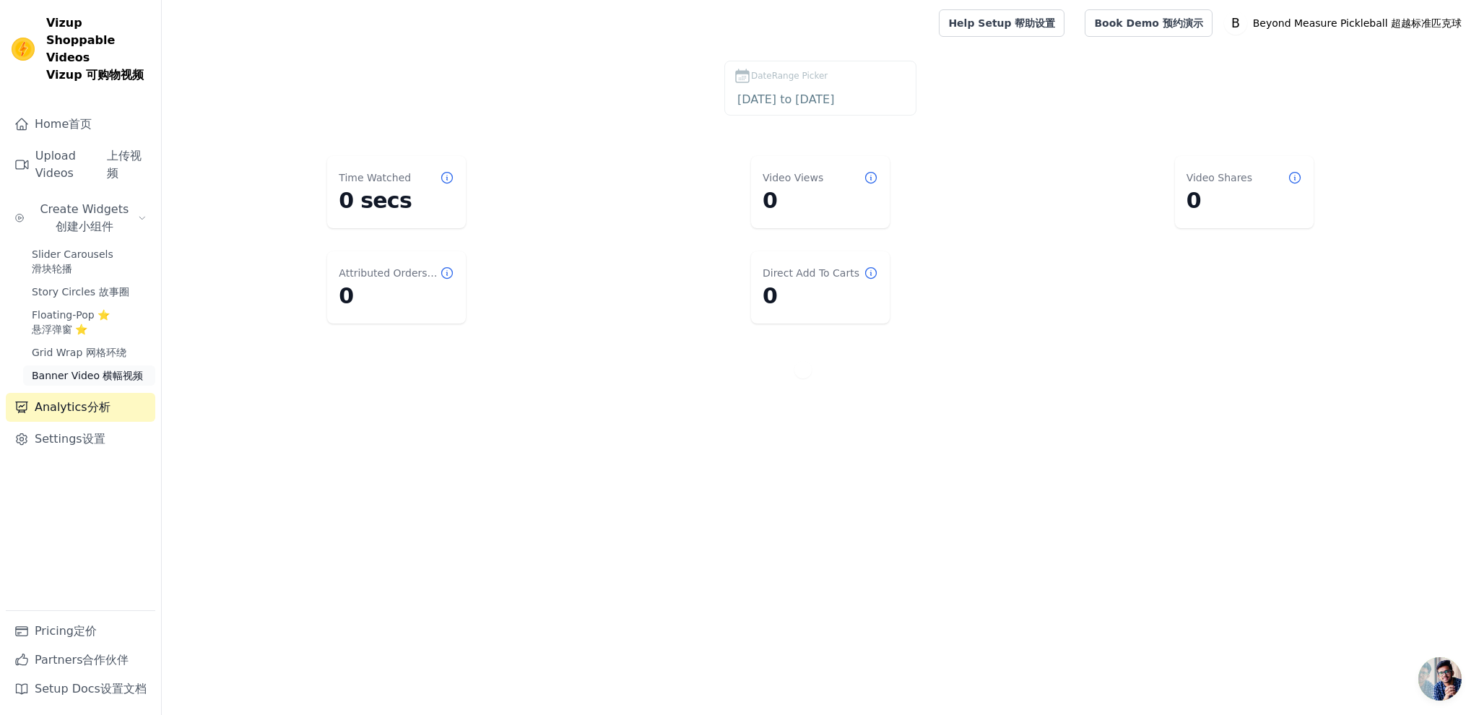
click at [58, 368] on span "Banner Video Banner Video 横幅视频" at bounding box center [87, 375] width 111 height 14
